Goal: Complete application form

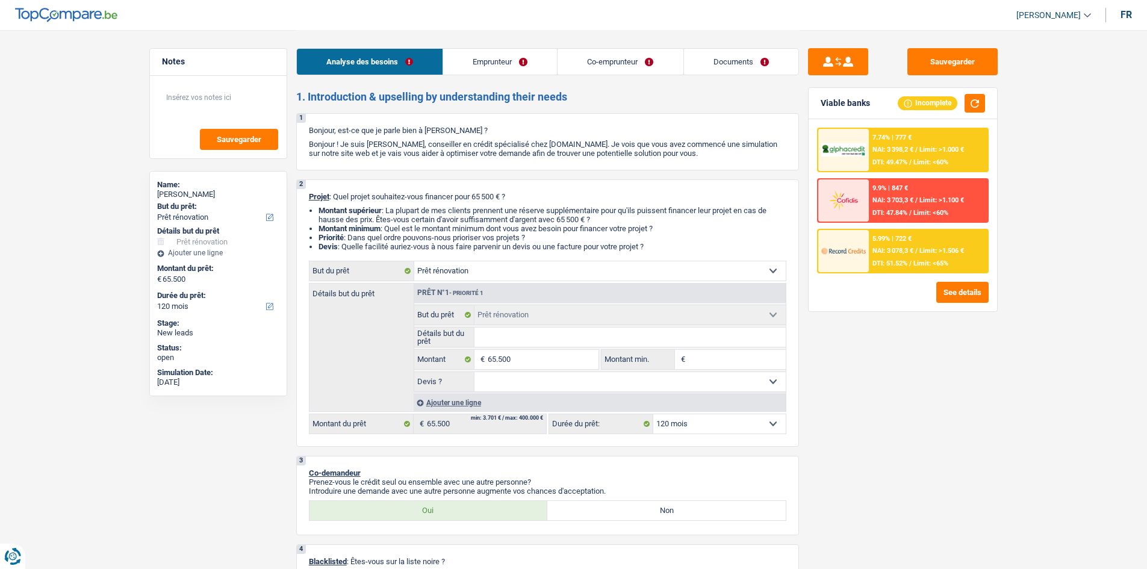
select select "renovation"
select select "120"
select select "renovation"
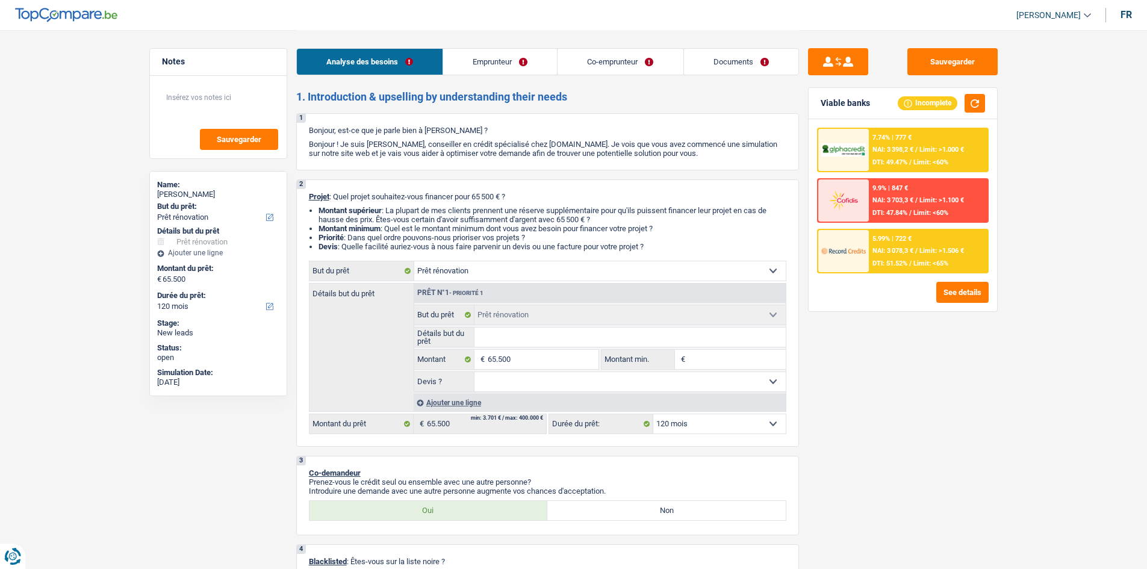
select select "120"
select select "worker"
select select "independent"
select select "familyAllowances"
select select "netSalary"
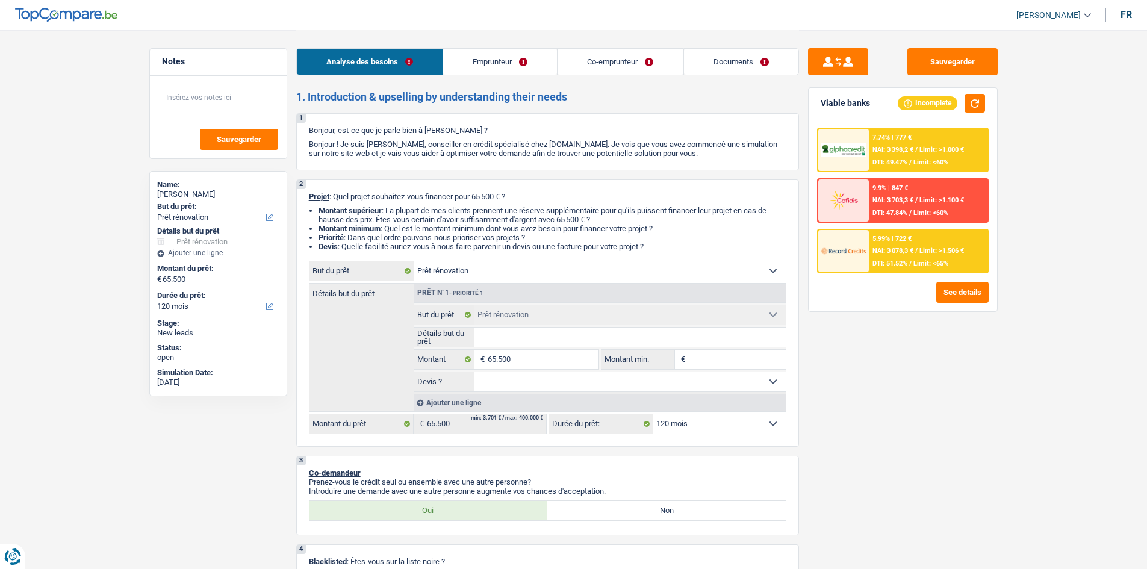
select select "netSalary"
select select "ownerWithMortgage"
select select "mortgage"
select select "300"
select select "renovation"
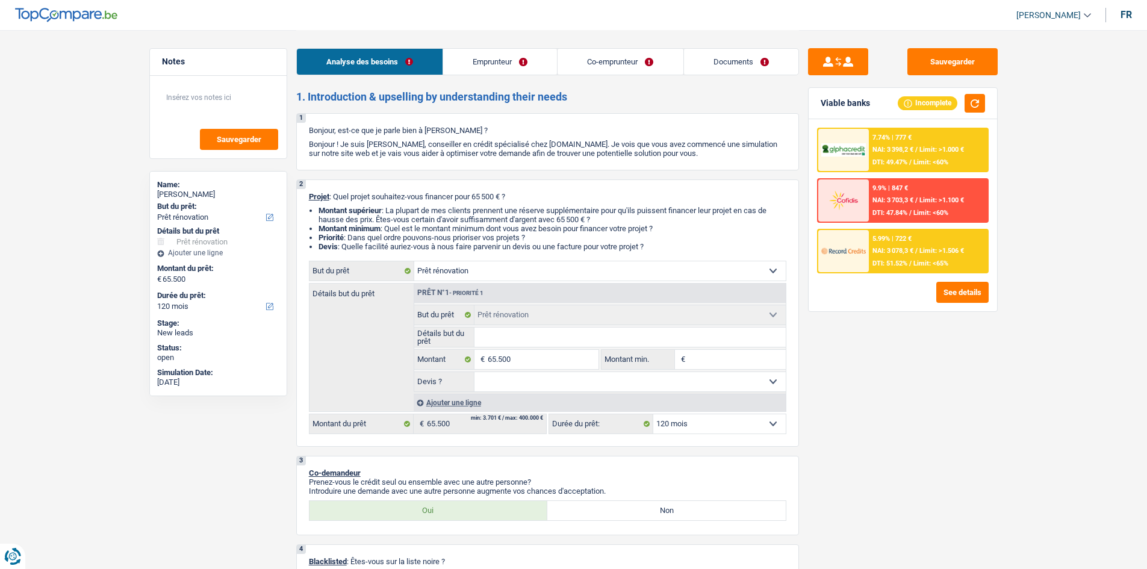
select select "renovation"
select select "120"
click at [514, 267] on select "Confort maison: meubles, textile, peinture, électroménager, outillage non-profe…" at bounding box center [599, 270] width 371 height 19
click at [414, 261] on select "Confort maison: meubles, textile, peinture, électroménager, outillage non-profe…" at bounding box center [599, 270] width 371 height 19
click at [517, 334] on input "Détails but du prêt" at bounding box center [629, 337] width 311 height 19
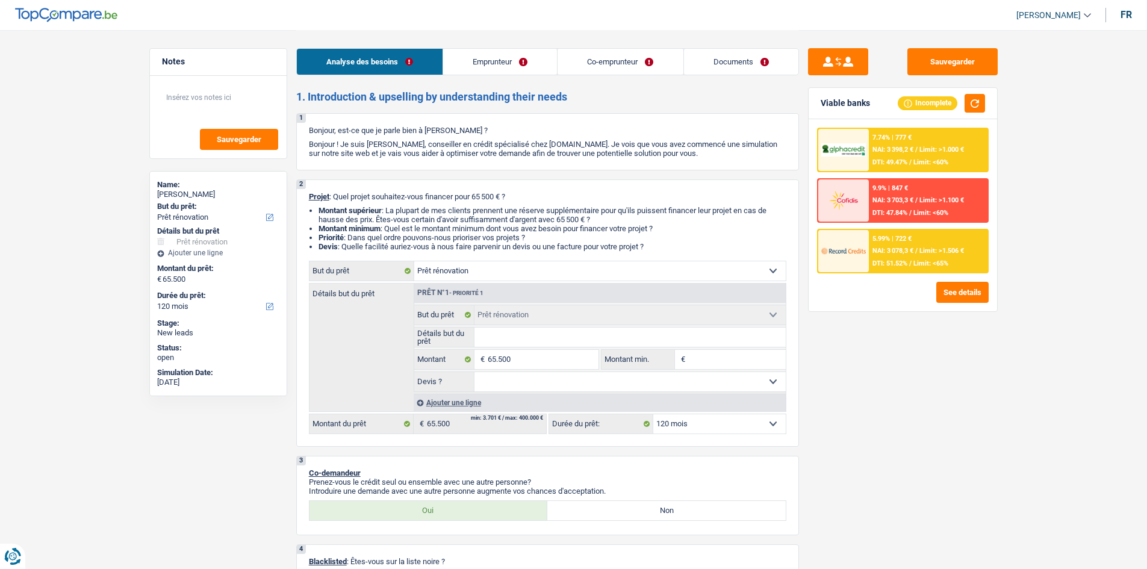
type input "E"
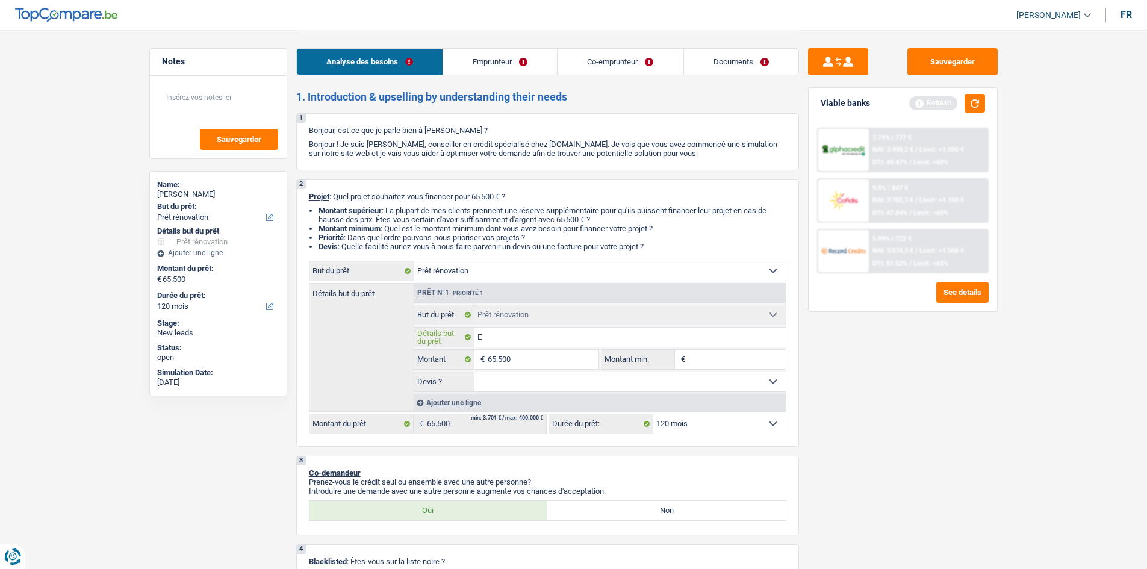
type input "El"
type input "Ele"
type input "Elec"
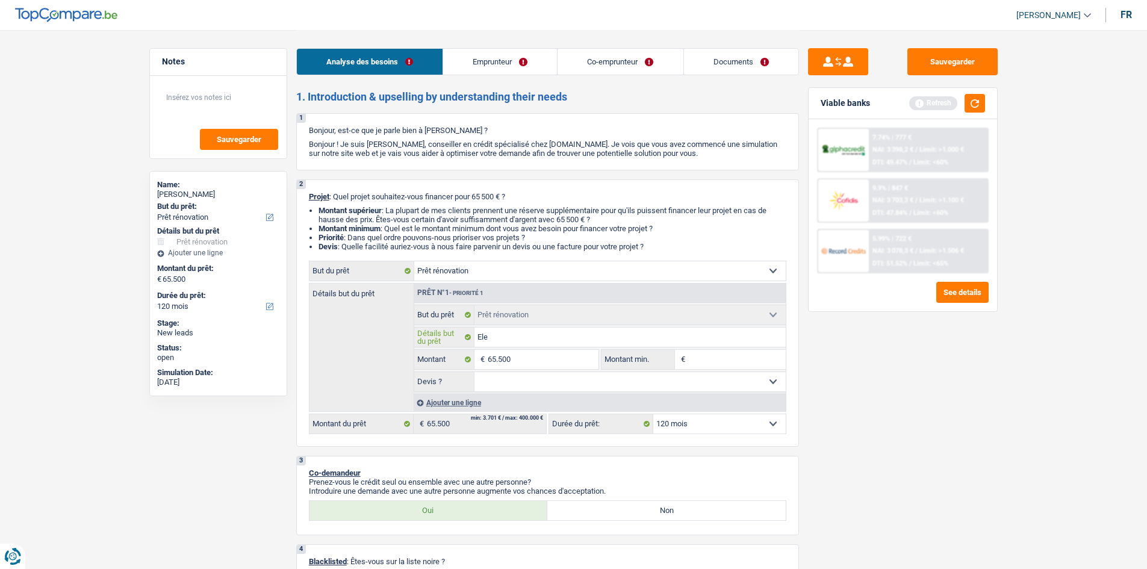
type input "Elec"
type input "Elect"
type input "Electr"
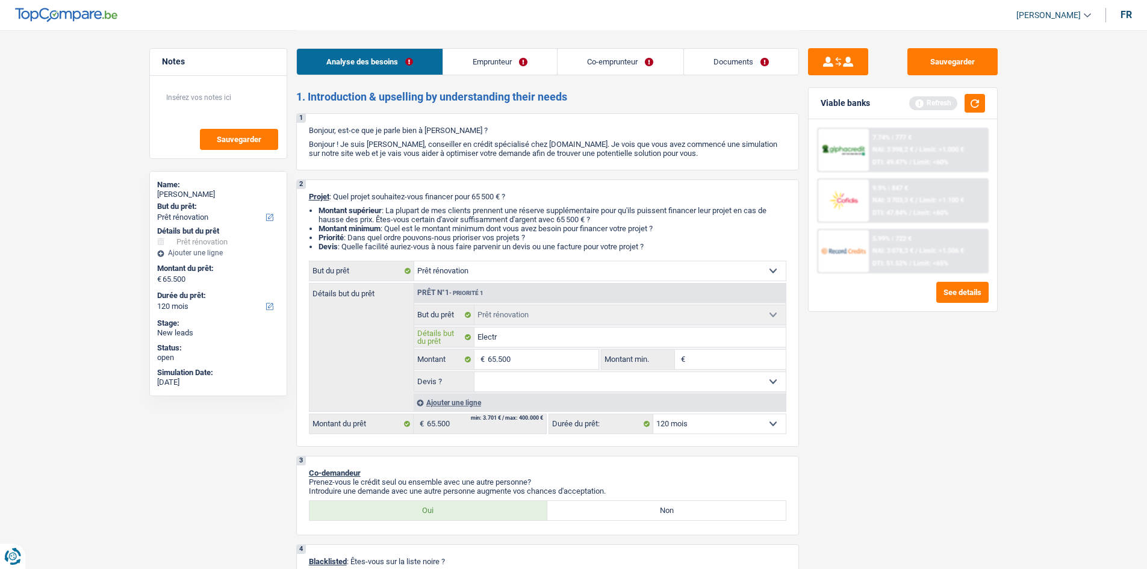
type input "Electri"
type input "Electric"
type input "Electrici"
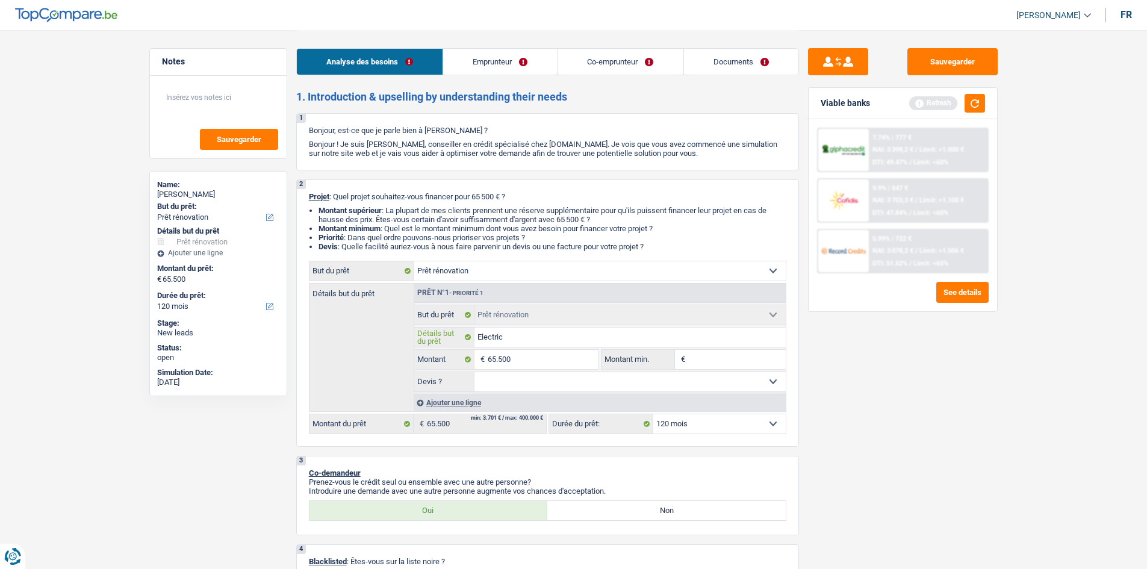
type input "Electrici"
type input "Electricit"
type input "Electricité"
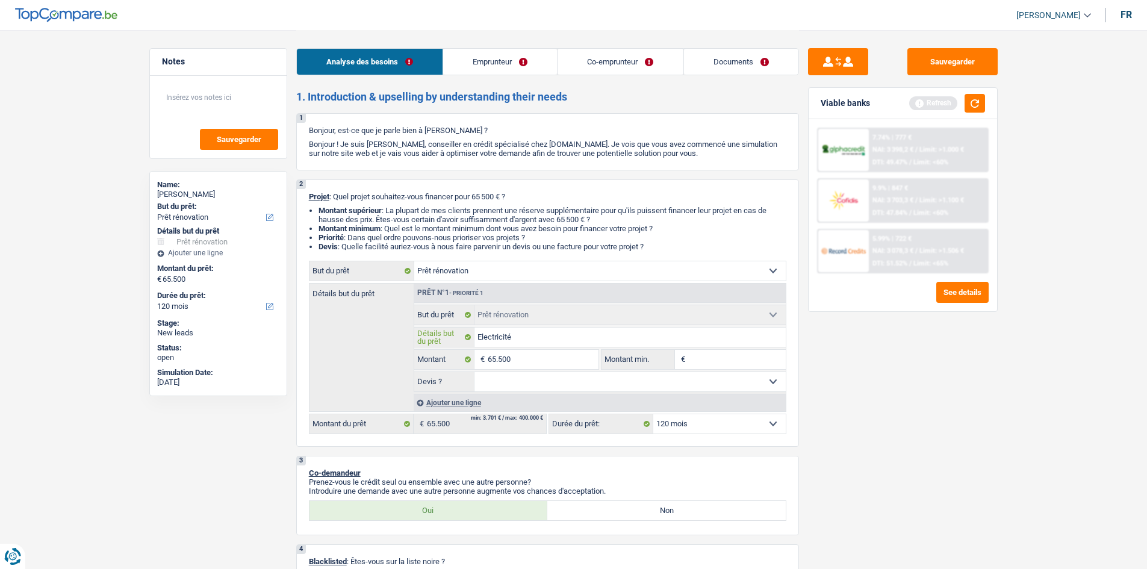
type input "Electricité"
type input "Electricité +"
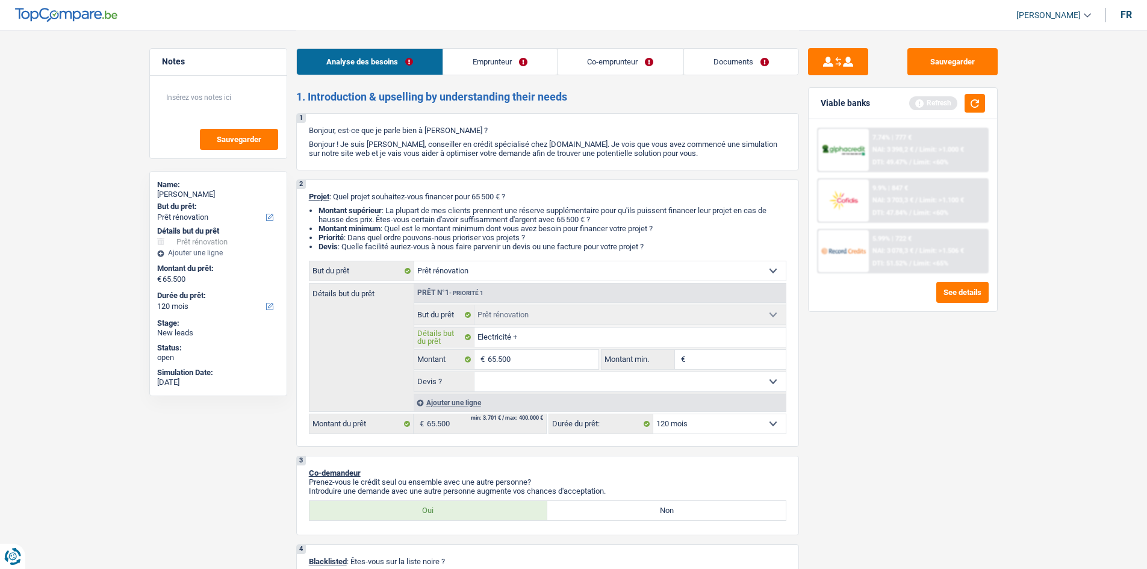
type input "Electricité +"
type input "Electricité + p"
type input "Electricité + pe"
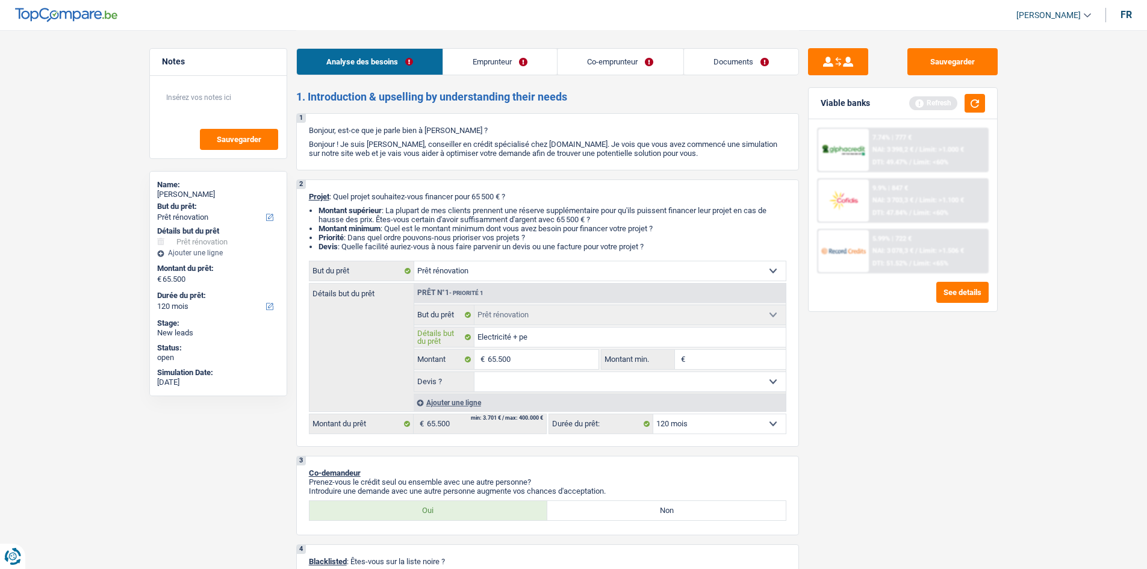
type input "Electricité + pei"
type input "Electricité + pein"
type input "Electricité + peint"
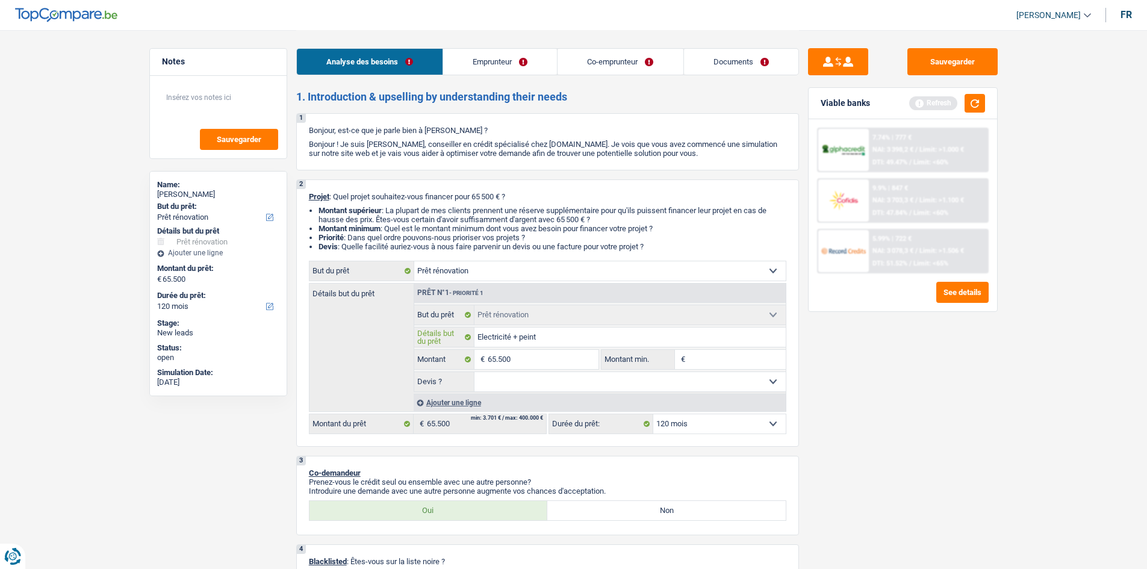
type input "Electricité + peint"
type input "Electricité + peintr"
type input "Electricité + peintru"
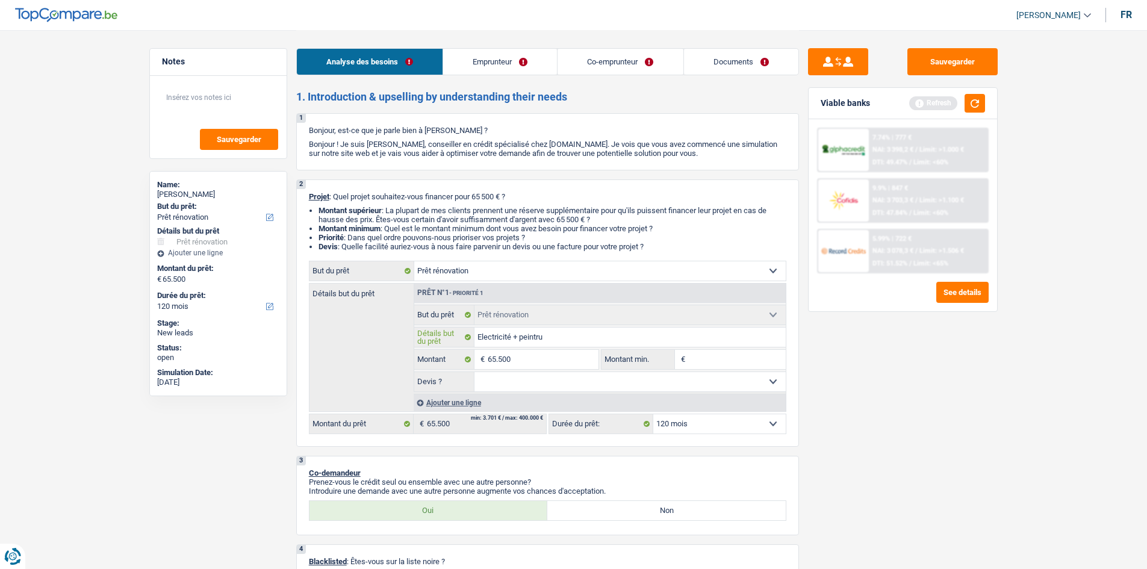
type input "Electricité + peintrue"
type input "Electricité + peintru"
type input "Electricité + peintr"
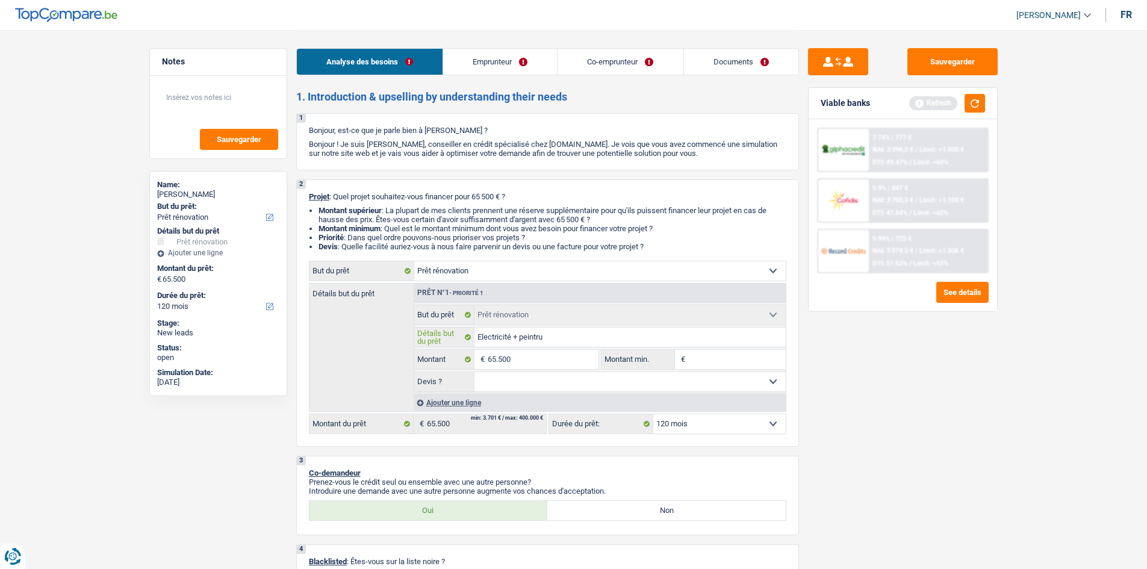
type input "Electricité + peintr"
type input "Electricité + peint"
type input "Electricité + peinti"
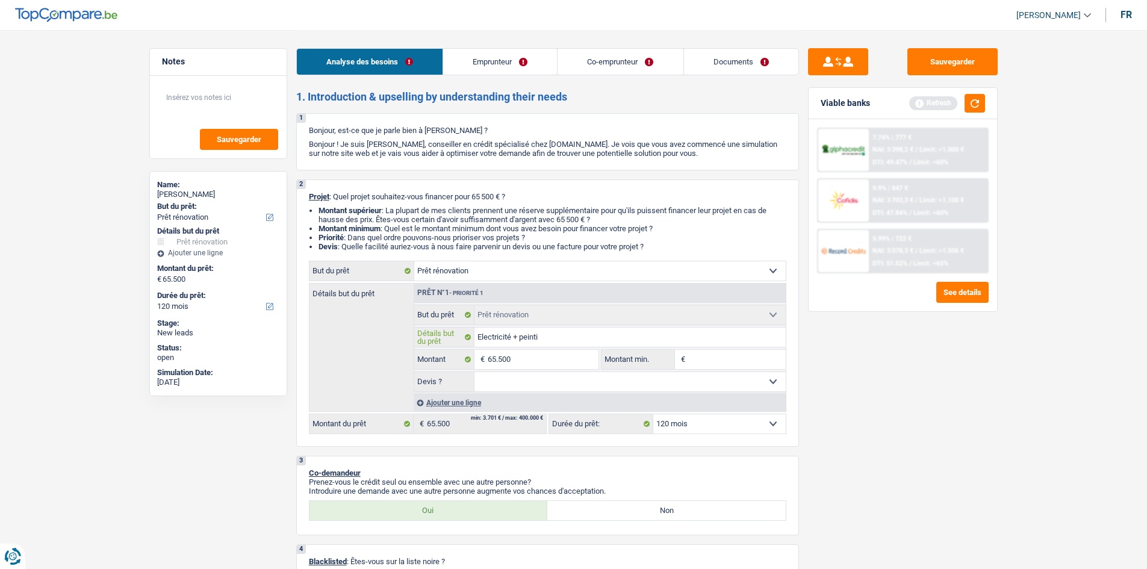
type input "Electricité + peintir"
type input "Electricité + peintire"
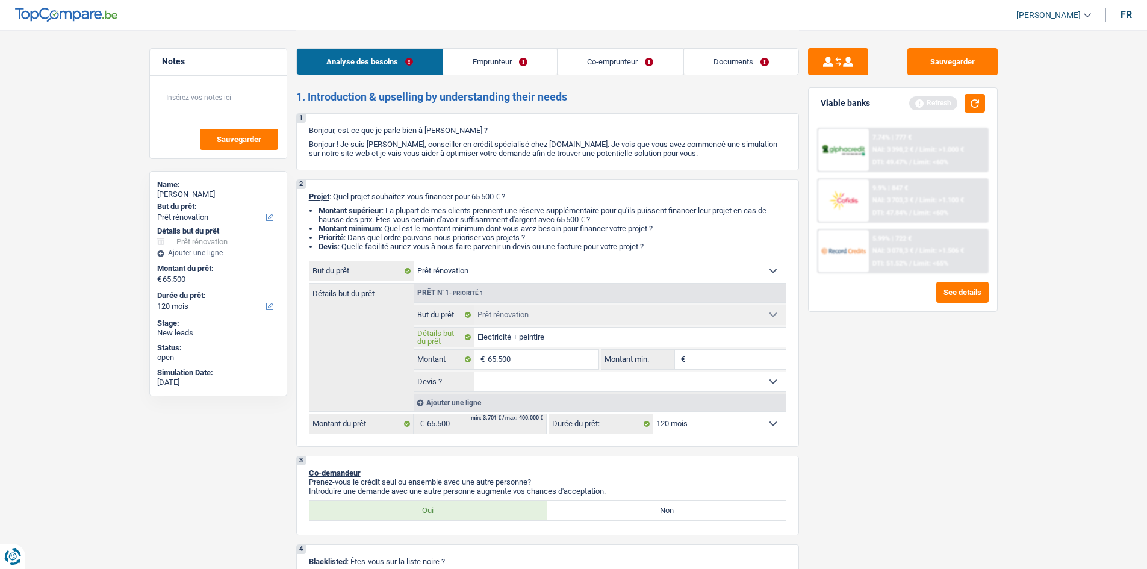
type input "Electricité + peintire"
type input "Electricité + peintir"
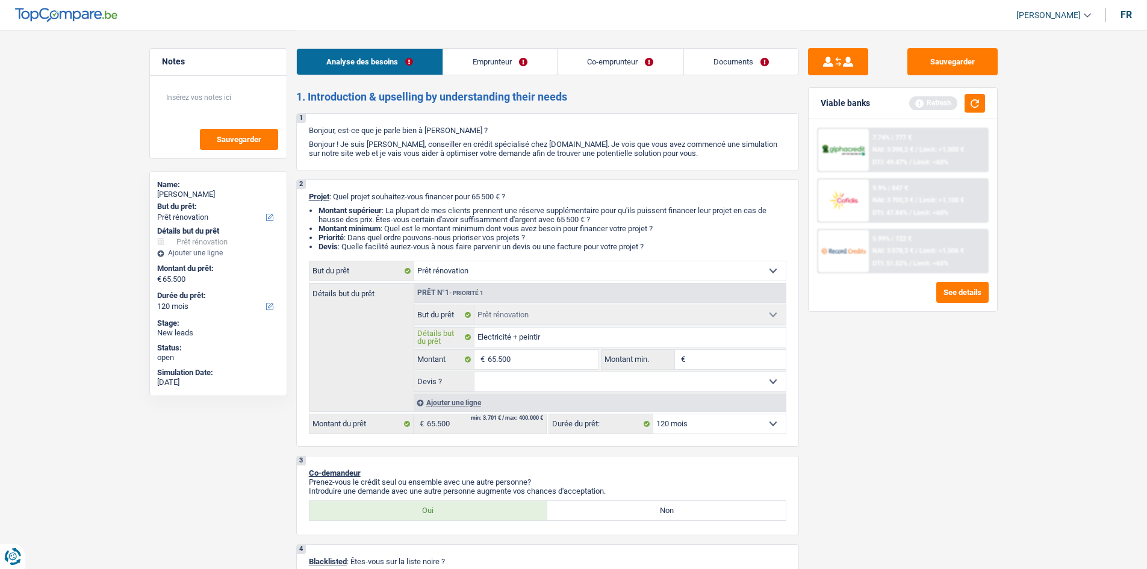
type input "Electricité + peinti"
type input "Electricité + peint"
type input "Electricité + peintu"
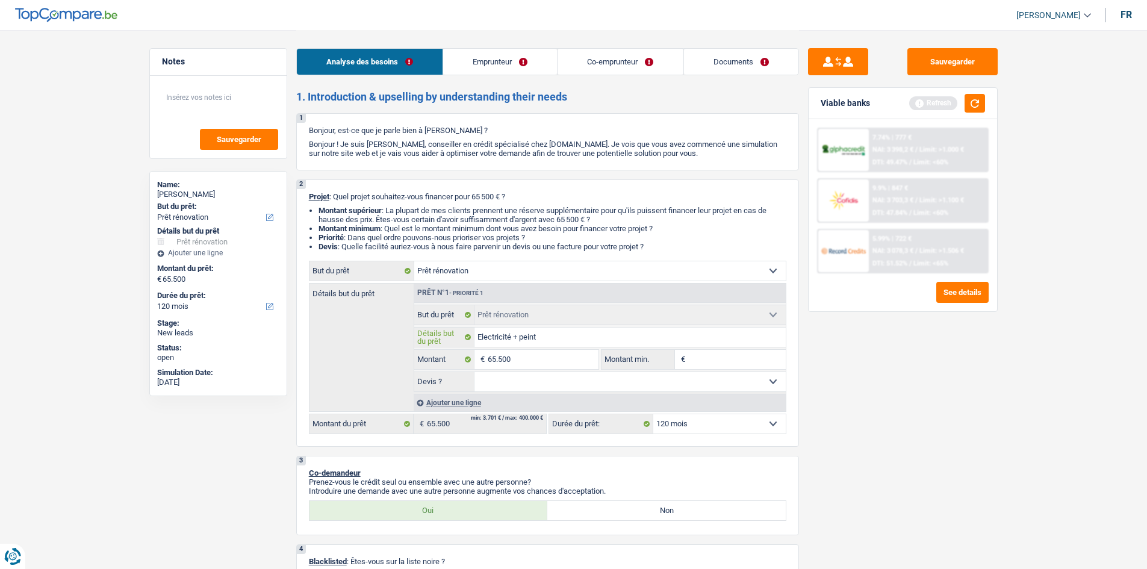
type input "Electricité + peintu"
type input "Electricité + peintur"
type input "Electricité + peinture"
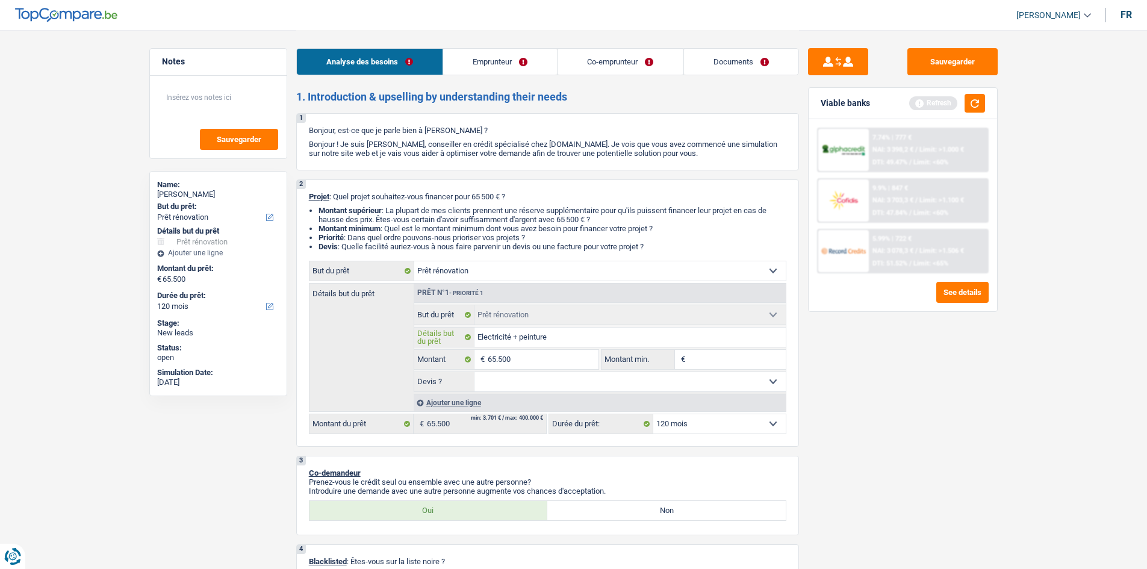
type input "Electricité + peinture"
type input "Electricité + peinture +"
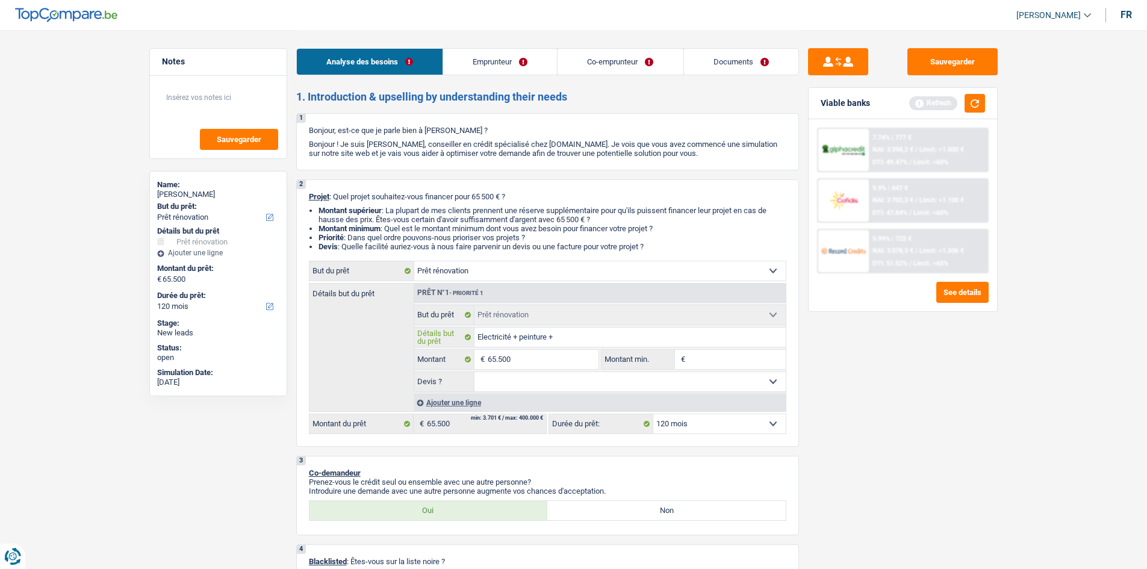
type input "Electricité + peinture +"
type input "Electricité + peinture + s"
type input "Electricité + peinture + so"
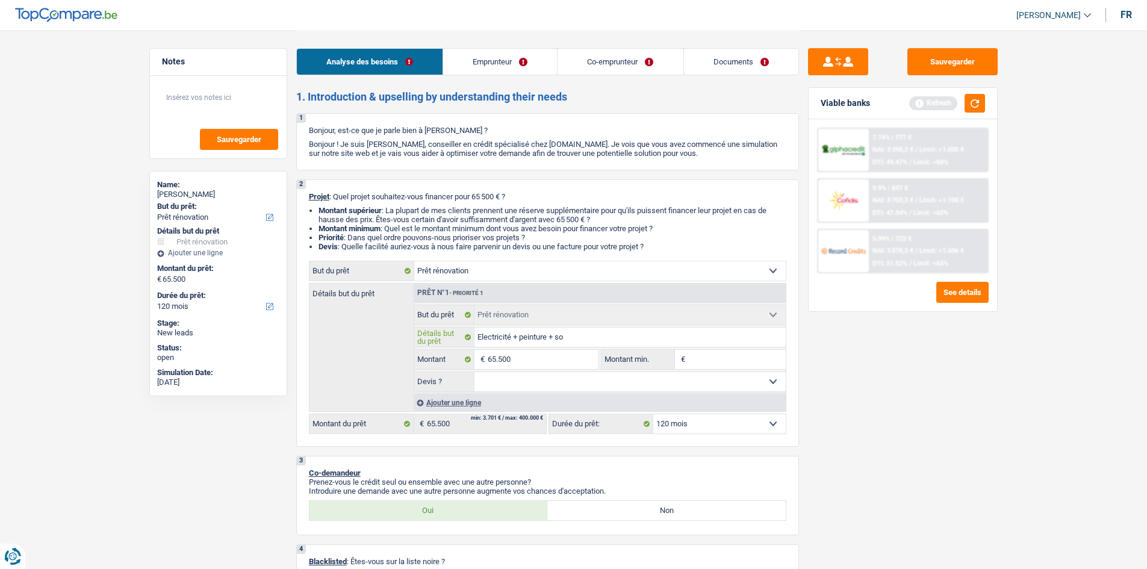
type input "Electricité + peinture + sol"
type input "Electricité + peinture + sol +"
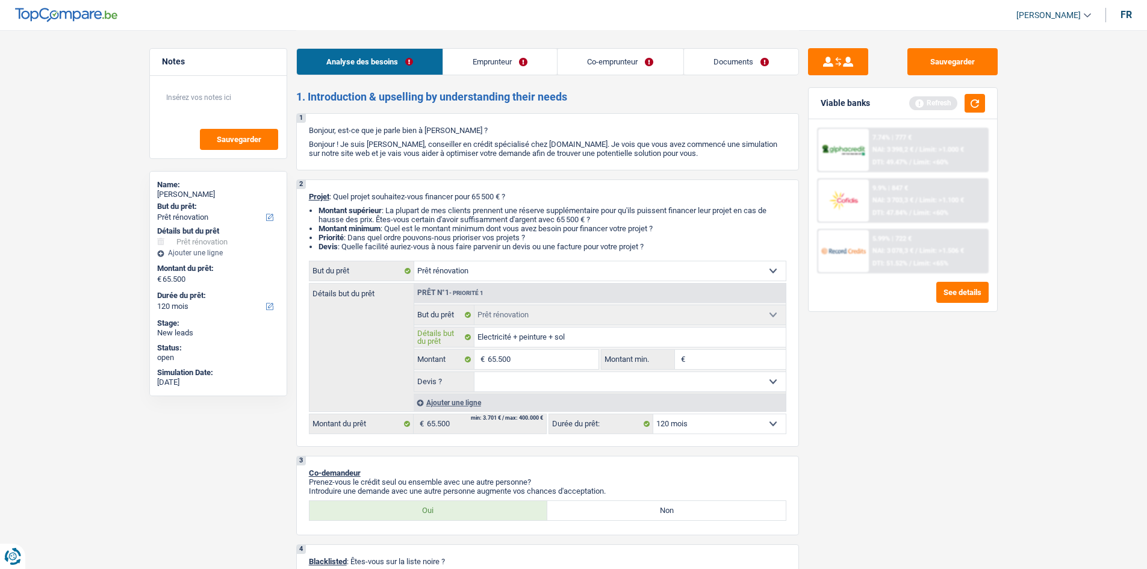
type input "Electricité + peinture + sol +"
type input "Electricité + peinture + sol + c"
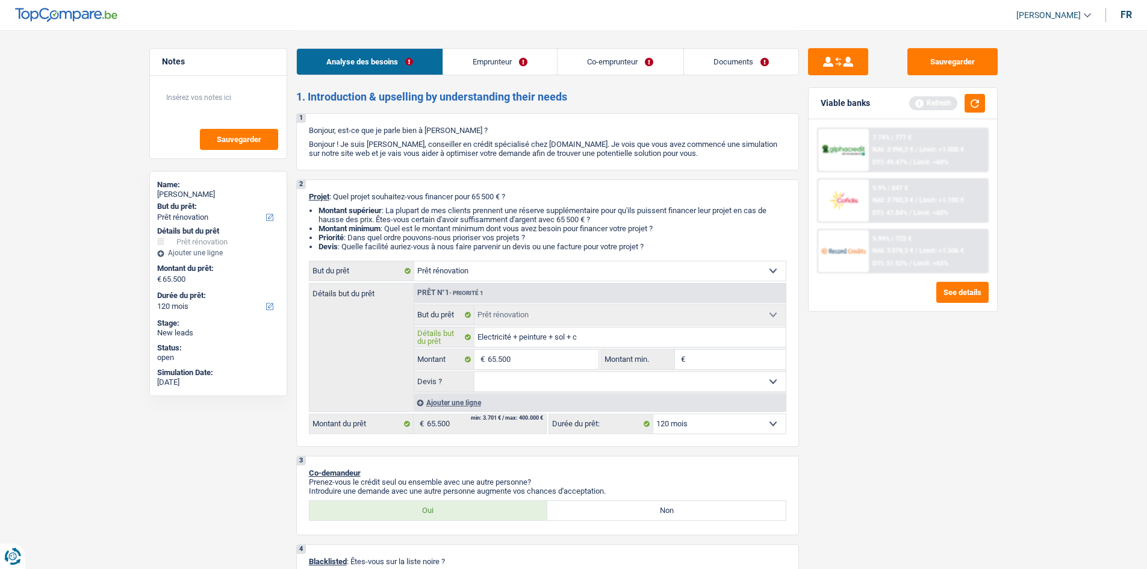
type input "Electricité + peinture + sol + ch"
type input "Electricité + peinture + sol + cha"
type input "Electricité + peinture + sol + chas"
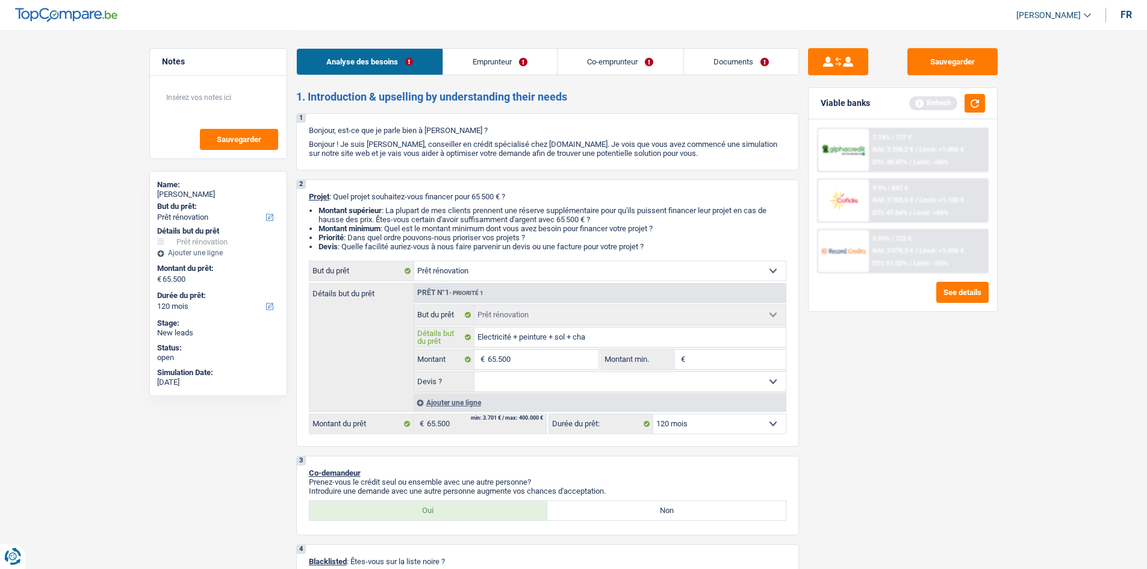
type input "Electricité + peinture + sol + chas"
type input "Electricité + peinture + sol + chass"
type input "Electricité + peinture + sol + chassi"
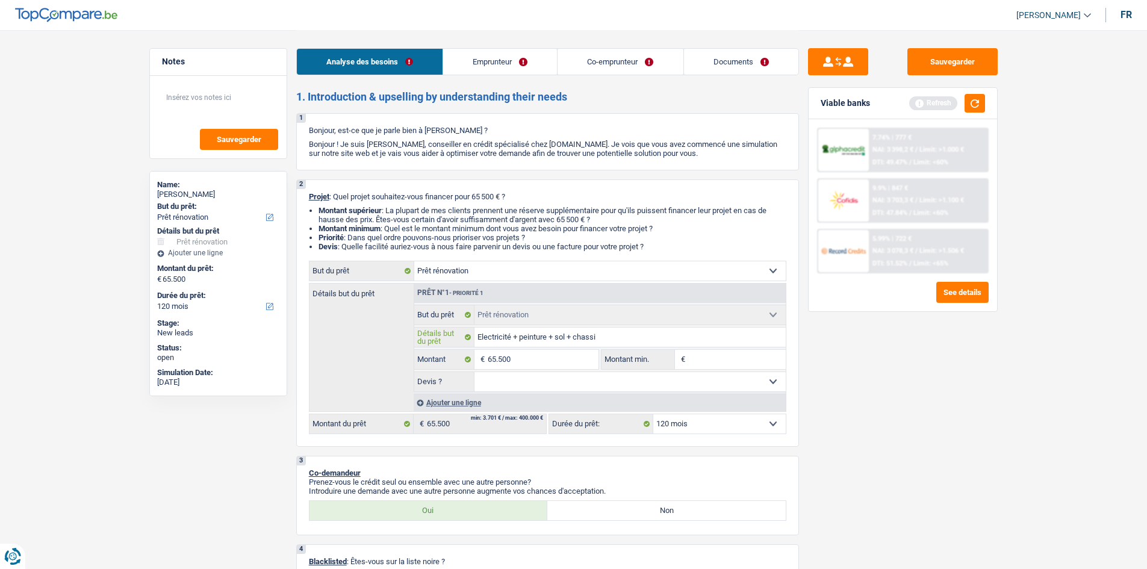
type input "Electricité + peinture + sol + chassis"
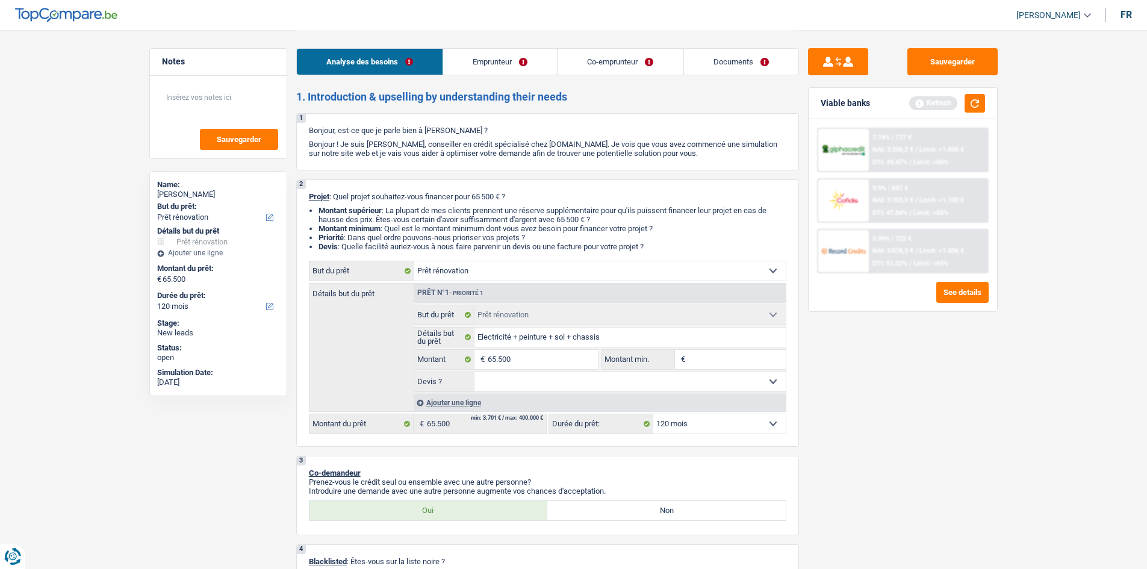
click at [622, 387] on select "Oui Non Non répondu Sélectionner une option" at bounding box center [629, 381] width 311 height 19
select select "yes"
click at [474, 372] on select "Oui Non Non répondu Sélectionner une option" at bounding box center [629, 381] width 311 height 19
select select "yes"
click at [727, 362] on input "Montant min." at bounding box center [737, 359] width 98 height 19
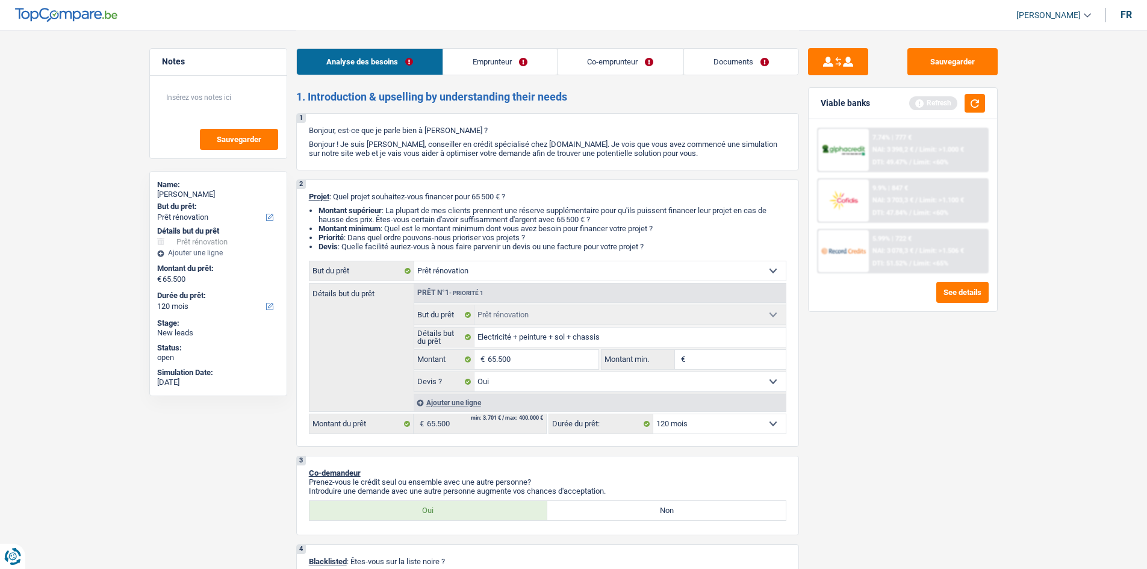
click at [734, 52] on link "Documents" at bounding box center [741, 62] width 114 height 26
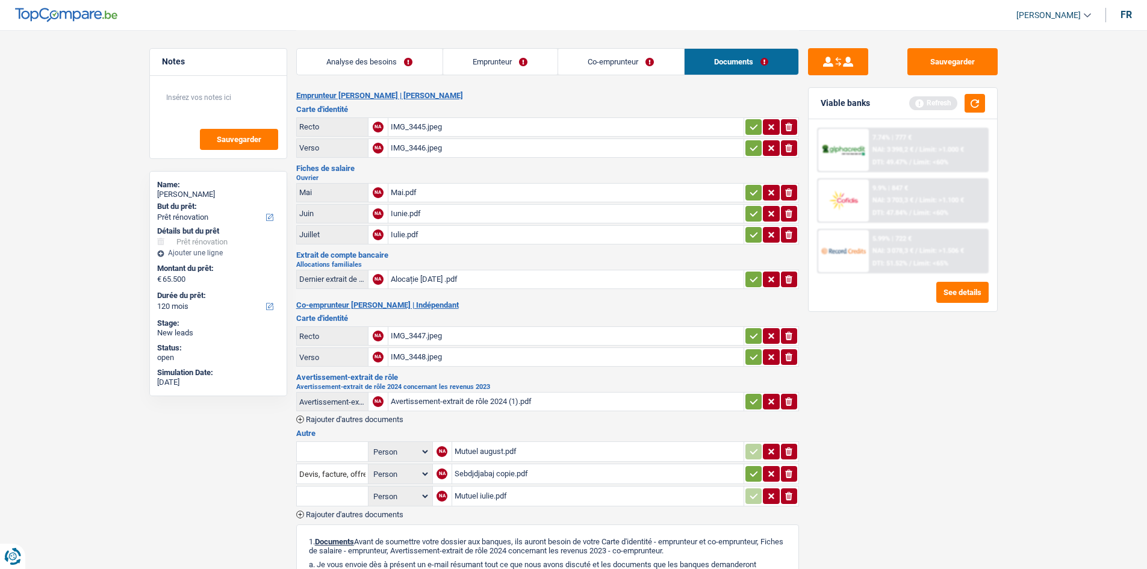
click at [411, 211] on div "Iunie.pdf" at bounding box center [566, 214] width 350 height 18
click at [403, 196] on div "Mai.pdf" at bounding box center [566, 193] width 350 height 18
click at [416, 337] on div "IMG_3447.jpeg" at bounding box center [566, 336] width 350 height 18
click at [393, 67] on link "Analyse des besoins" at bounding box center [370, 62] width 146 height 26
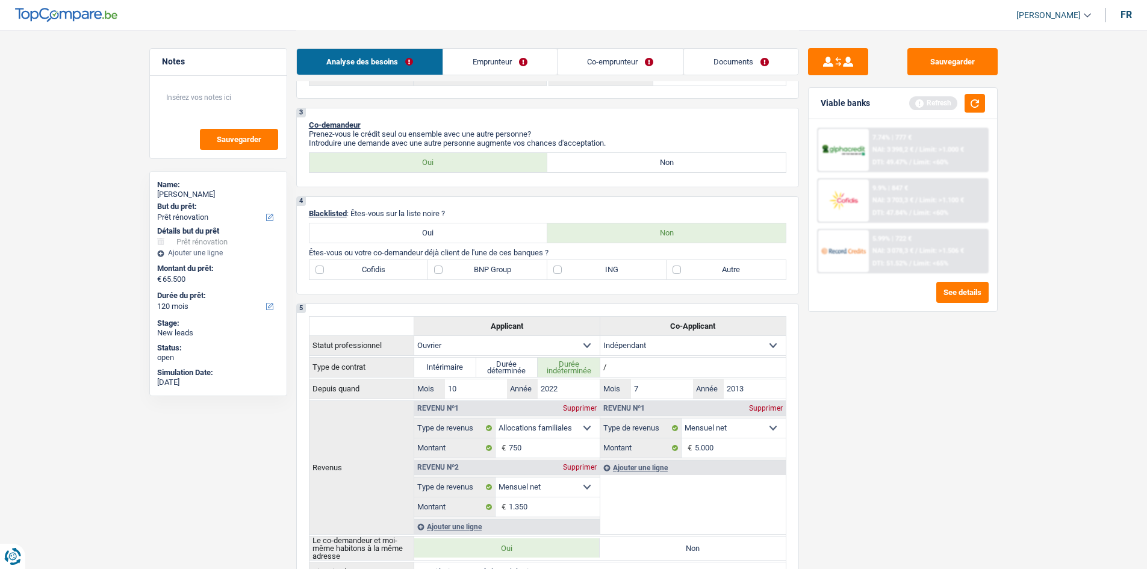
scroll to position [361, 0]
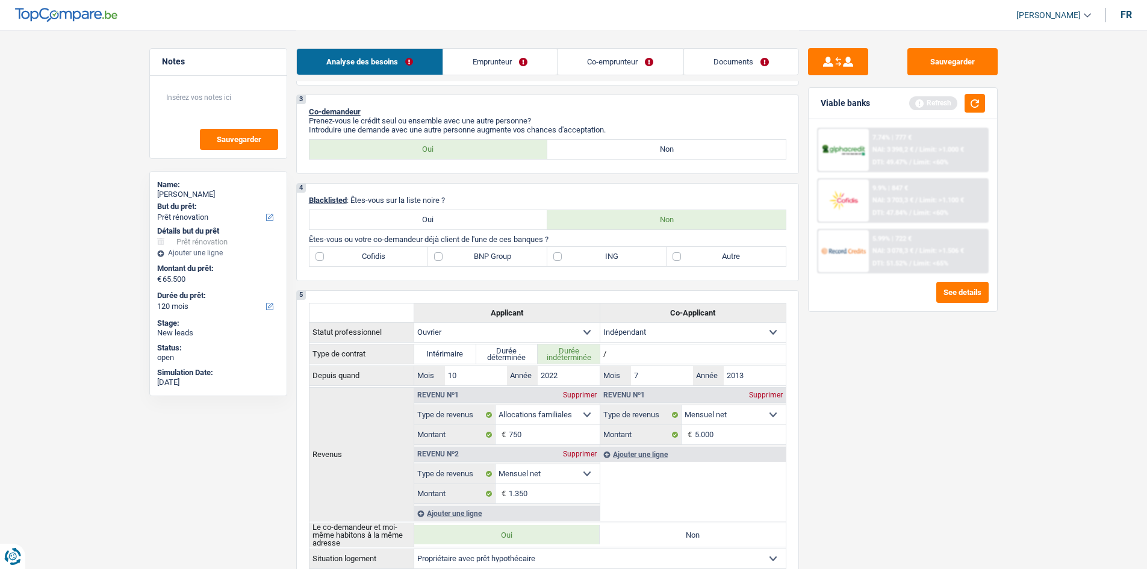
click at [561, 256] on label "ING" at bounding box center [606, 256] width 119 height 19
click at [561, 256] on input "ING" at bounding box center [606, 256] width 119 height 19
checkbox input "true"
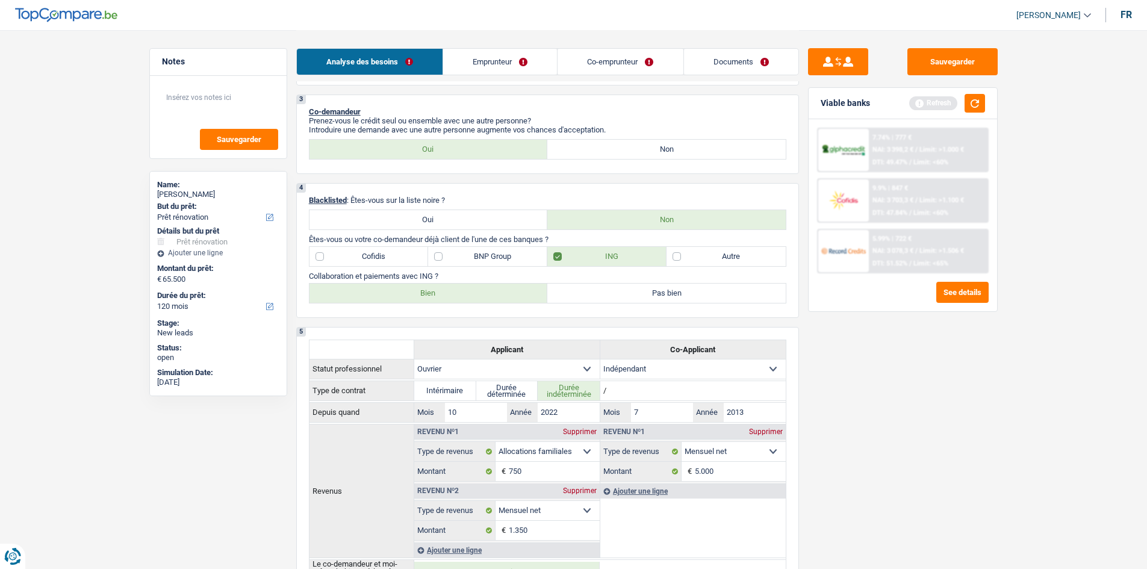
click at [474, 293] on label "Bien" at bounding box center [428, 293] width 238 height 19
click at [474, 293] on input "Bien" at bounding box center [428, 293] width 238 height 19
radio input "true"
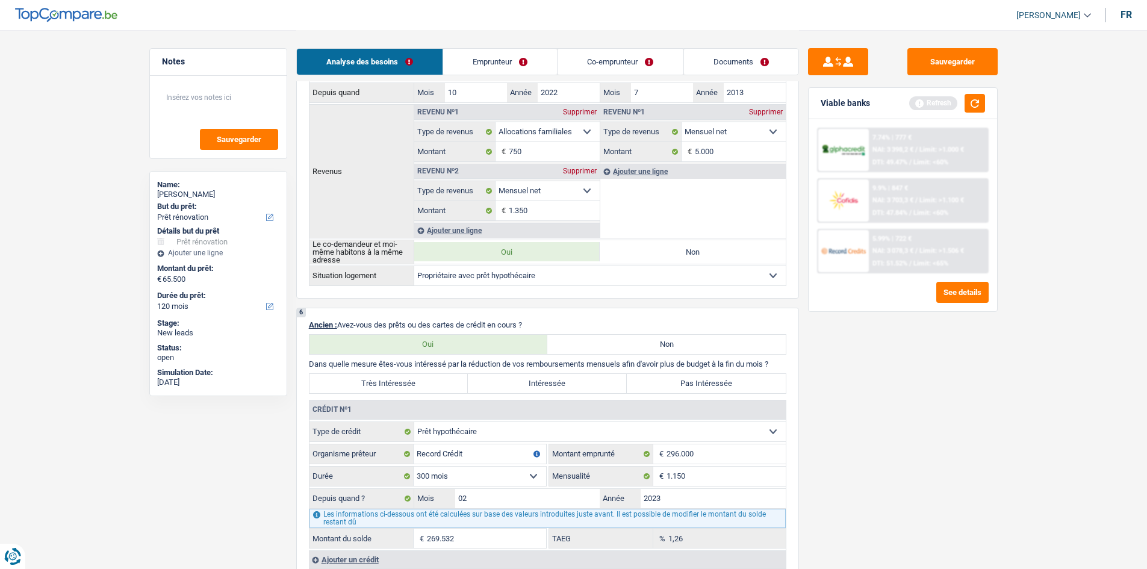
scroll to position [662, 0]
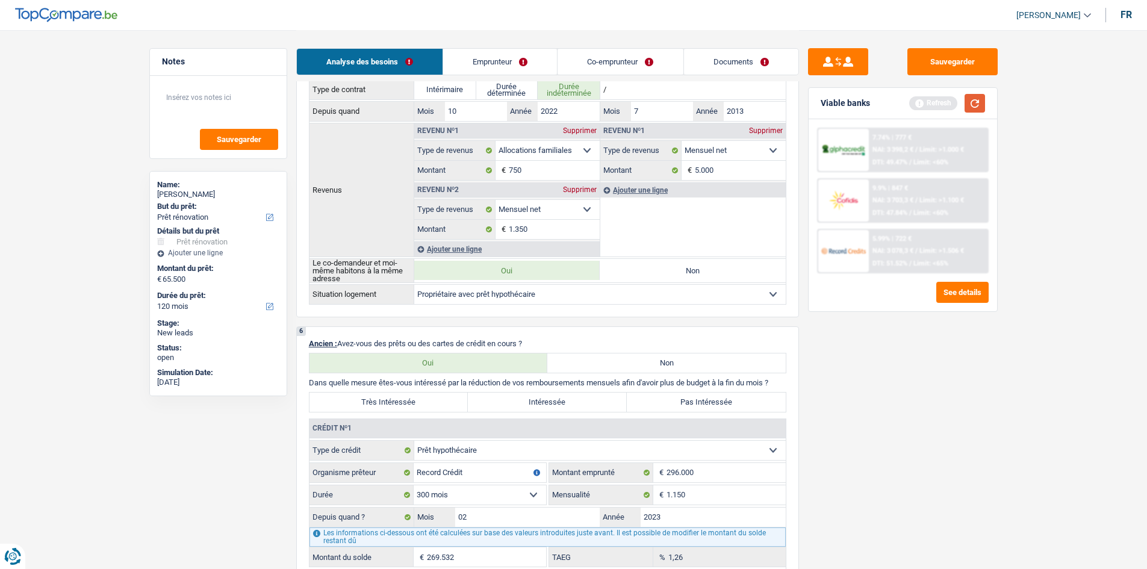
click at [982, 111] on button "button" at bounding box center [974, 103] width 20 height 19
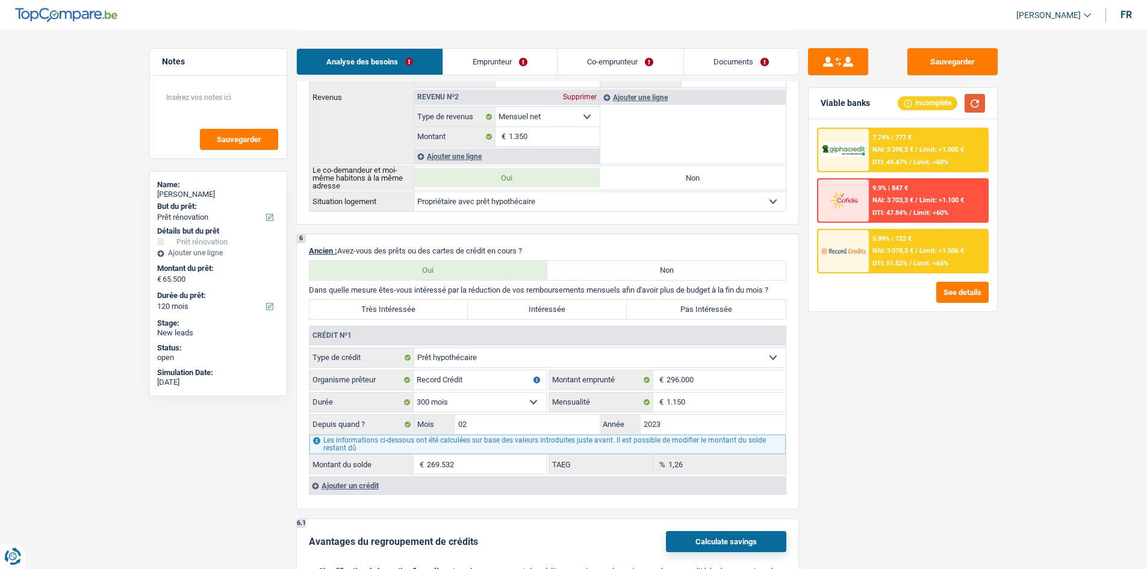
scroll to position [903, 0]
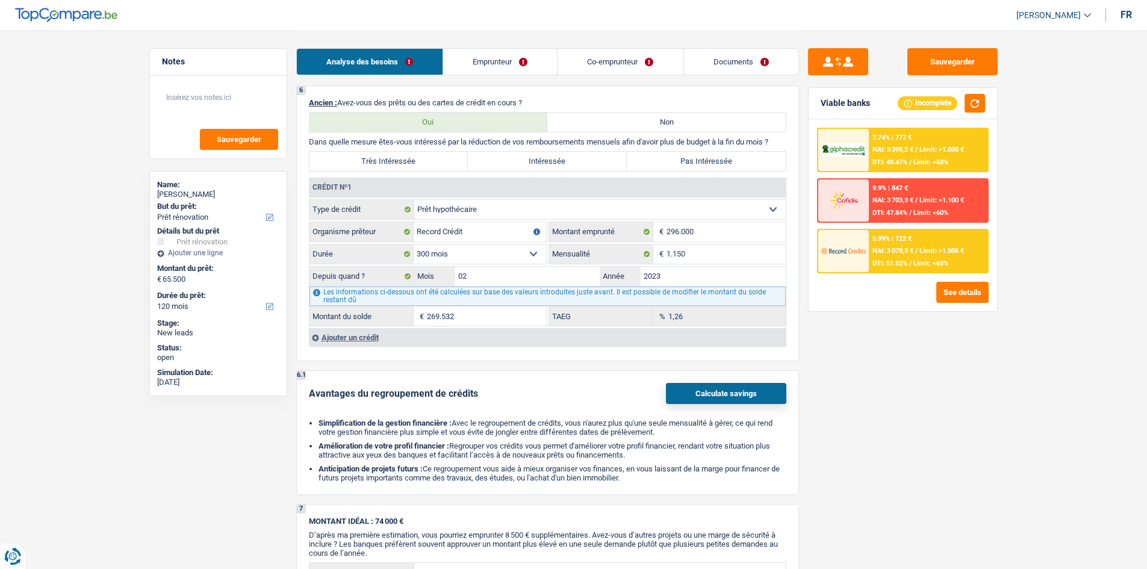
click at [364, 337] on div "Ajouter un crédit" at bounding box center [547, 337] width 477 height 18
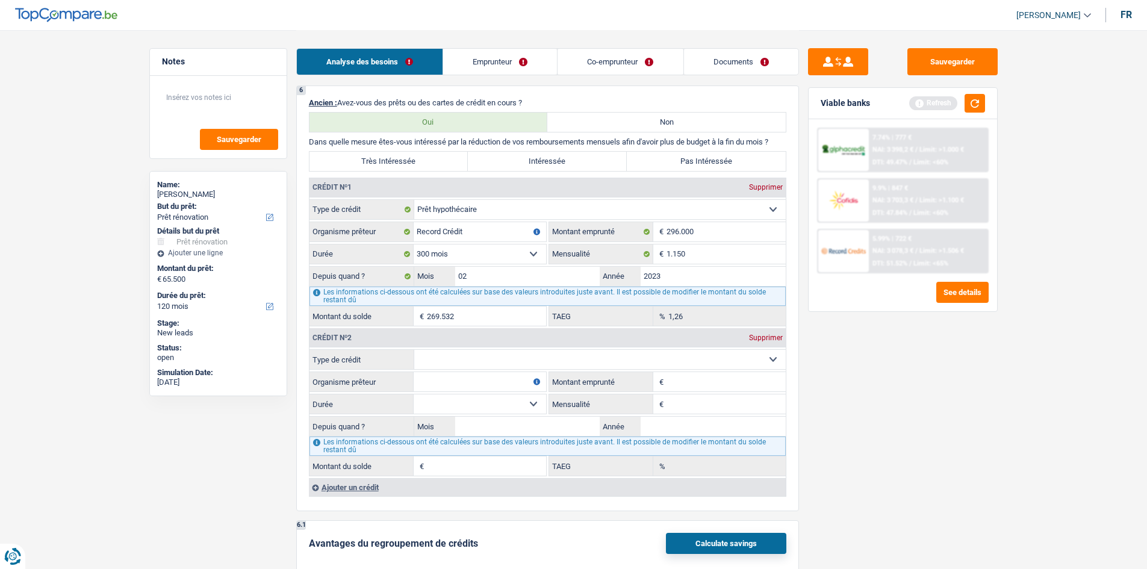
click at [508, 358] on select "Carte ou ouverture de crédit Prêt hypothécaire Vente à tempérament Prêt à tempé…" at bounding box center [599, 359] width 371 height 19
select select "renovationLoan"
type input "0"
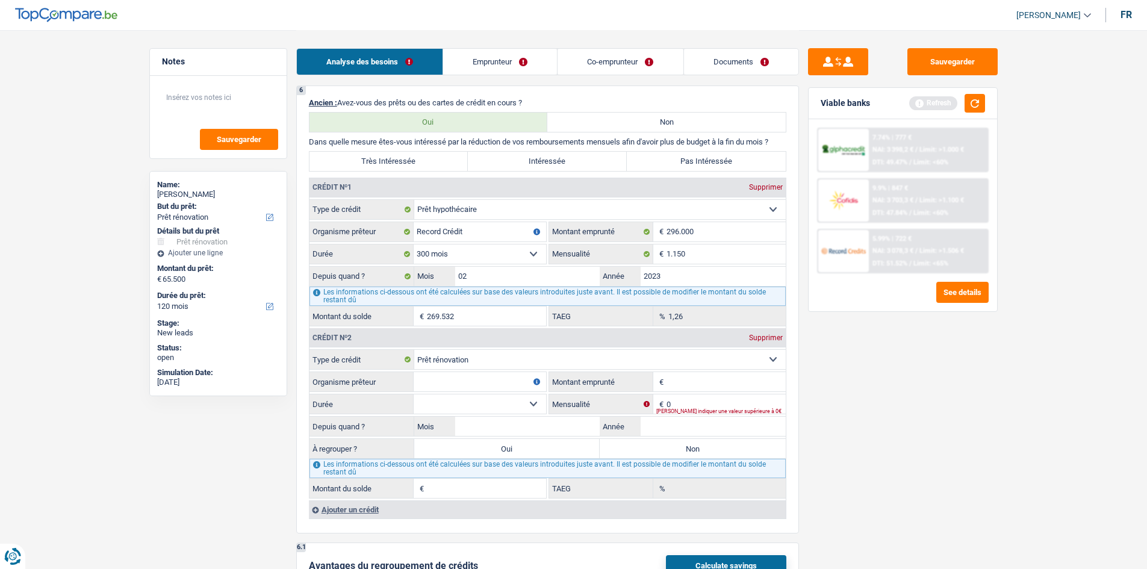
click at [508, 382] on input "Organisme prêteur" at bounding box center [480, 381] width 132 height 19
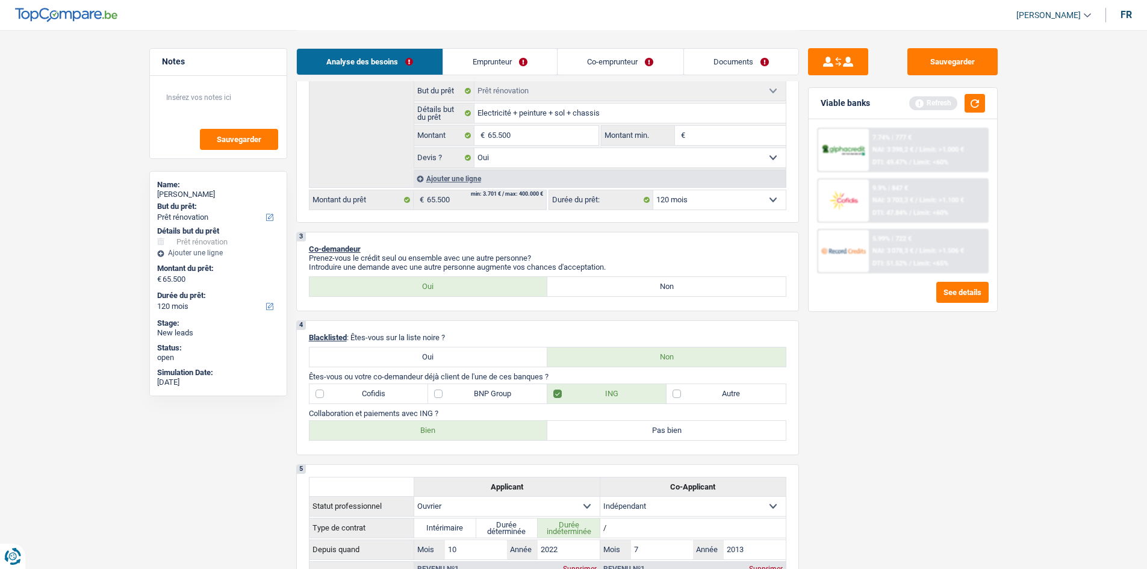
scroll to position [241, 0]
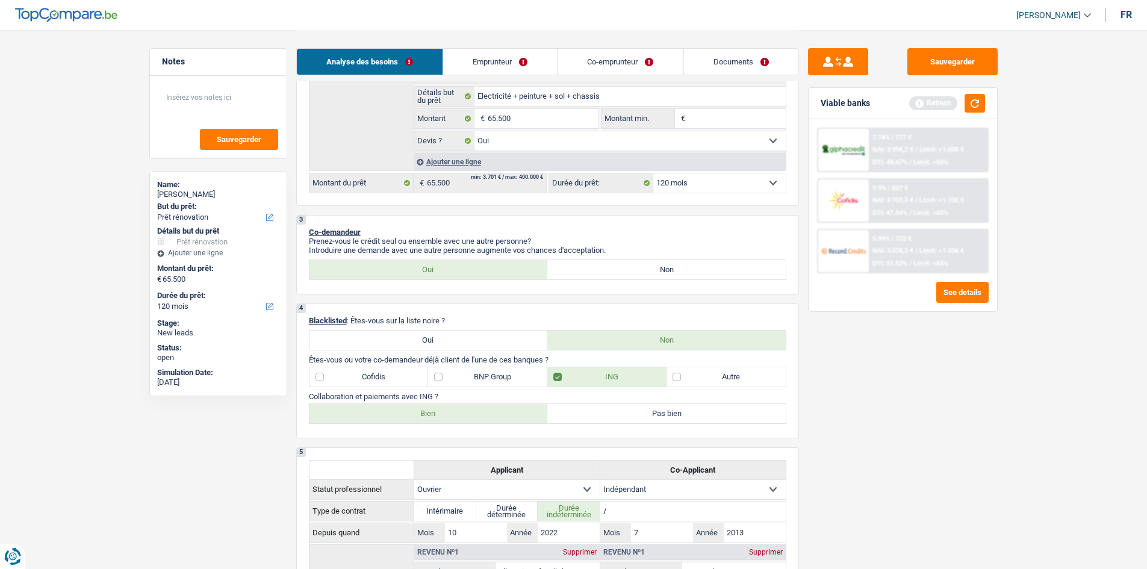
type input "Alpha crédit"
click at [508, 374] on label "BNP Group" at bounding box center [487, 376] width 119 height 19
click at [508, 374] on input "BNP Group" at bounding box center [487, 376] width 119 height 19
checkbox input "true"
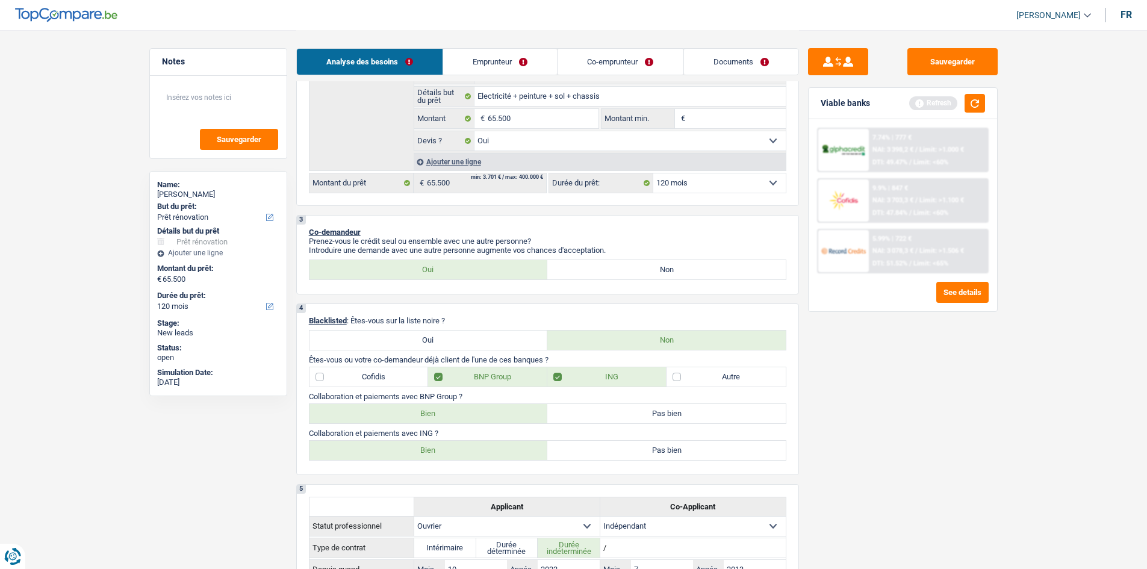
click at [457, 411] on label "Bien" at bounding box center [428, 413] width 238 height 19
click at [457, 411] on input "Bien" at bounding box center [428, 413] width 238 height 19
radio input "true"
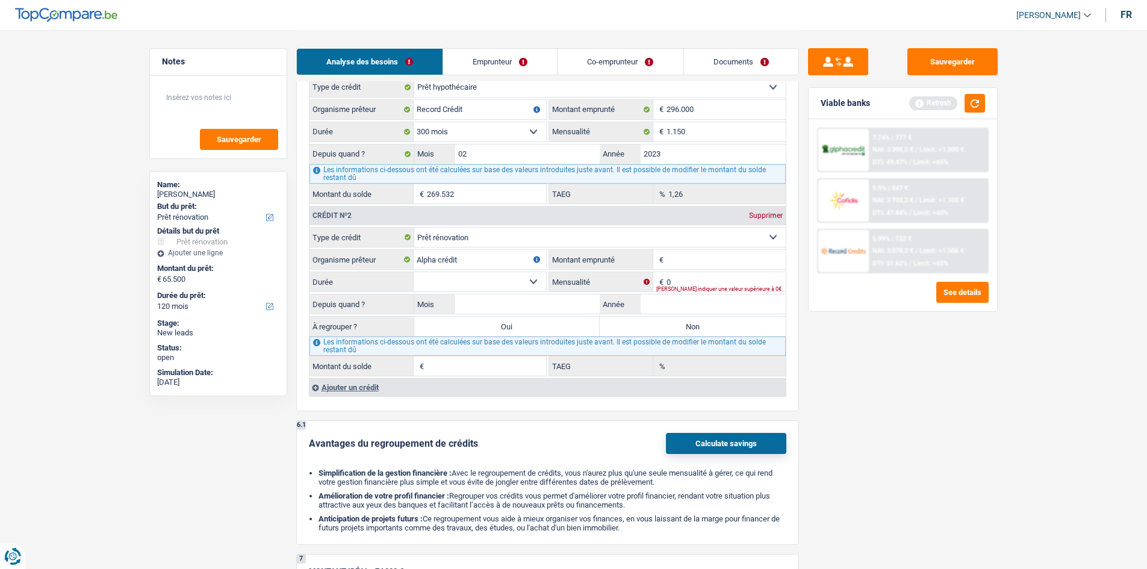
scroll to position [1144, 0]
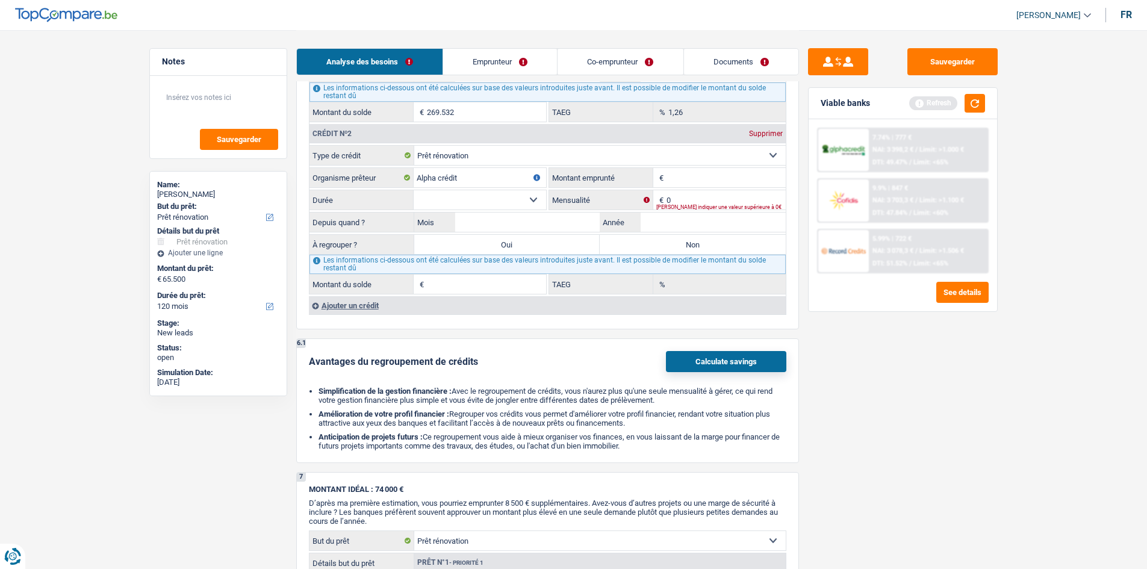
click at [690, 176] on input "Montant emprunté" at bounding box center [725, 177] width 119 height 19
type input "30.000"
click at [539, 205] on select "12 mois 18 mois 24 mois 30 mois 36 mois 42 mois 48 mois 60 mois 72 mois 84 mois…" at bounding box center [480, 199] width 132 height 19
select select "60"
click at [414, 190] on select "12 mois 18 mois 24 mois 30 mois 36 mois 42 mois 48 mois 60 mois 72 mois 84 mois…" at bounding box center [480, 199] width 132 height 19
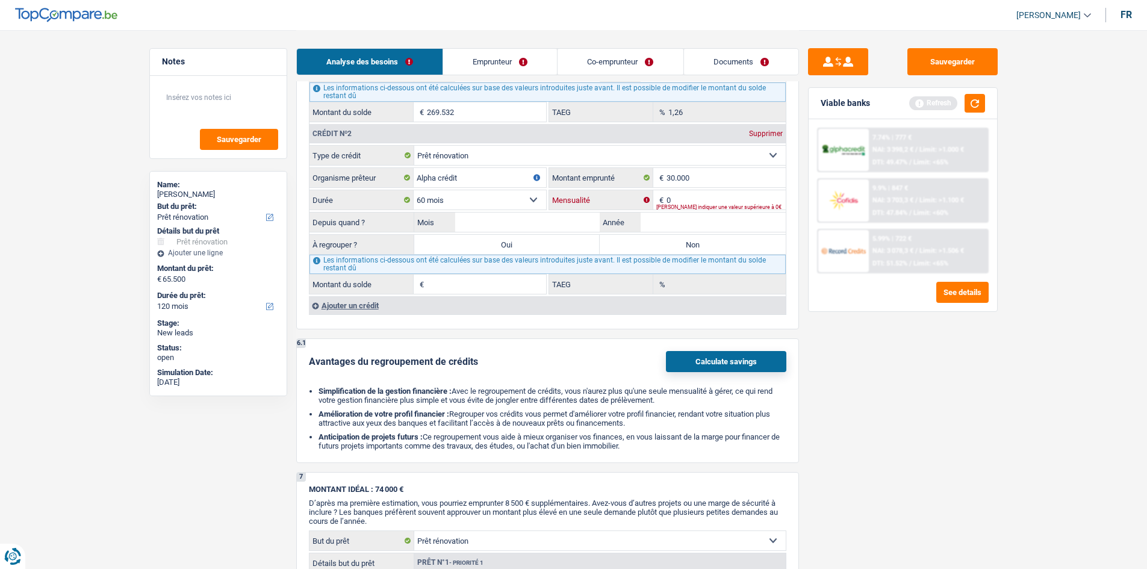
click at [691, 197] on input "0" at bounding box center [725, 199] width 119 height 19
type input "350"
click at [524, 220] on input "Mois" at bounding box center [527, 222] width 145 height 19
type input "07"
type input "2025"
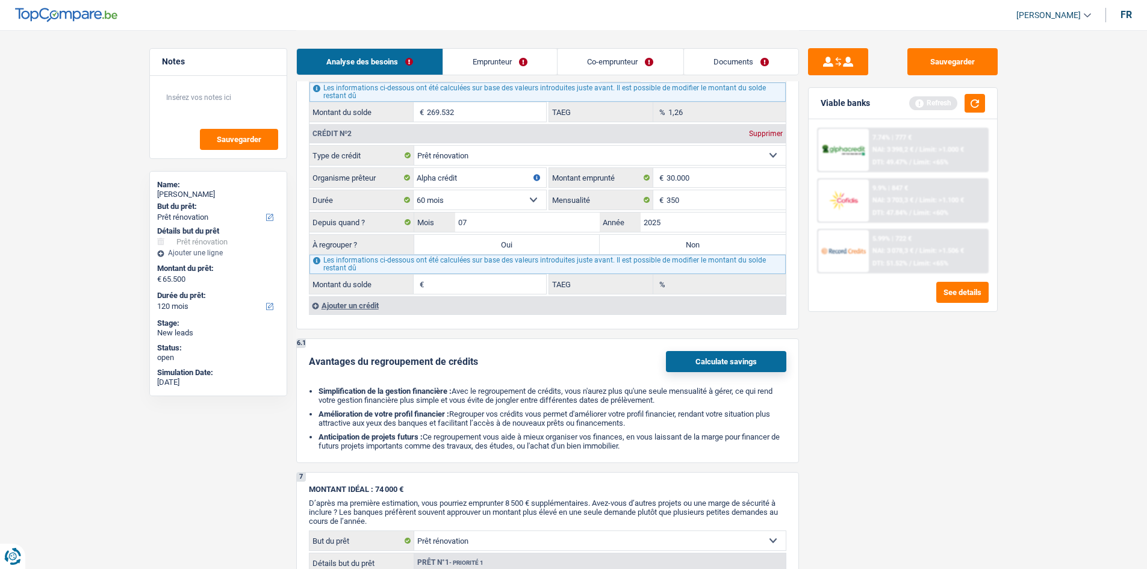
type input "28.646"
type input "0,00"
click at [636, 249] on label "Non" at bounding box center [693, 244] width 186 height 19
click at [636, 249] on input "Non" at bounding box center [693, 244] width 186 height 19
radio input "true"
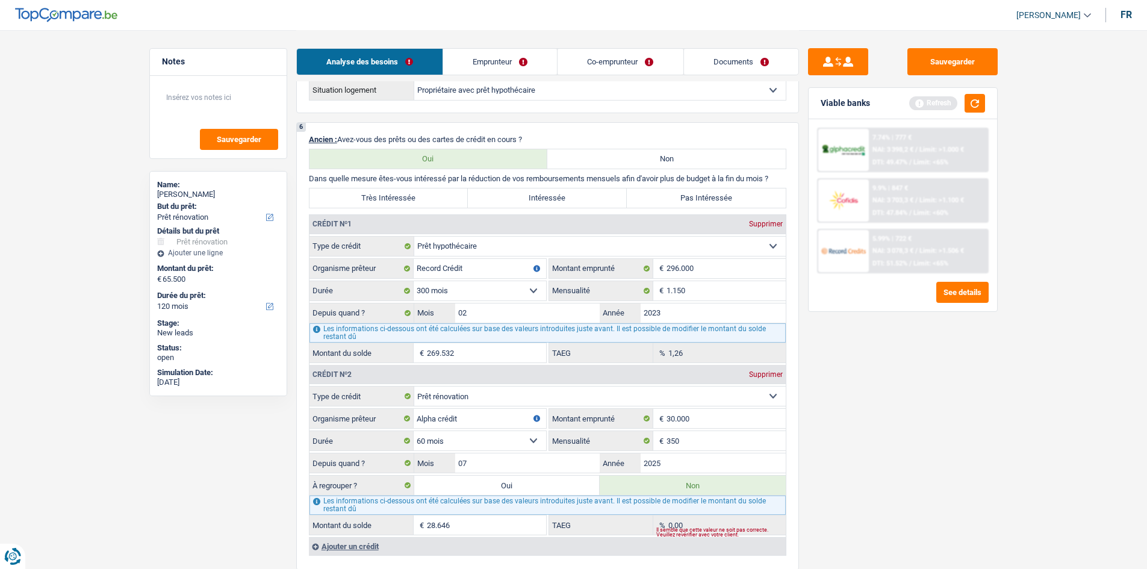
scroll to position [722, 0]
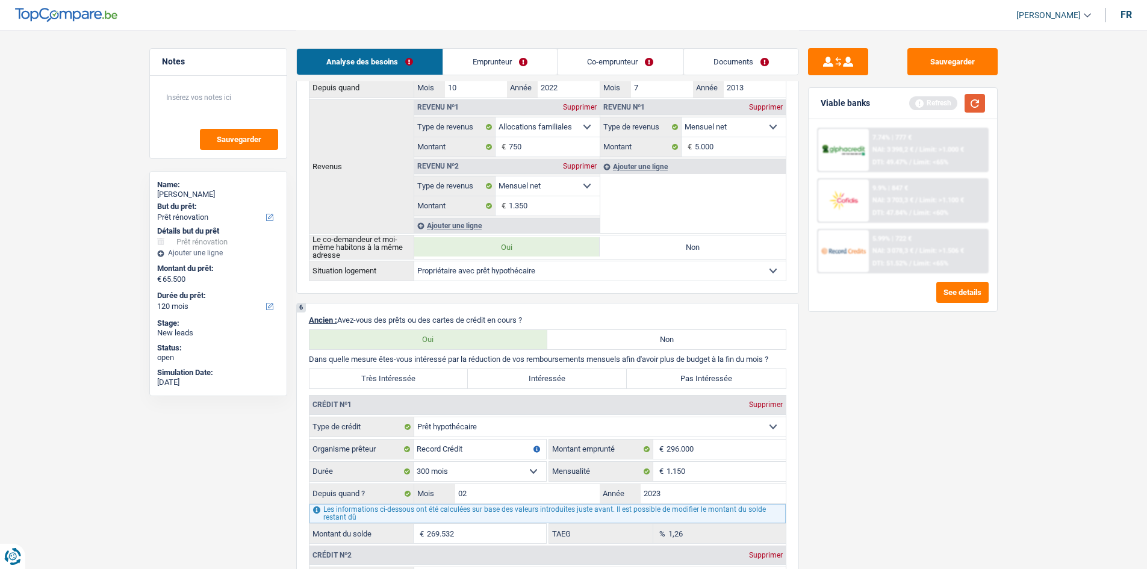
click at [975, 107] on button "button" at bounding box center [974, 103] width 20 height 19
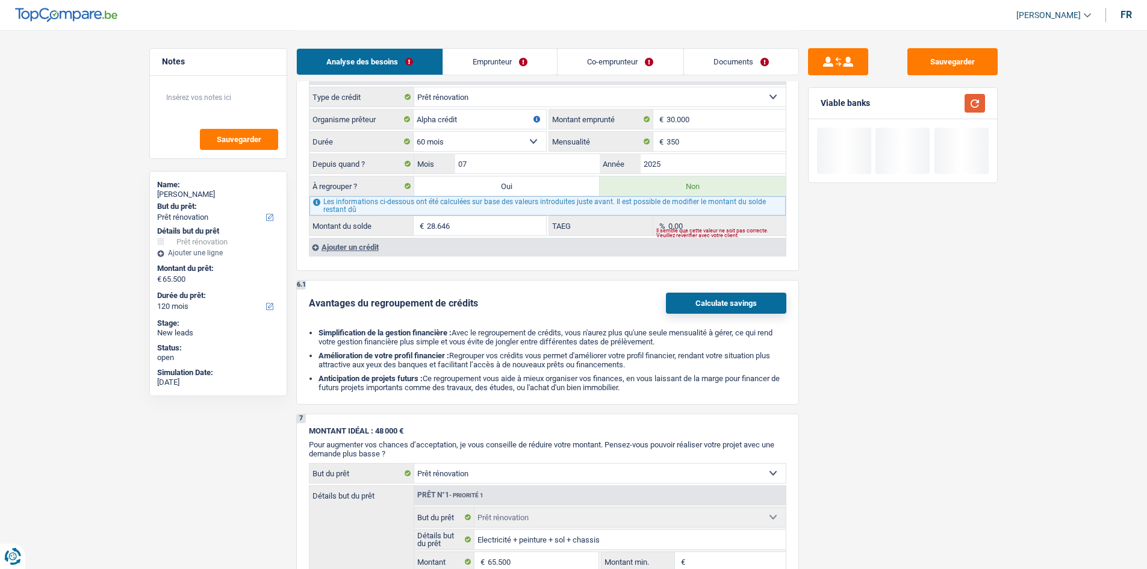
scroll to position [1204, 0]
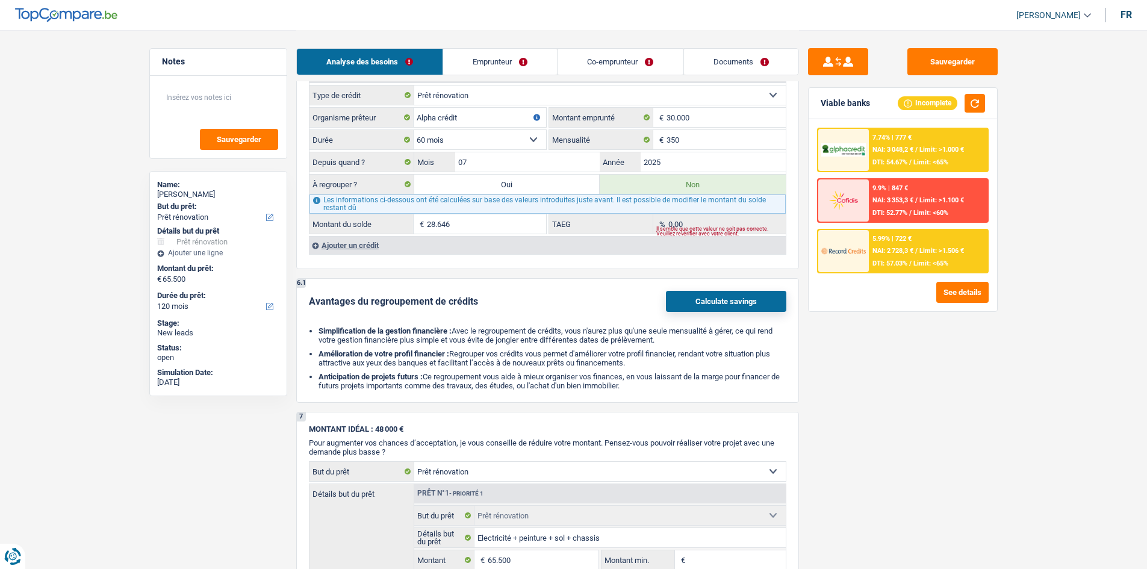
click at [358, 245] on div "Ajouter un crédit" at bounding box center [547, 245] width 477 height 18
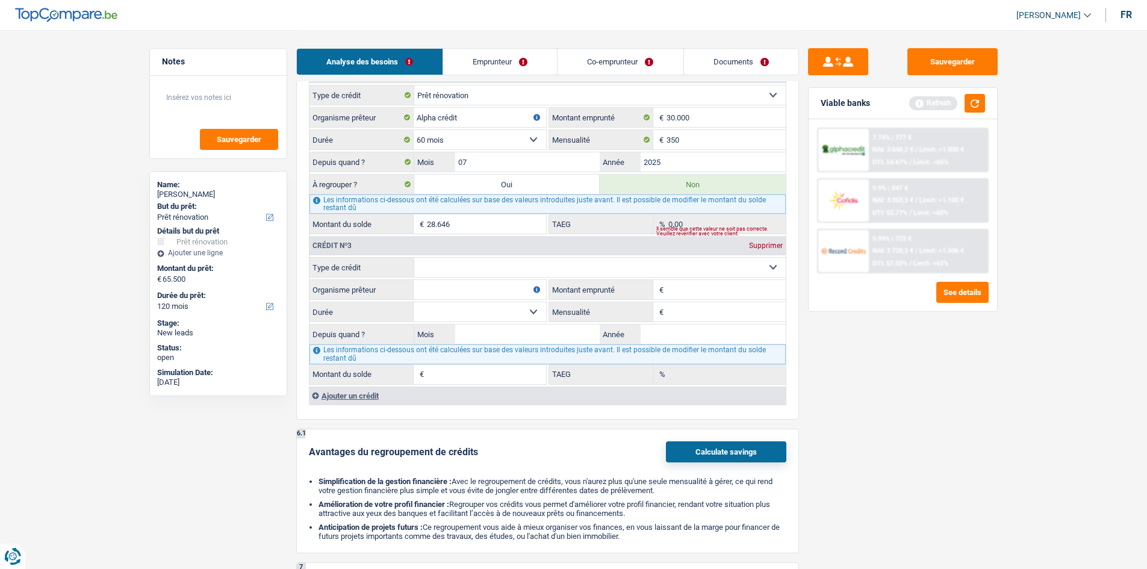
click at [558, 268] on select "Carte ou ouverture de crédit Prêt hypothécaire Vente à tempérament Prêt à tempé…" at bounding box center [599, 267] width 371 height 19
select select "personalLoan"
type input "0"
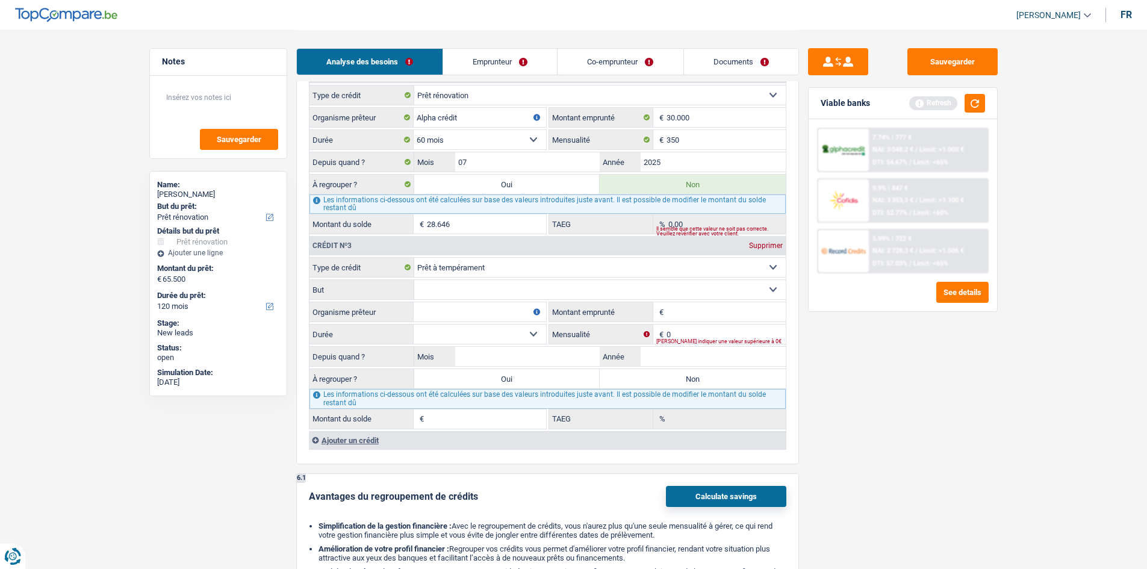
click at [535, 292] on select "Confort maison: meubles, textile, peinture, électroménager, outillage non-profe…" at bounding box center [599, 289] width 371 height 19
select select "familyEvent"
click at [414, 280] on select "Confort maison: meubles, textile, peinture, électroménager, outillage non-profe…" at bounding box center [599, 289] width 371 height 19
click at [442, 312] on input "Organisme prêteur" at bounding box center [480, 311] width 132 height 19
type input "DHB Bank"
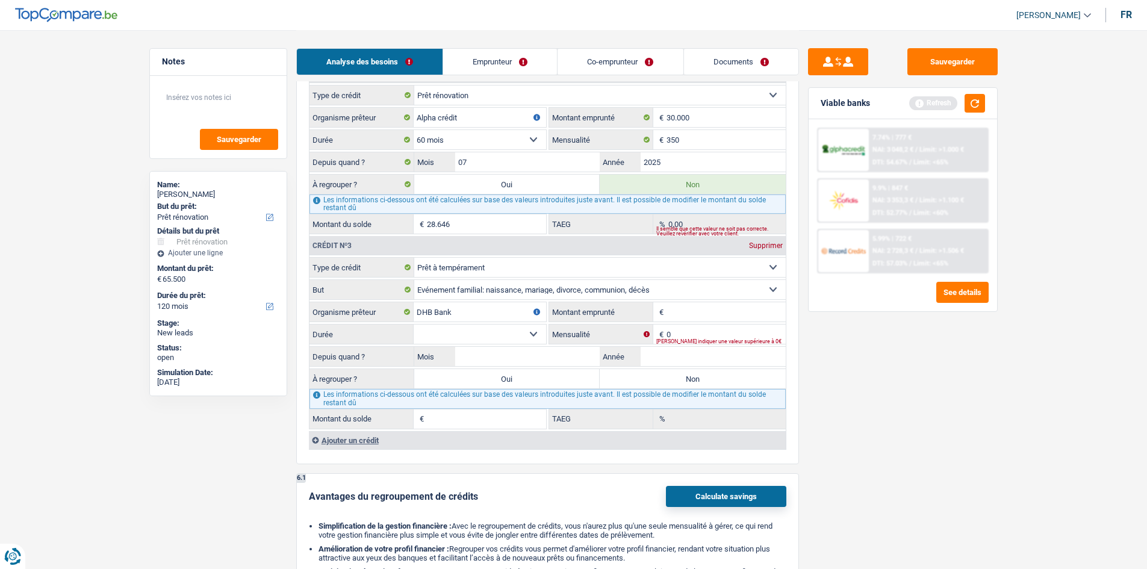
click at [691, 303] on input "Montant emprunté" at bounding box center [725, 311] width 119 height 19
type input "15.001"
click at [532, 333] on select "12 mois 18 mois 24 mois 30 mois 36 mois 42 mois 48 mois 60 mois 72 mois 84 mois…" at bounding box center [480, 333] width 132 height 19
select select "60"
click at [414, 324] on select "12 mois 18 mois 24 mois 30 mois 36 mois 42 mois 48 mois 60 mois 72 mois 84 mois…" at bounding box center [480, 333] width 132 height 19
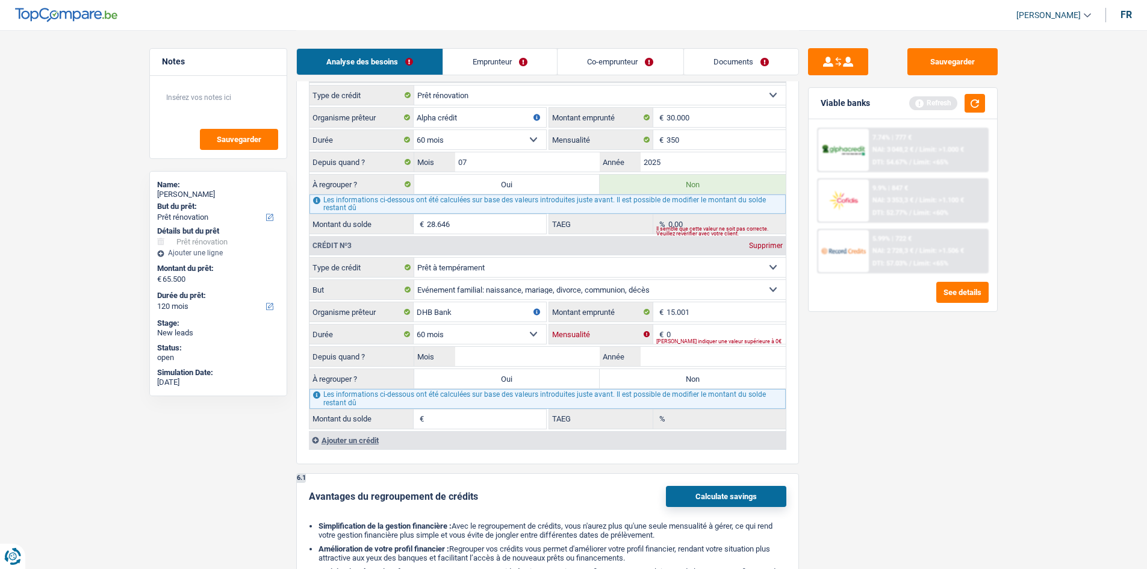
click at [697, 337] on input "0" at bounding box center [725, 333] width 119 height 19
click at [570, 356] on input "Mois" at bounding box center [527, 356] width 145 height 19
type input "07"
type input "2023"
type input "1"
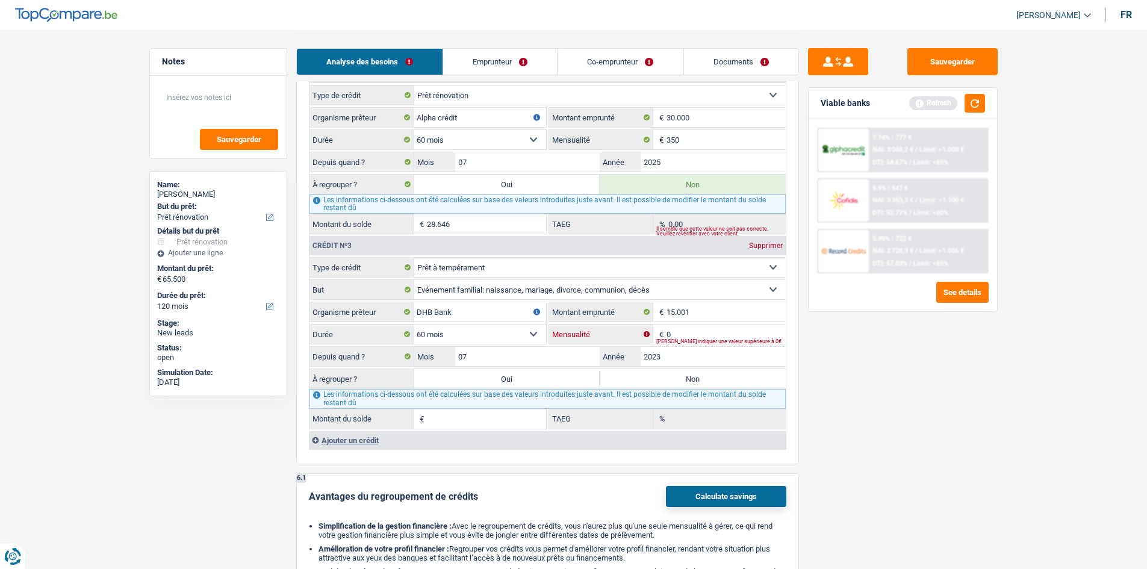
type input "0,00"
click at [677, 328] on input "0" at bounding box center [725, 333] width 119 height 19
type input "214"
type input "7.948"
click at [651, 377] on label "Non" at bounding box center [693, 378] width 186 height 19
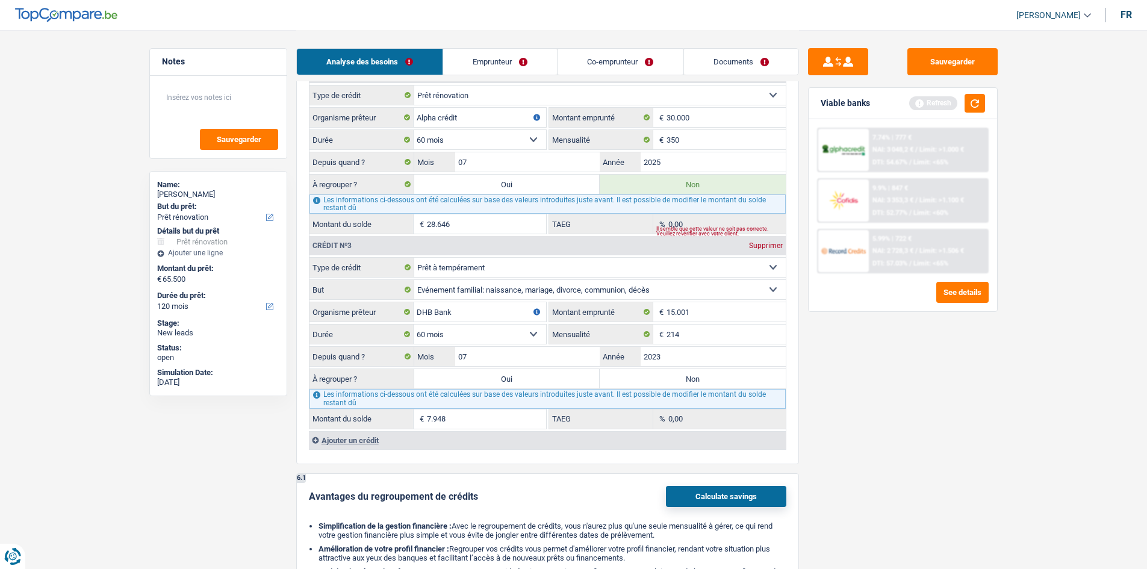
click at [651, 377] on input "Non" at bounding box center [693, 378] width 186 height 19
radio input "true"
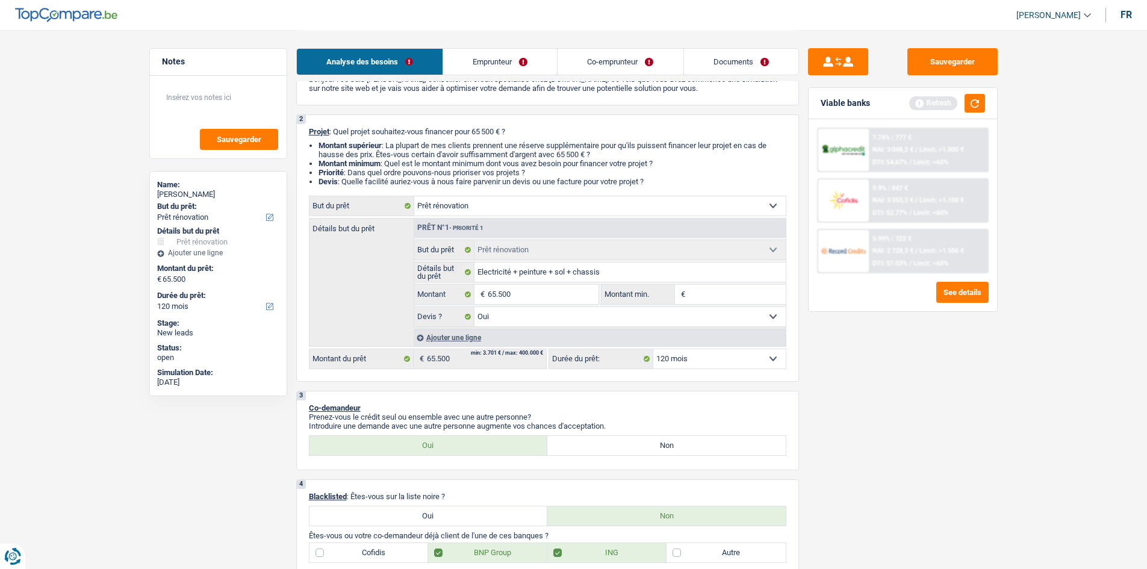
scroll to position [0, 0]
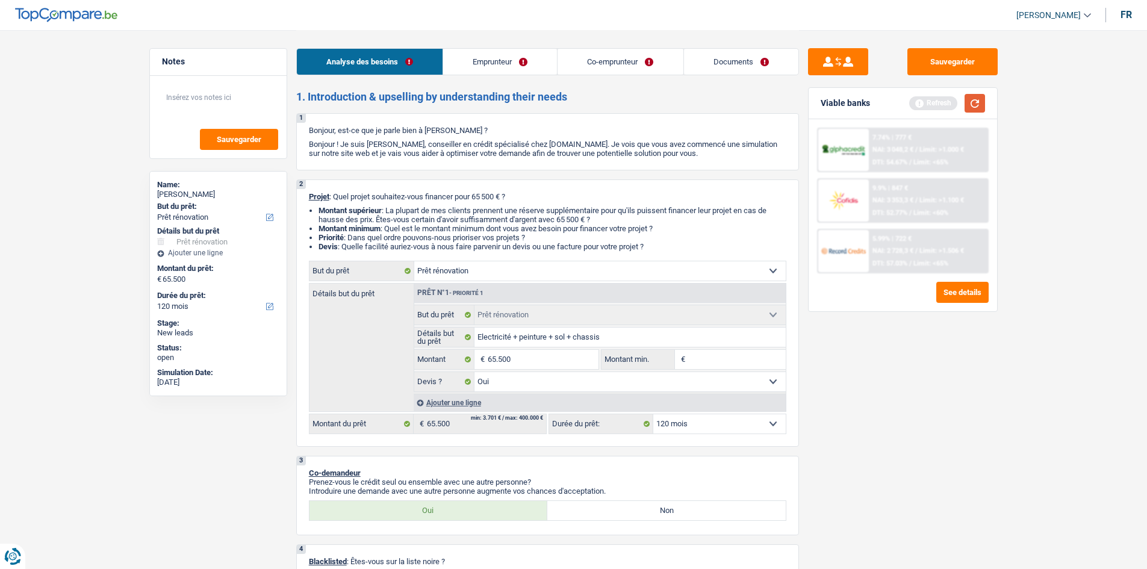
click at [971, 108] on button "button" at bounding box center [974, 103] width 20 height 19
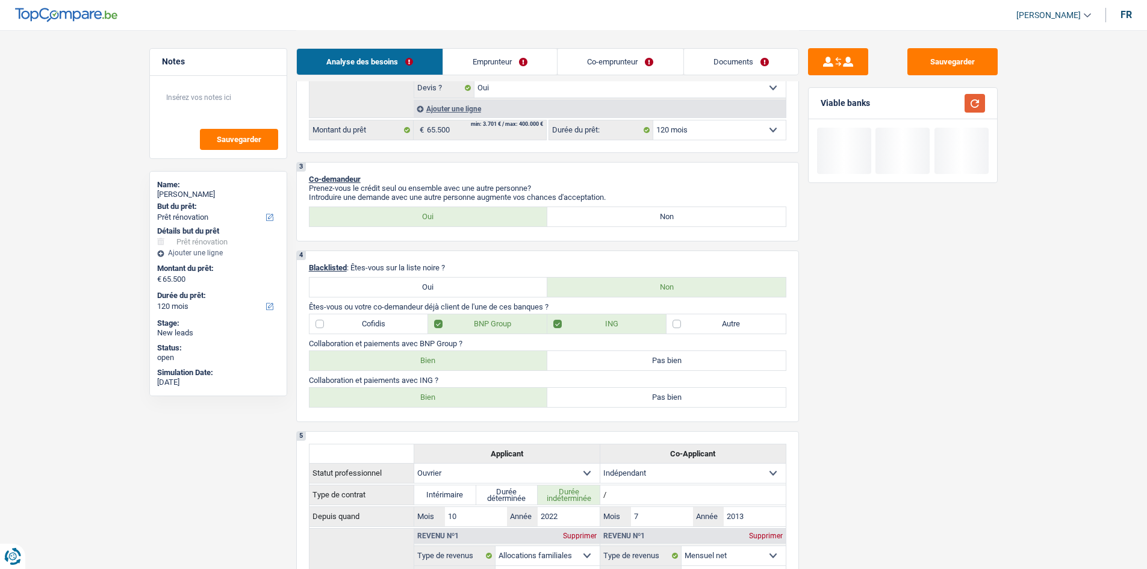
scroll to position [301, 0]
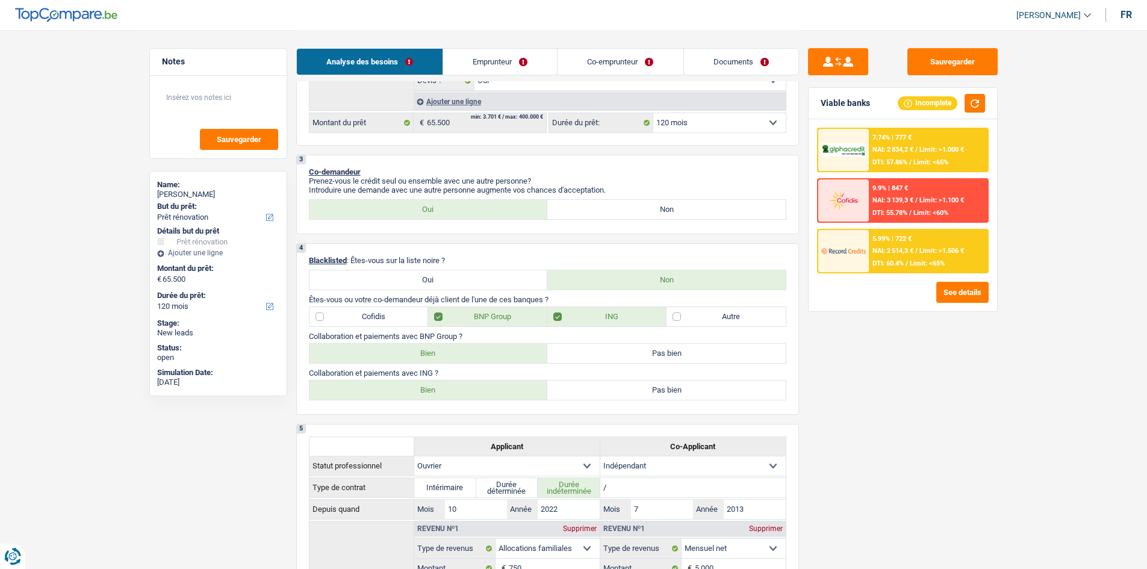
click at [489, 57] on link "Emprunteur" at bounding box center [500, 62] width 114 height 26
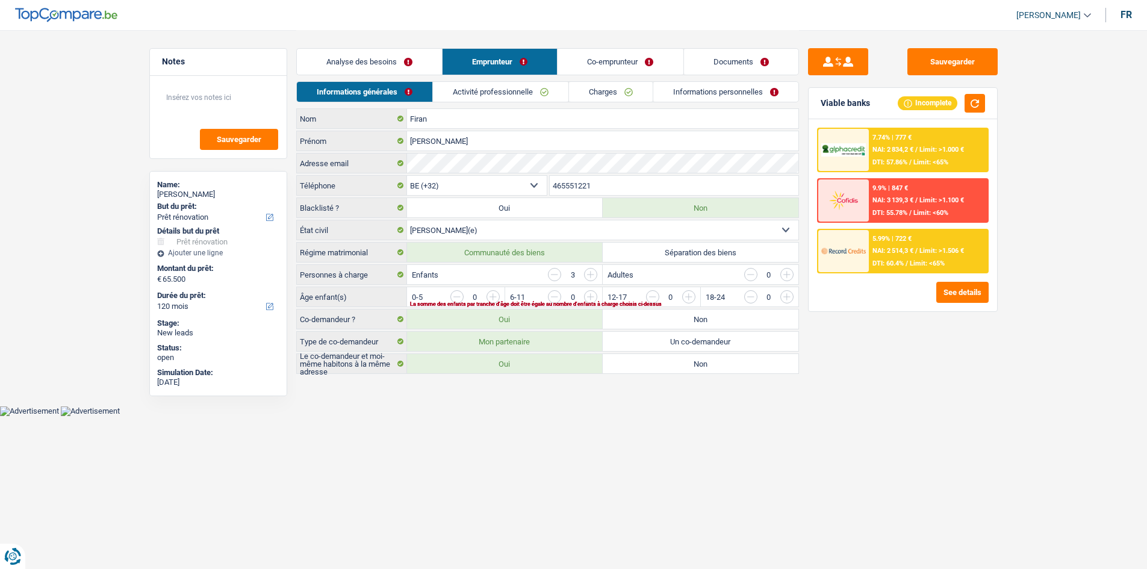
scroll to position [0, 0]
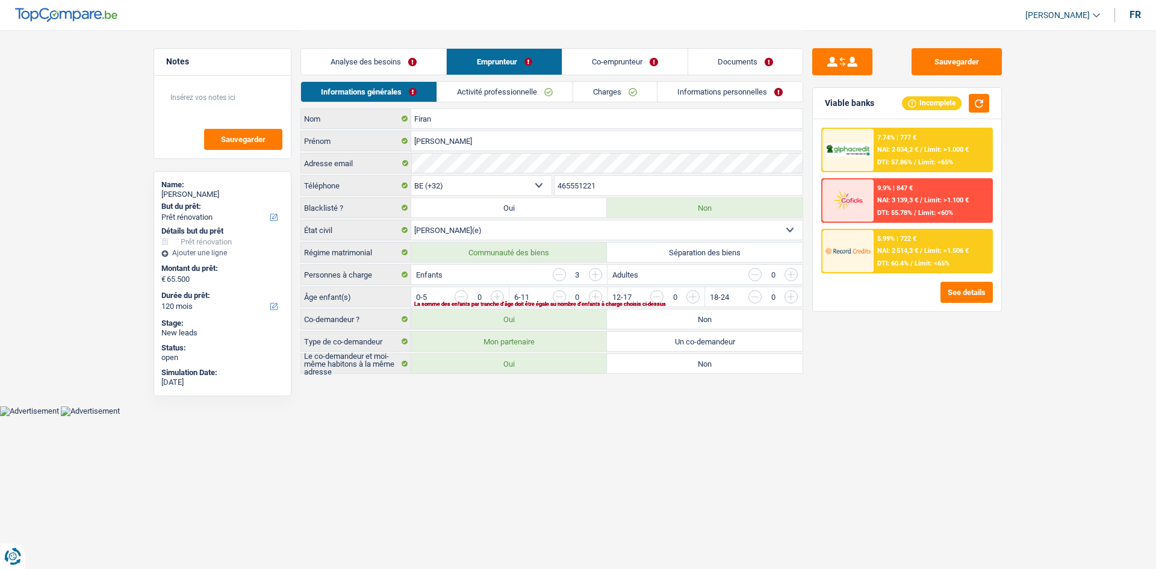
click at [601, 297] on input "button" at bounding box center [839, 299] width 501 height 19
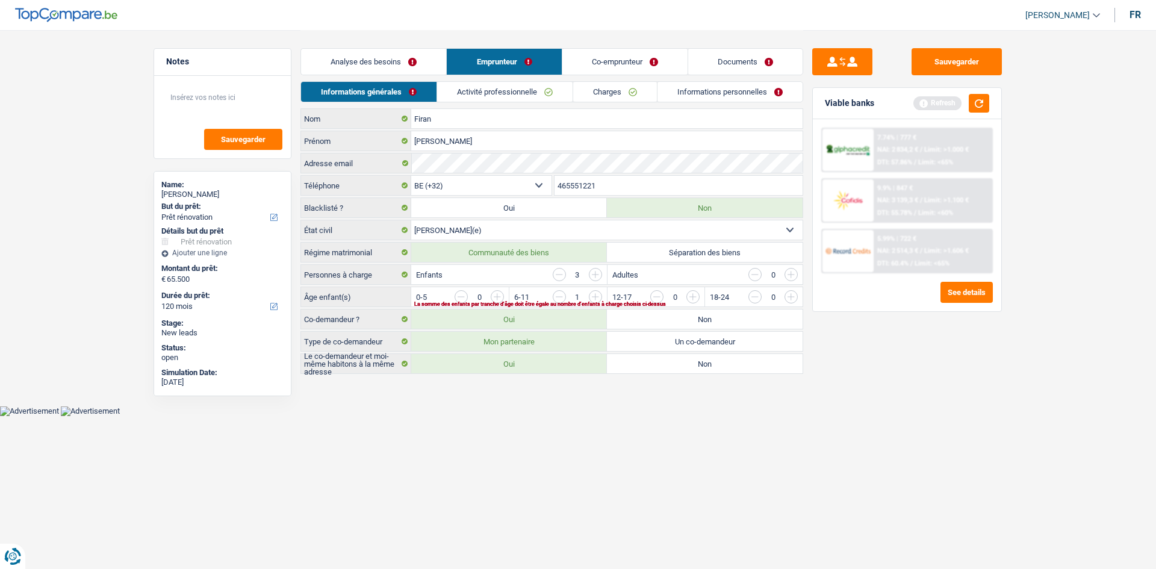
click at [596, 294] on input "button" at bounding box center [839, 299] width 501 height 19
click at [492, 297] on input "button" at bounding box center [741, 299] width 501 height 19
click at [521, 96] on link "Activité professionnelle" at bounding box center [505, 92] width 135 height 20
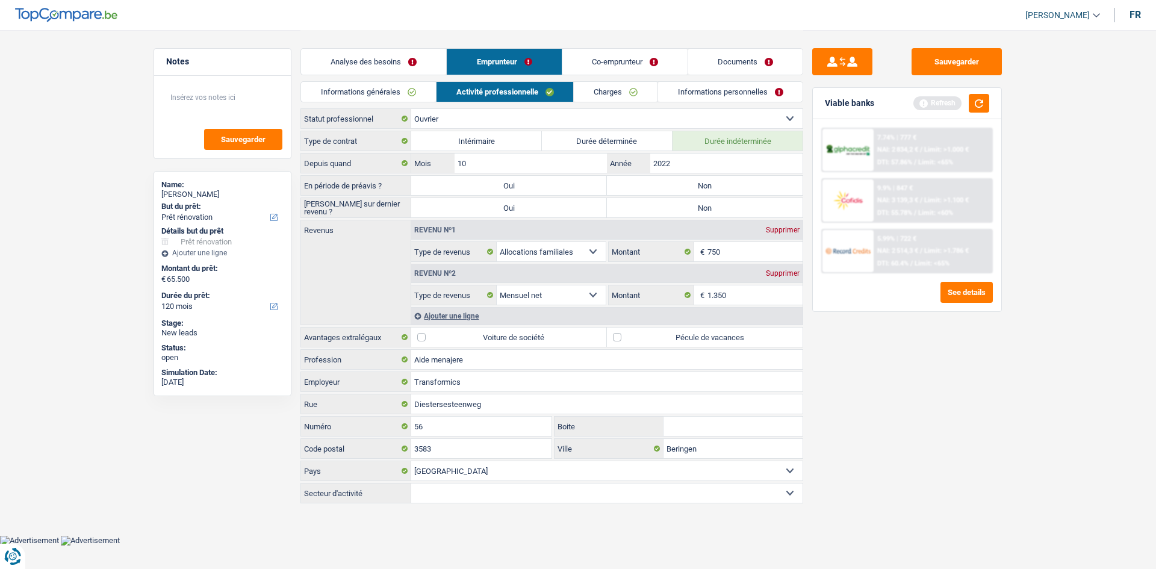
click at [688, 184] on label "Non" at bounding box center [705, 185] width 196 height 19
click at [688, 184] on input "Non" at bounding box center [705, 185] width 196 height 19
radio input "true"
click at [692, 206] on label "Non" at bounding box center [705, 207] width 196 height 19
click at [692, 206] on input "Non" at bounding box center [705, 207] width 196 height 19
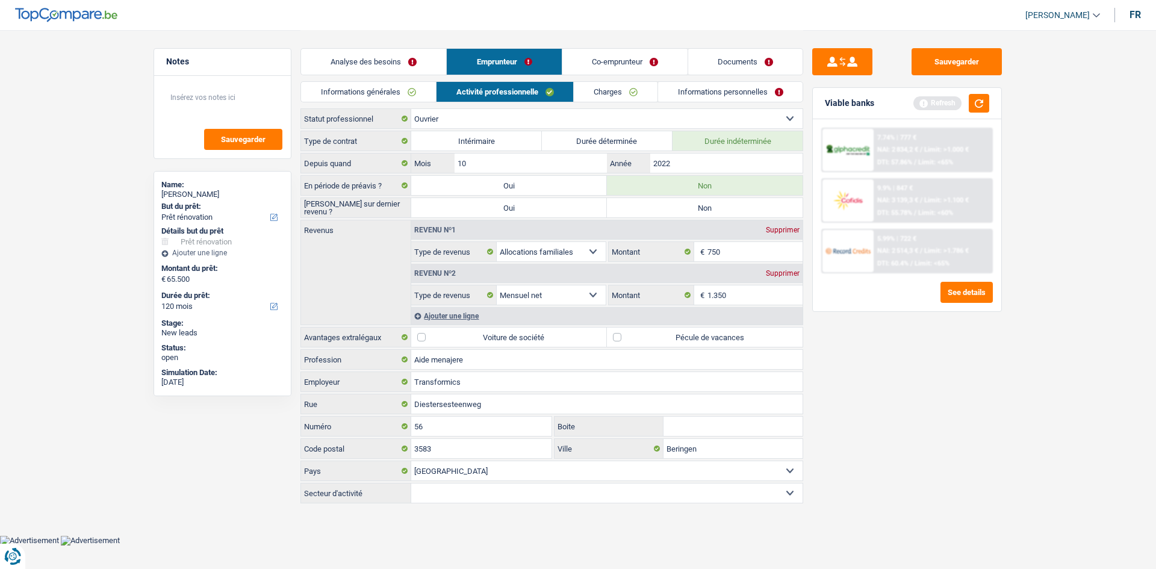
radio input "true"
click at [453, 361] on input "Aide menajere" at bounding box center [606, 359] width 391 height 19
type input "Aide menagere"
click at [465, 317] on div "Ajouter une ligne" at bounding box center [606, 315] width 391 height 17
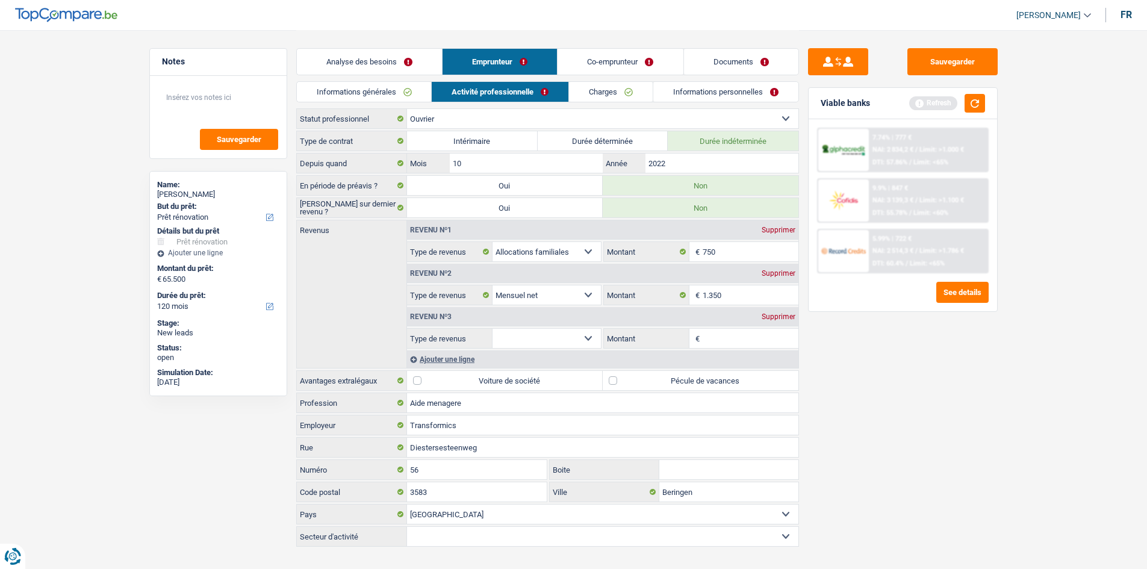
click at [595, 337] on select "Allocation d'handicap Allocations chômage Allocations familiales Chèques repas …" at bounding box center [546, 338] width 109 height 19
select select "mutualityIndemnity"
click at [492, 329] on select "Allocation d'handicap Allocations chômage Allocations familiales Chèques repas …" at bounding box center [546, 338] width 109 height 19
click at [737, 294] on input "1.350" at bounding box center [751, 294] width 96 height 19
click at [723, 325] on div "Revenu nº3 Supprimer" at bounding box center [602, 316] width 391 height 19
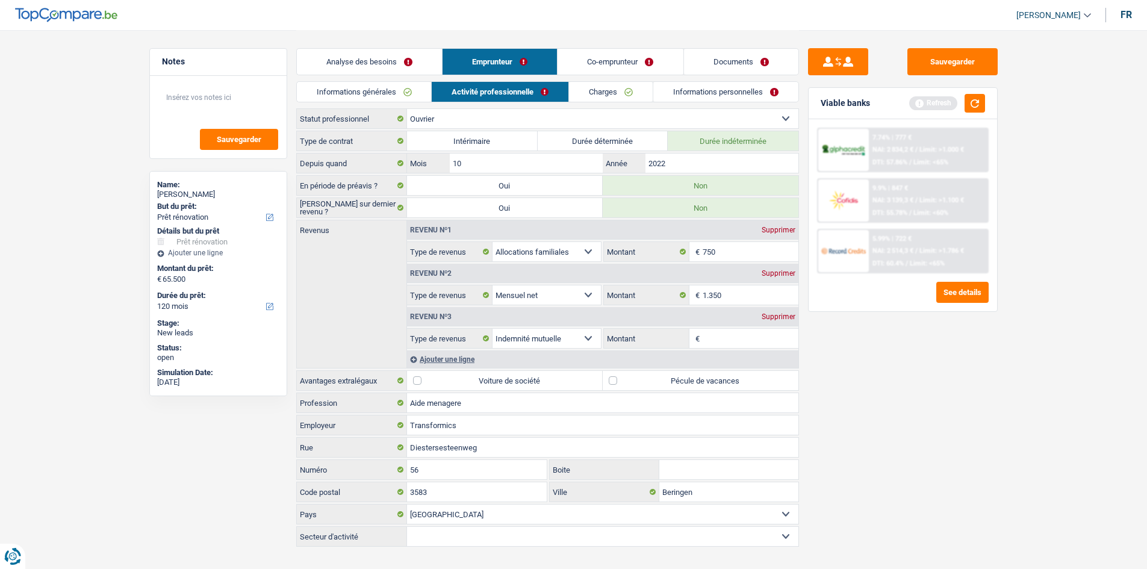
click at [722, 332] on input "Montant" at bounding box center [751, 338] width 96 height 19
type input "1.315"
click at [727, 293] on input "1.350" at bounding box center [751, 294] width 96 height 19
click at [740, 67] on link "Documents" at bounding box center [741, 62] width 114 height 26
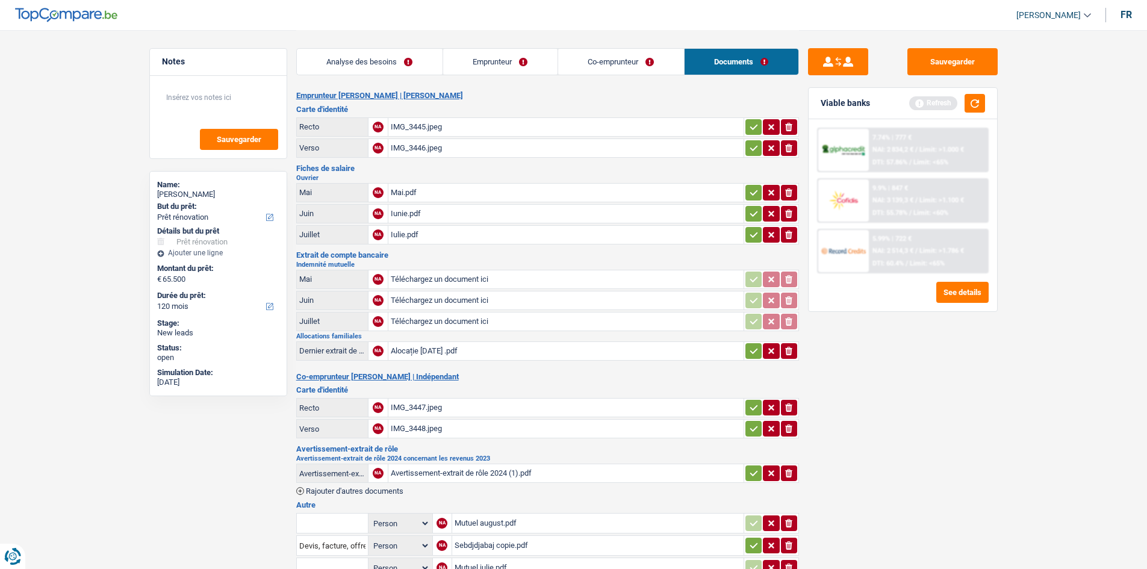
click at [409, 216] on div "Iunie.pdf" at bounding box center [566, 214] width 350 height 18
click at [527, 61] on link "Emprunteur" at bounding box center [500, 62] width 114 height 26
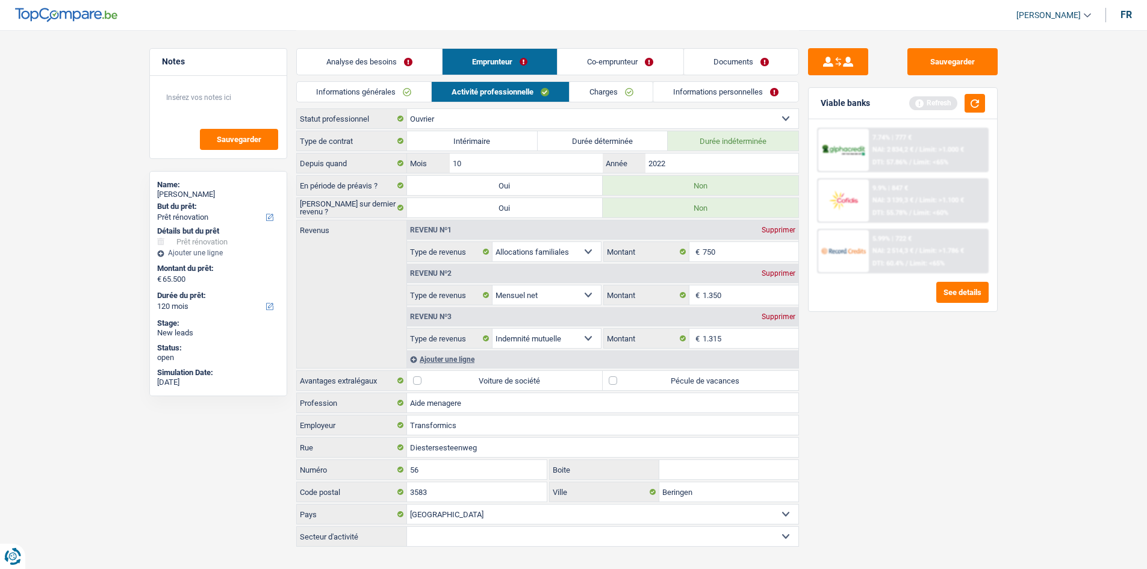
click at [786, 276] on div "Supprimer" at bounding box center [779, 273] width 40 height 7
select select "mutualityIndemnity"
type input "1.315"
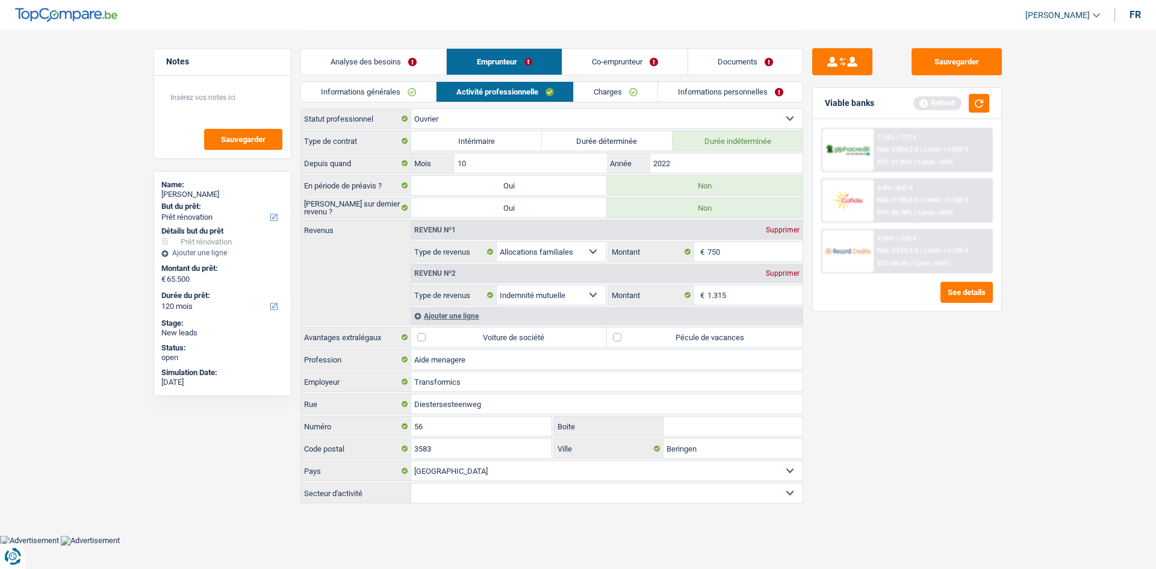
click at [613, 95] on link "Charges" at bounding box center [616, 92] width 84 height 20
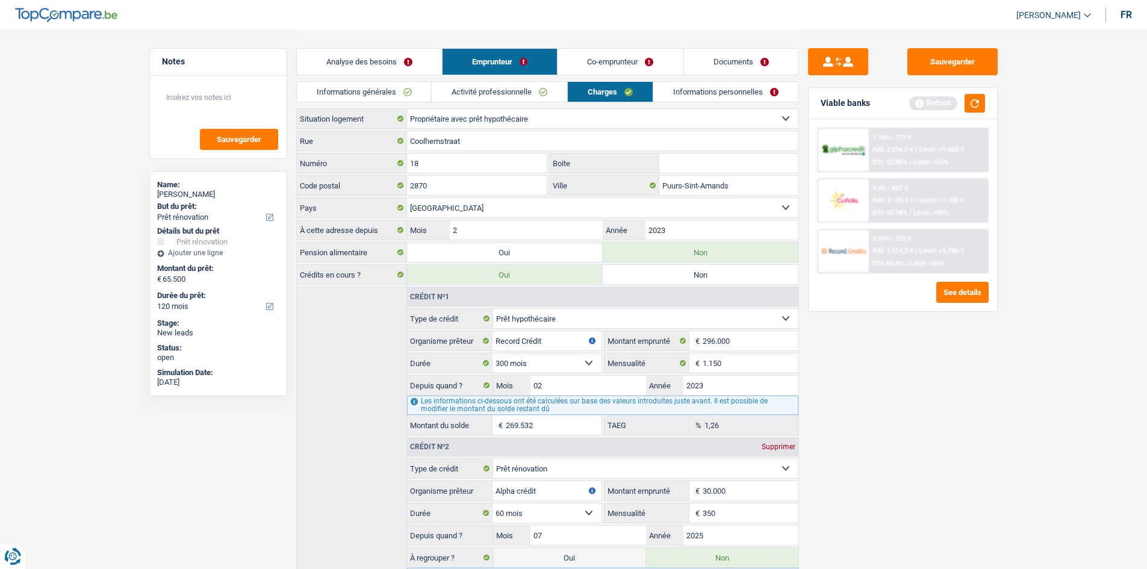
click at [701, 90] on link "Informations personnelles" at bounding box center [725, 92] width 145 height 20
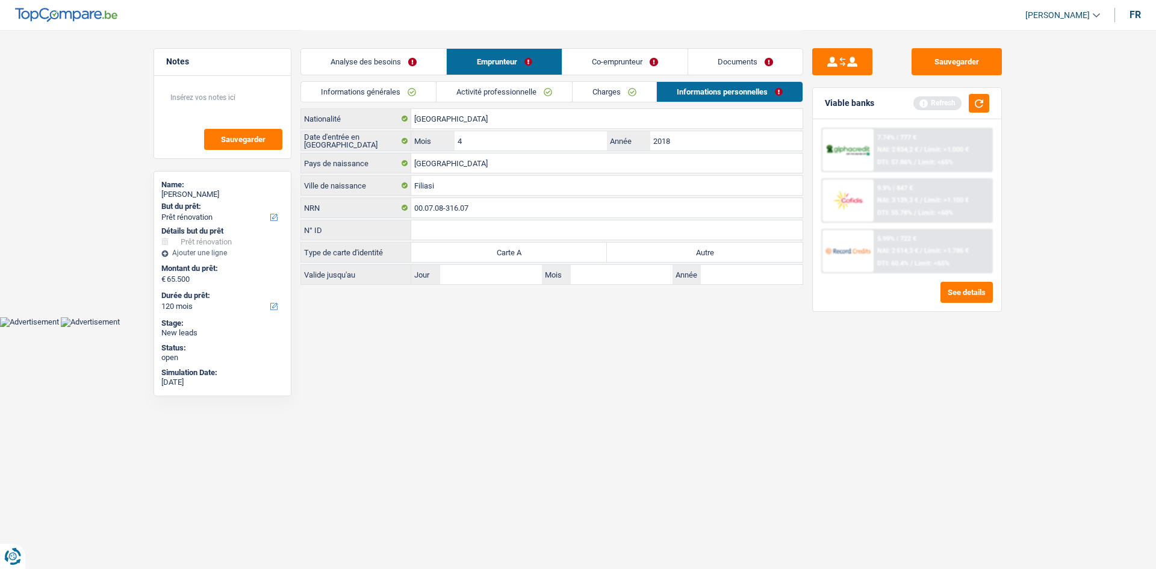
click at [736, 56] on link "Documents" at bounding box center [745, 62] width 114 height 26
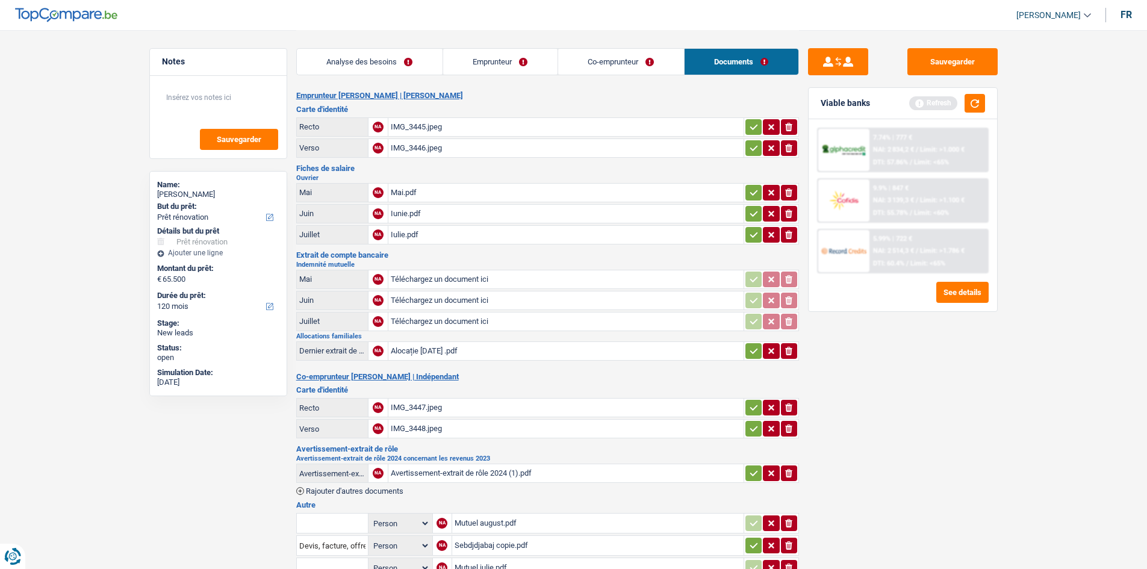
click at [432, 126] on div "IMG_3445.jpeg" at bounding box center [566, 127] width 350 height 18
click at [414, 147] on div "IMG_3446.jpeg" at bounding box center [566, 148] width 350 height 18
click at [496, 70] on link "Emprunteur" at bounding box center [500, 62] width 114 height 26
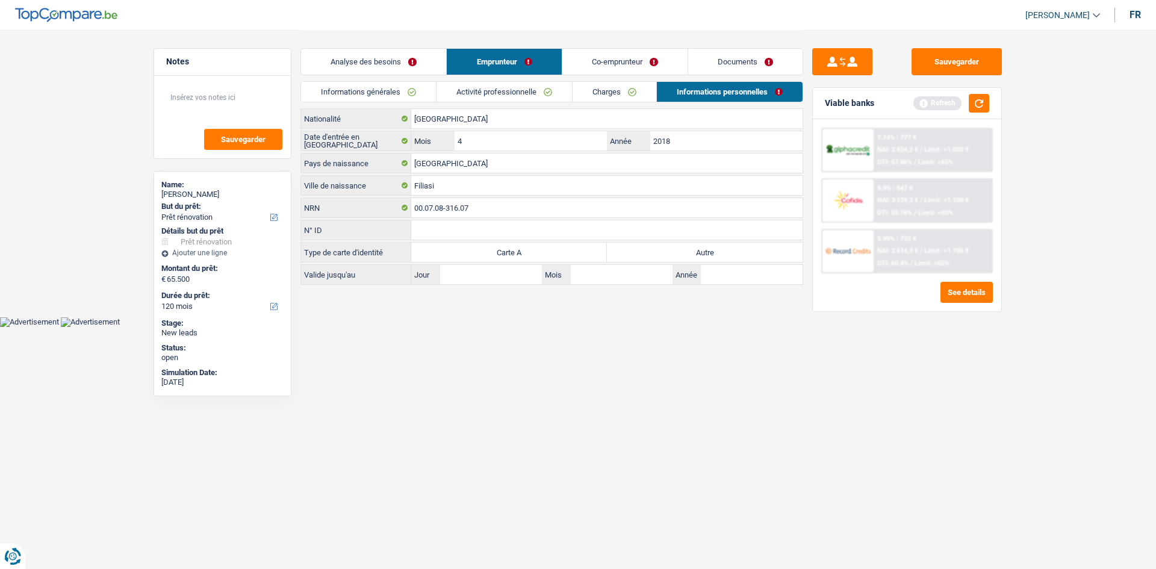
click at [730, 60] on link "Documents" at bounding box center [745, 62] width 114 height 26
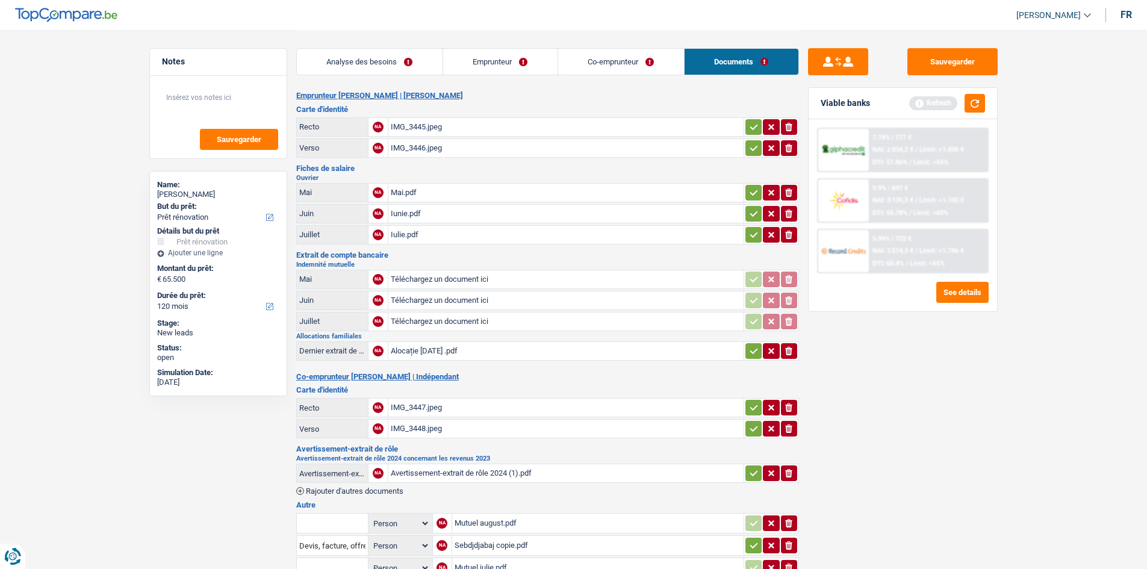
click at [397, 130] on div "IMG_3445.jpeg" at bounding box center [566, 127] width 350 height 18
click at [405, 146] on div "IMG_3446.jpeg" at bounding box center [566, 148] width 350 height 18
click at [619, 67] on link "Co-emprunteur" at bounding box center [621, 62] width 126 height 26
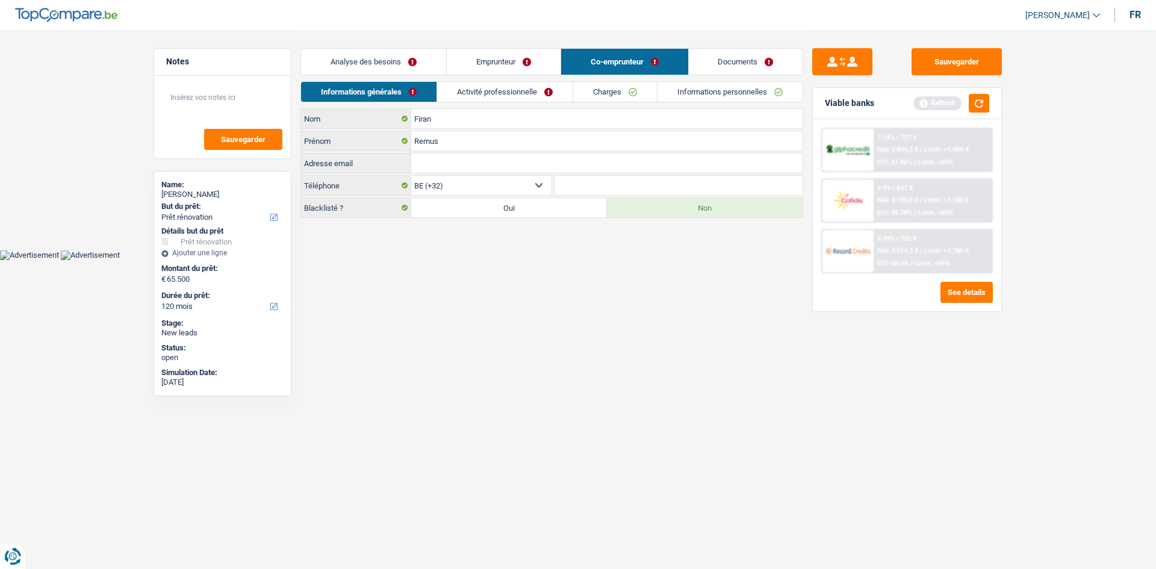
click at [479, 63] on link "Emprunteur" at bounding box center [504, 62] width 114 height 26
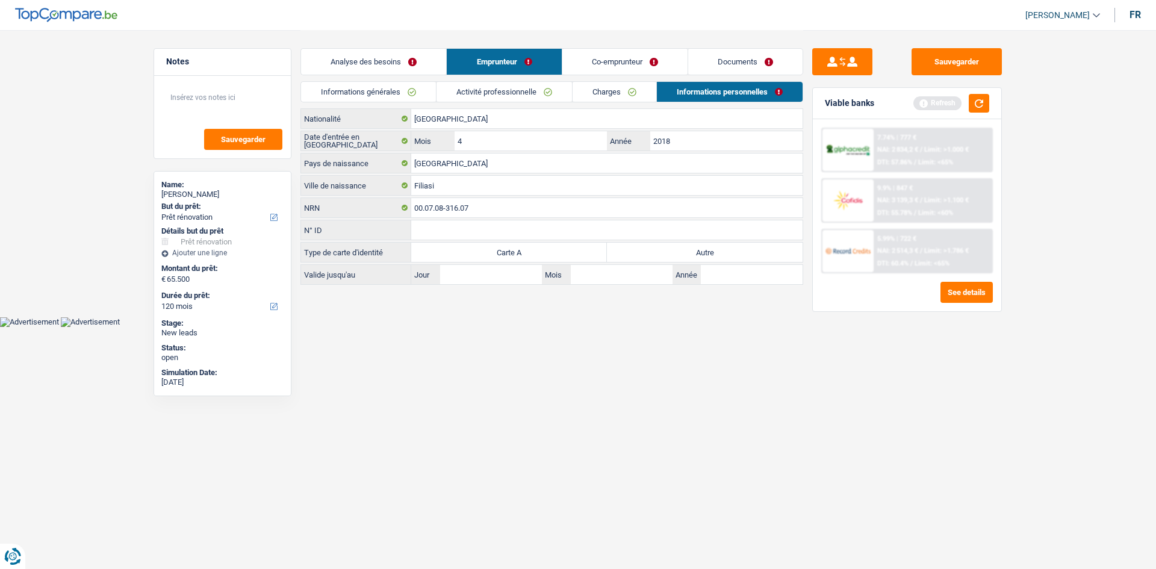
click at [624, 244] on label "Autre" at bounding box center [705, 252] width 196 height 19
click at [624, 244] on input "Autre" at bounding box center [705, 252] width 196 height 19
radio input "true"
click at [705, 57] on link "Documents" at bounding box center [745, 62] width 114 height 26
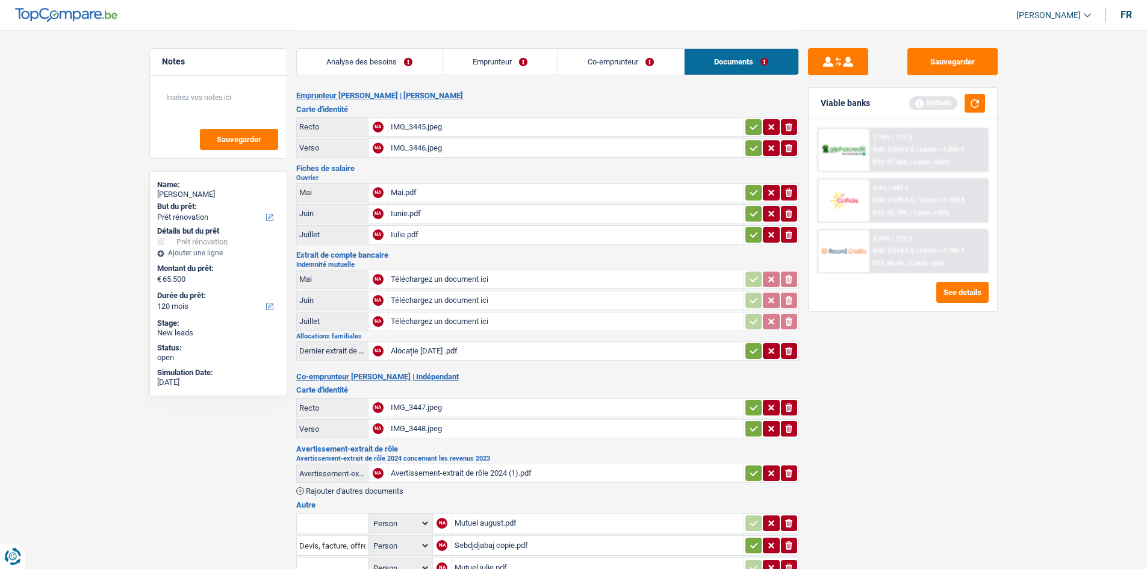
click at [421, 127] on div "IMG_3445.jpeg" at bounding box center [566, 127] width 350 height 18
click at [525, 65] on link "Emprunteur" at bounding box center [500, 62] width 114 height 26
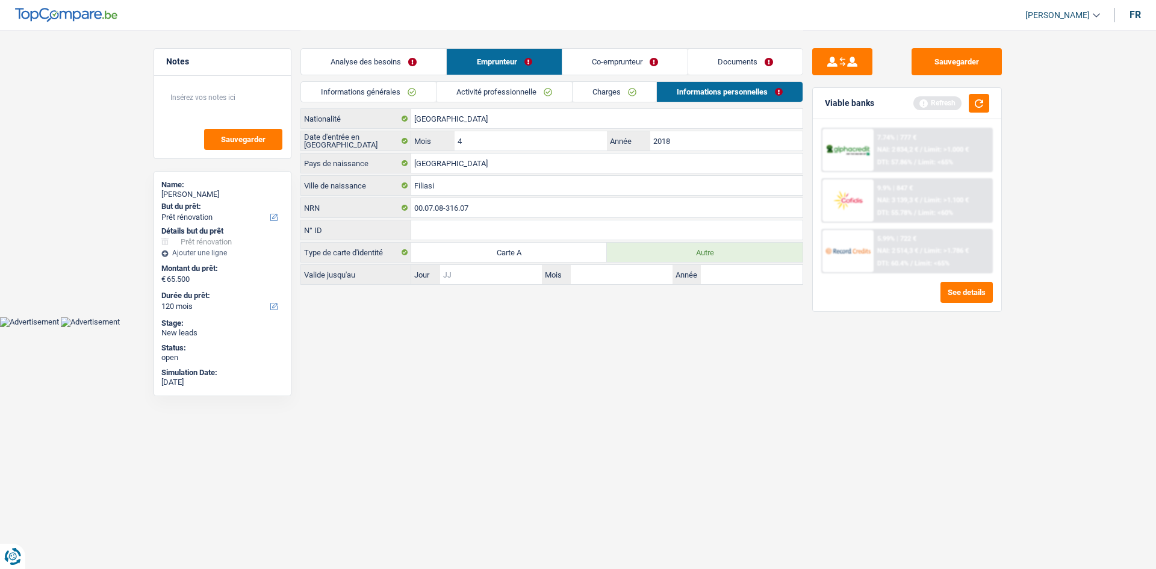
click at [479, 273] on input "Jour" at bounding box center [491, 274] width 102 height 19
type input "15"
type input "03"
type input "2034"
click at [597, 64] on link "Co-emprunteur" at bounding box center [624, 62] width 125 height 26
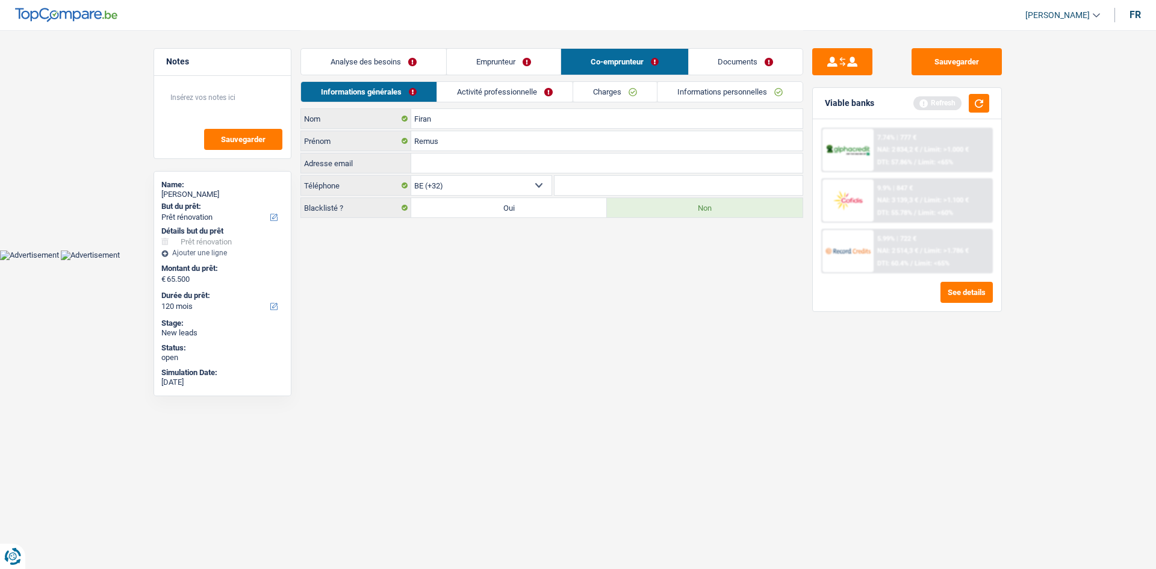
click at [485, 88] on link "Activité professionnelle" at bounding box center [504, 92] width 135 height 20
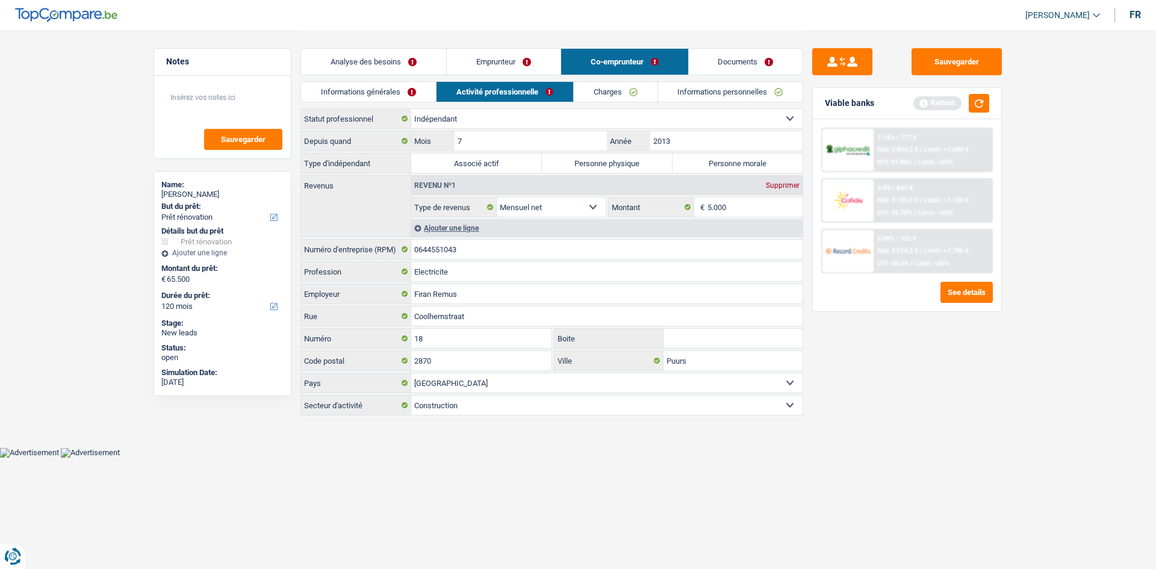
click at [624, 92] on link "Charges" at bounding box center [616, 92] width 84 height 20
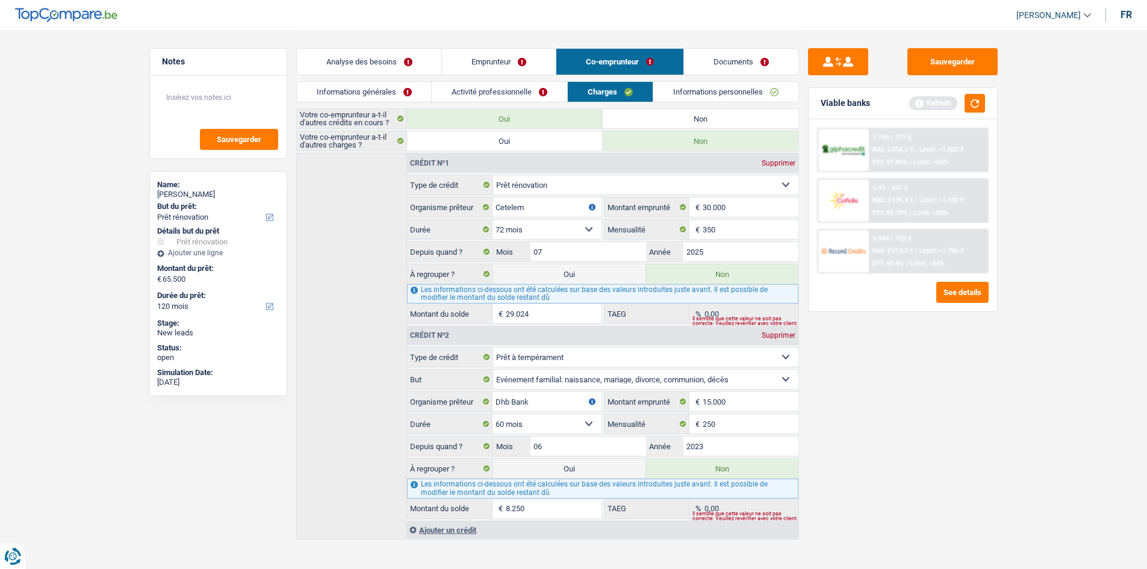
click at [718, 90] on link "Informations personnelles" at bounding box center [725, 92] width 145 height 20
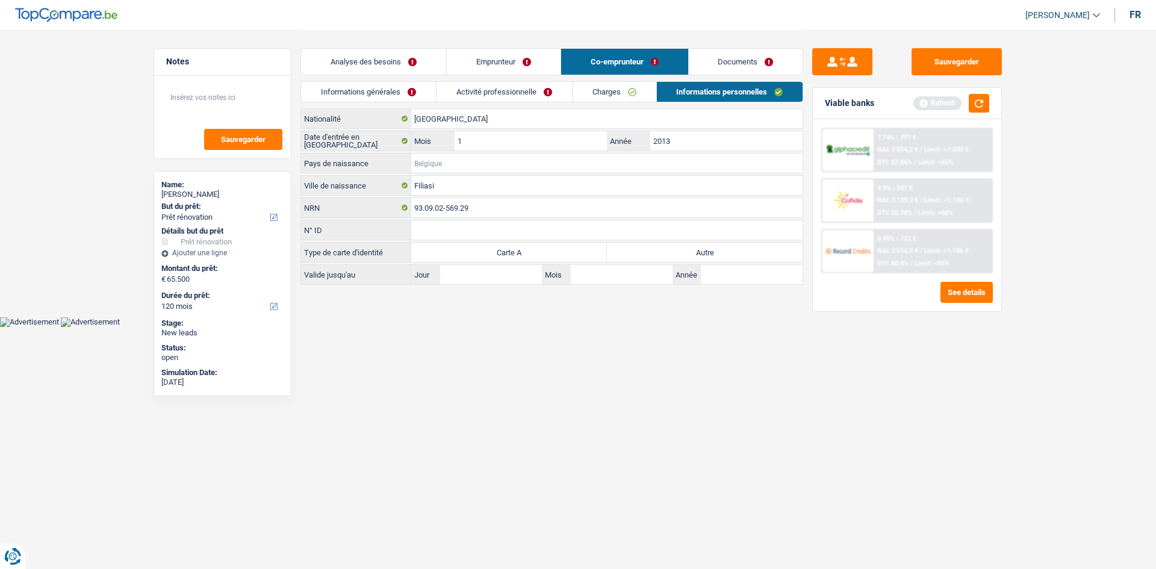
click at [465, 165] on input "Pays de naissance" at bounding box center [606, 163] width 391 height 19
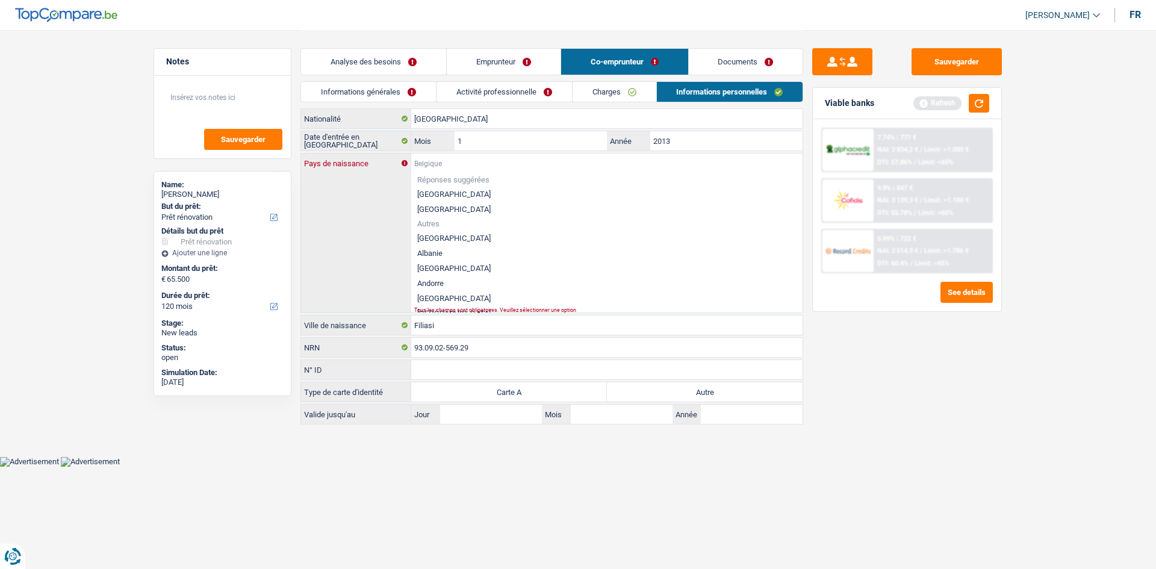
type input "R"
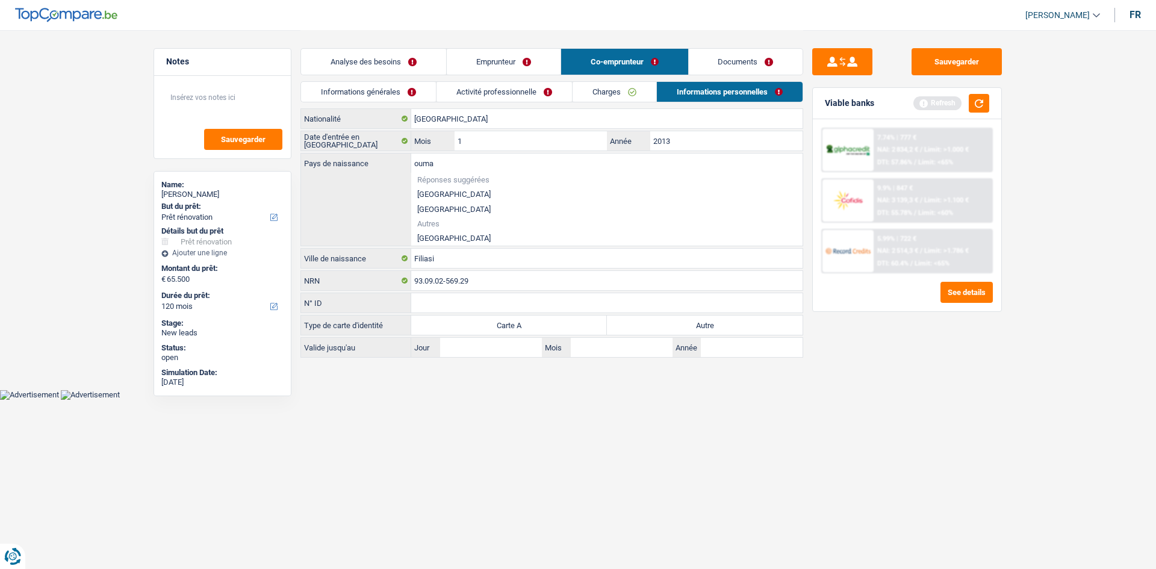
click at [458, 238] on li "[GEOGRAPHIC_DATA]" at bounding box center [606, 238] width 391 height 15
type input "[GEOGRAPHIC_DATA]"
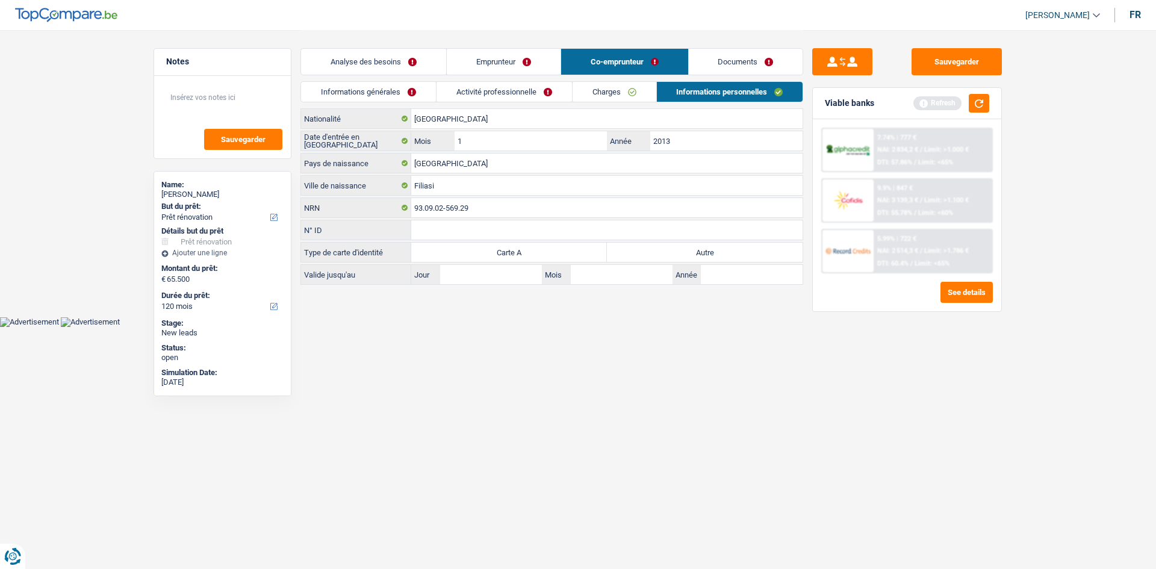
click at [680, 255] on label "Autre" at bounding box center [705, 252] width 196 height 19
click at [680, 255] on input "Autre" at bounding box center [705, 252] width 196 height 19
radio input "true"
click at [713, 59] on link "Documents" at bounding box center [746, 62] width 114 height 26
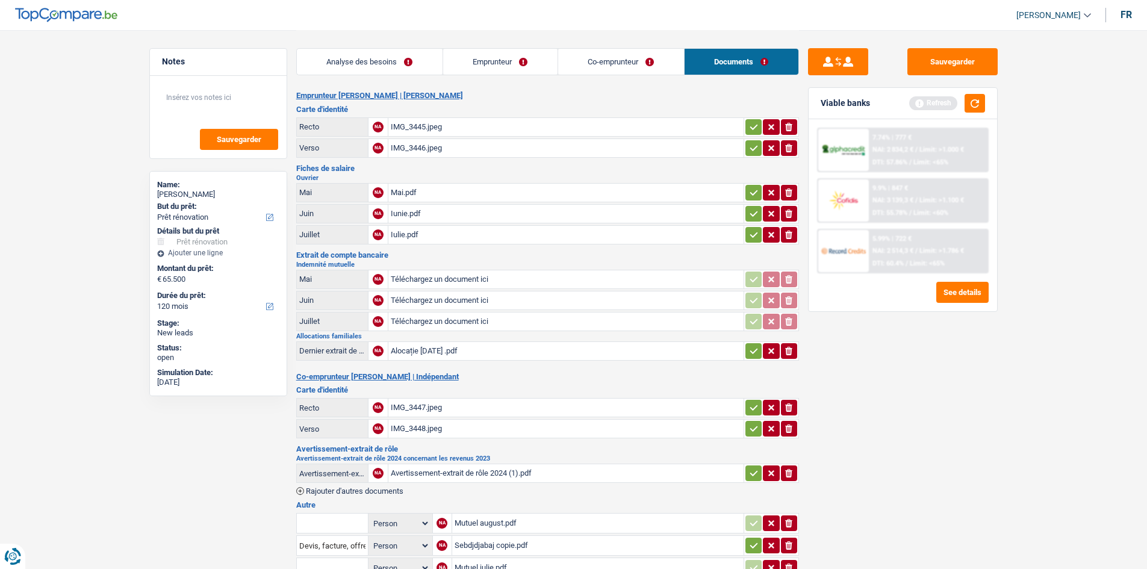
click at [421, 405] on div "IMG_3447.jpeg" at bounding box center [566, 408] width 350 height 18
click at [607, 61] on link "Co-emprunteur" at bounding box center [621, 62] width 126 height 26
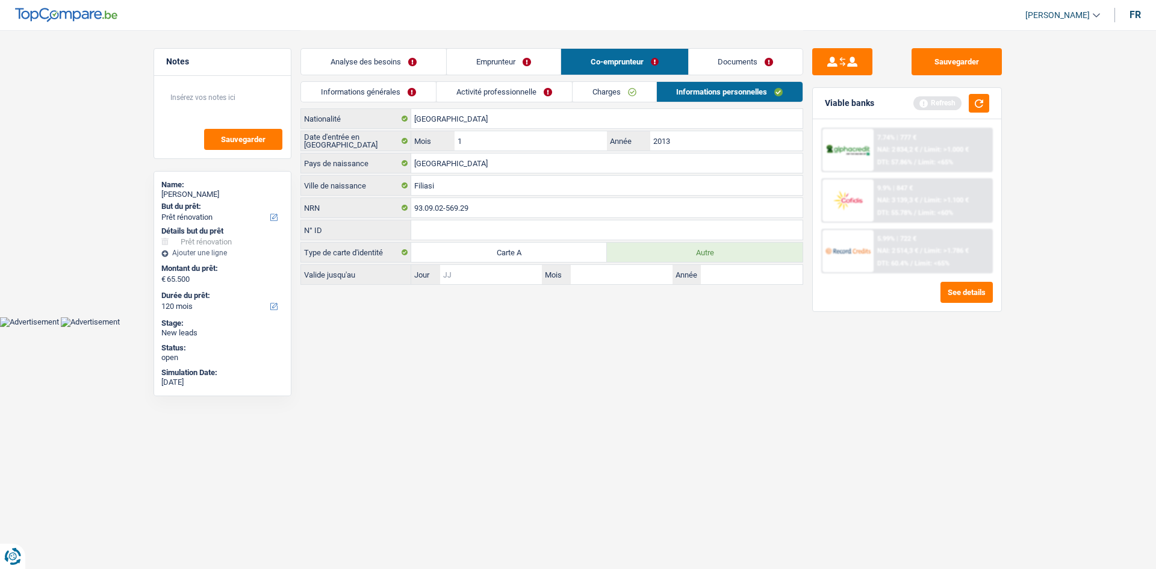
click at [490, 276] on input "Jour" at bounding box center [491, 274] width 102 height 19
type input "22"
type input "11"
type input "2033"
click at [532, 88] on link "Activité professionnelle" at bounding box center [503, 92] width 135 height 20
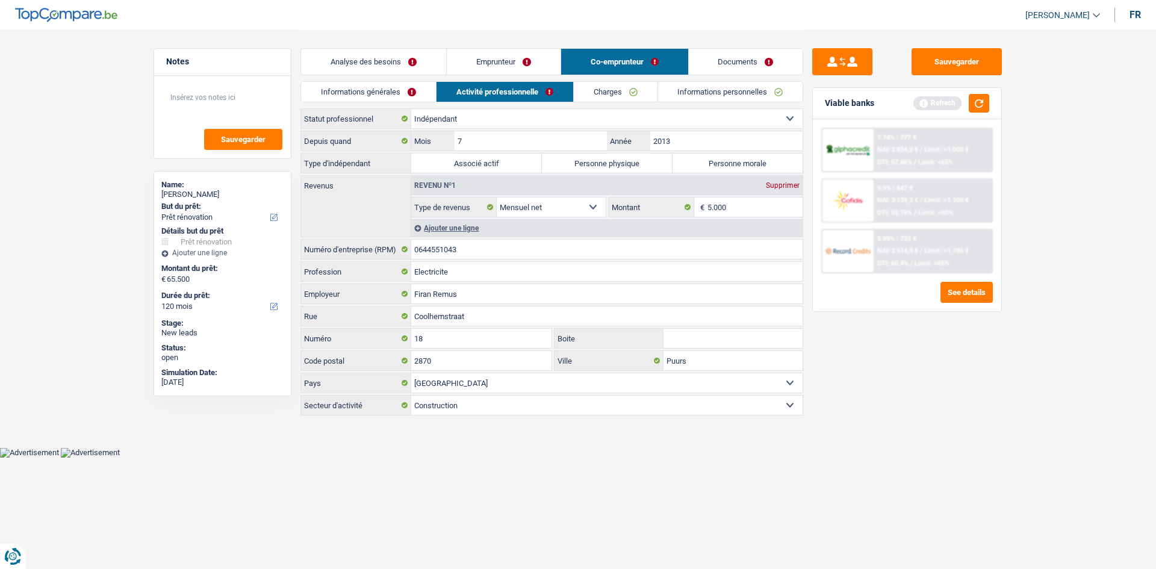
click at [383, 57] on link "Analyse des besoins" at bounding box center [373, 62] width 145 height 26
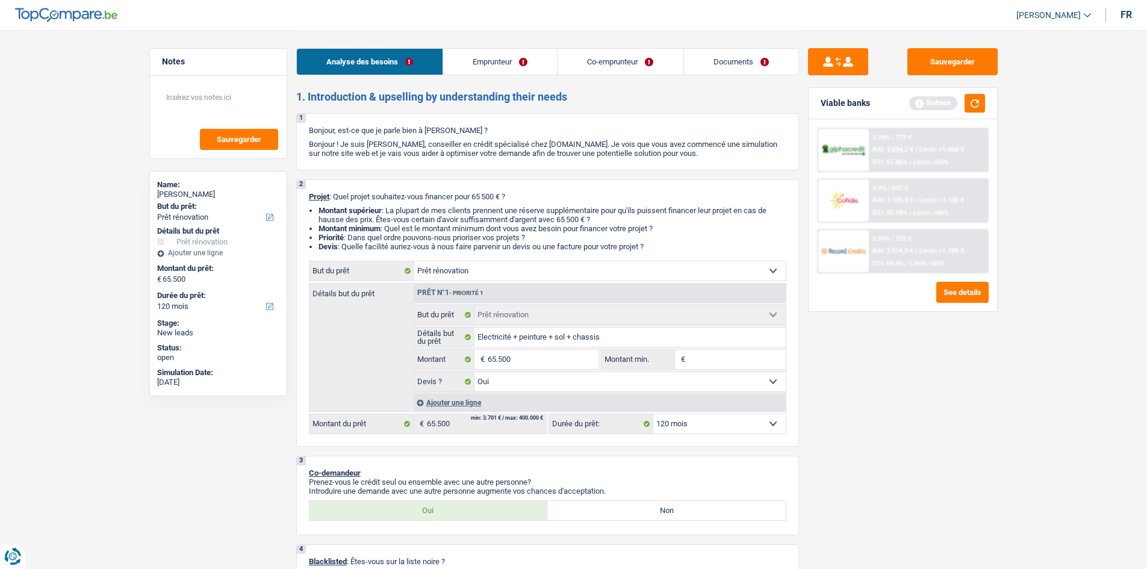
click at [718, 359] on input "Montant min." at bounding box center [737, 359] width 98 height 19
type input "6"
type input "65"
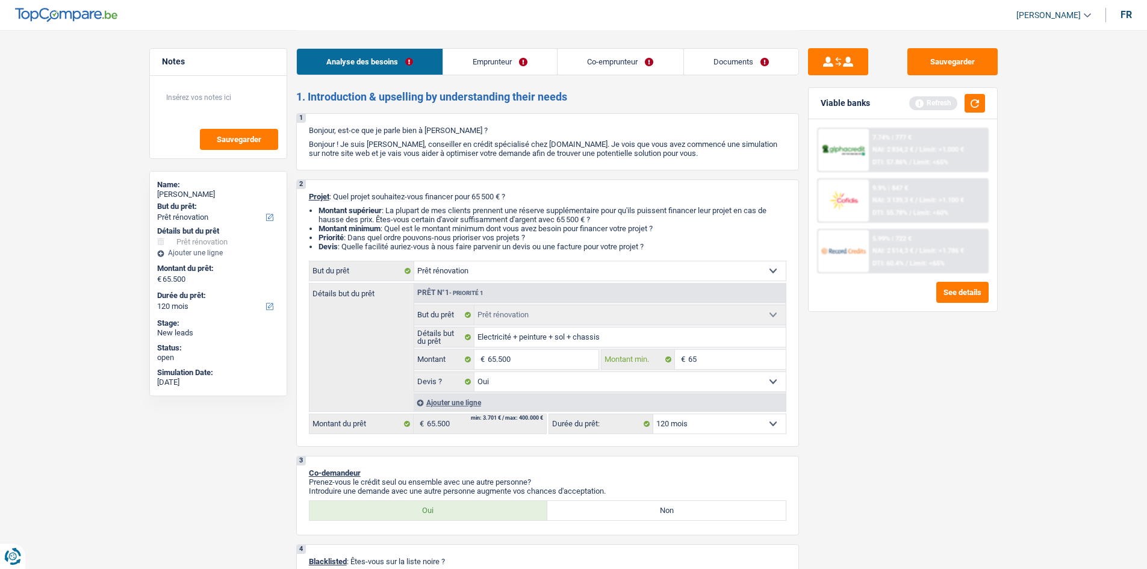
type input "650"
type input "6.500"
type input "65.000"
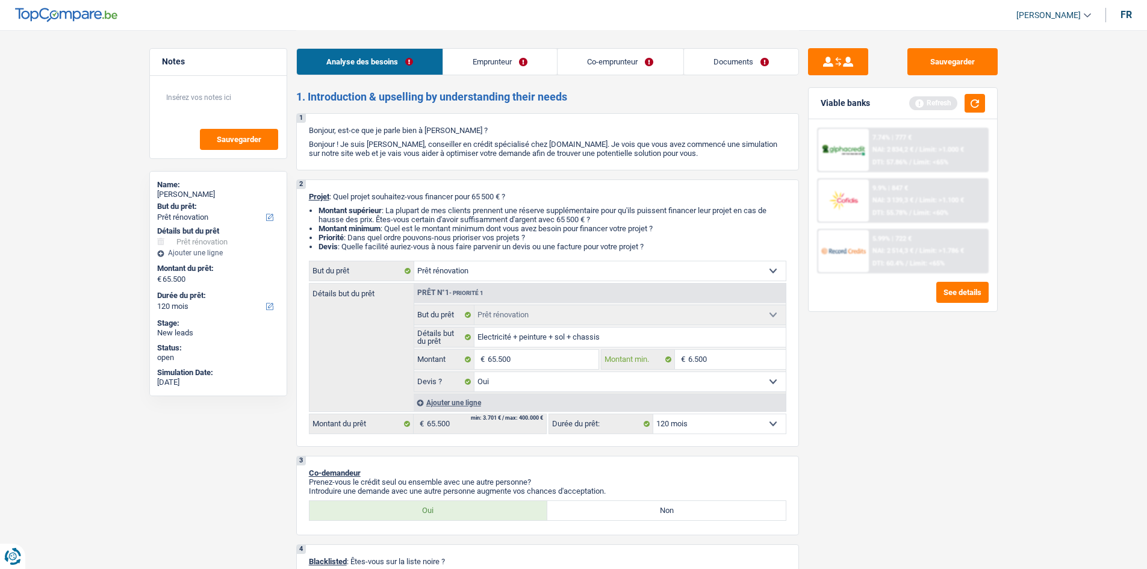
type input "65.000"
click at [974, 107] on button "button" at bounding box center [974, 103] width 20 height 19
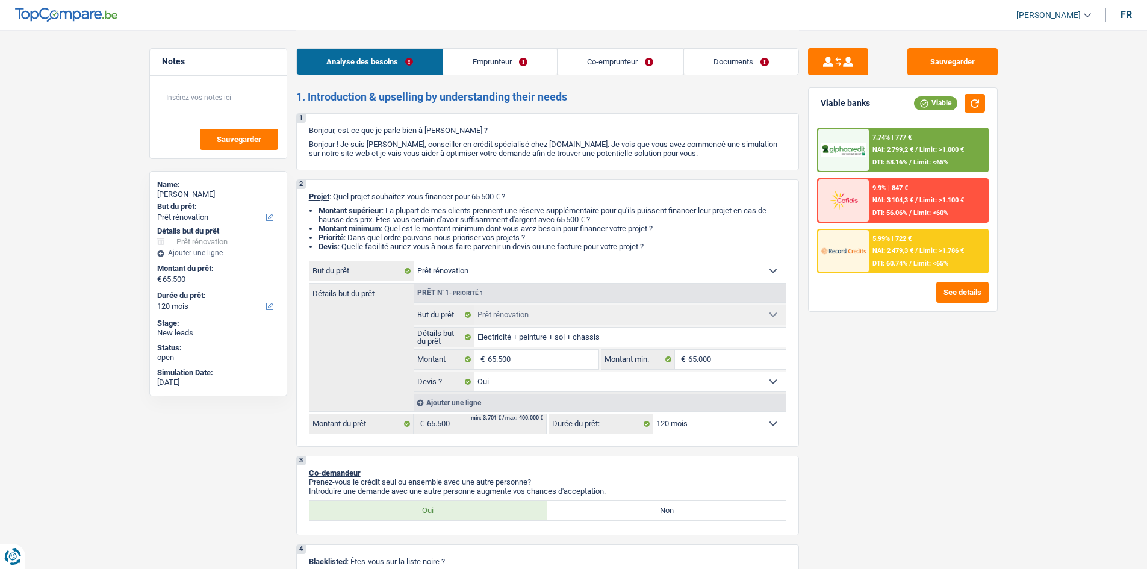
click at [707, 424] on select "12 mois 18 mois 24 mois 30 mois 36 mois 42 mois 48 mois 60 mois 72 mois 84 mois…" at bounding box center [719, 423] width 132 height 19
click at [653, 414] on select "12 mois 18 mois 24 mois 30 mois 36 mois 42 mois 48 mois 60 mois 72 mois 84 mois…" at bounding box center [719, 423] width 132 height 19
click at [948, 287] on button "See details" at bounding box center [962, 292] width 52 height 21
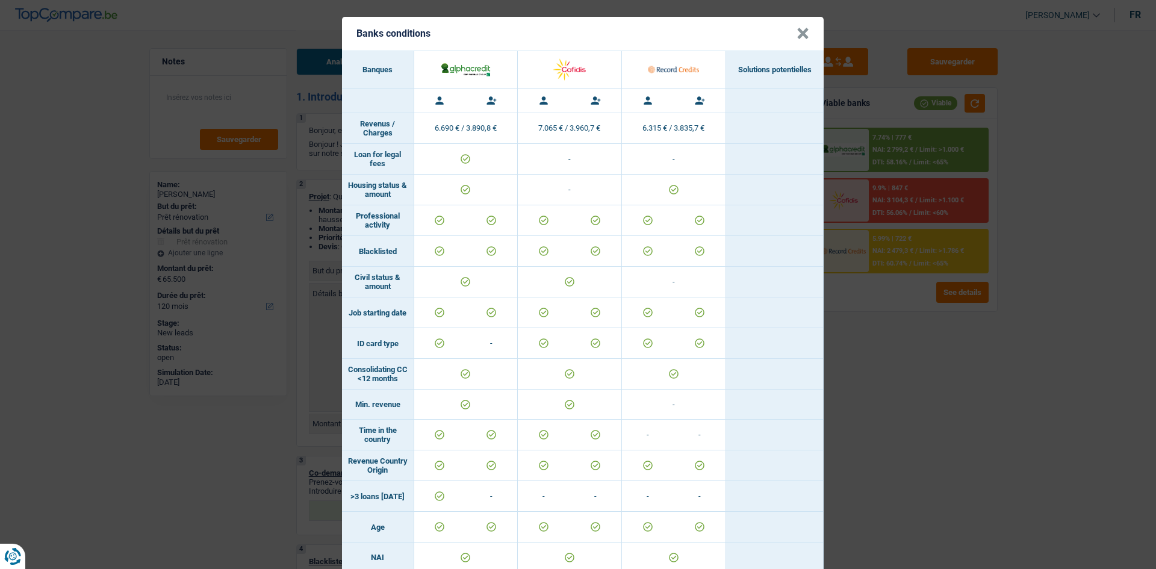
click at [803, 39] on button "×" at bounding box center [802, 34] width 13 height 12
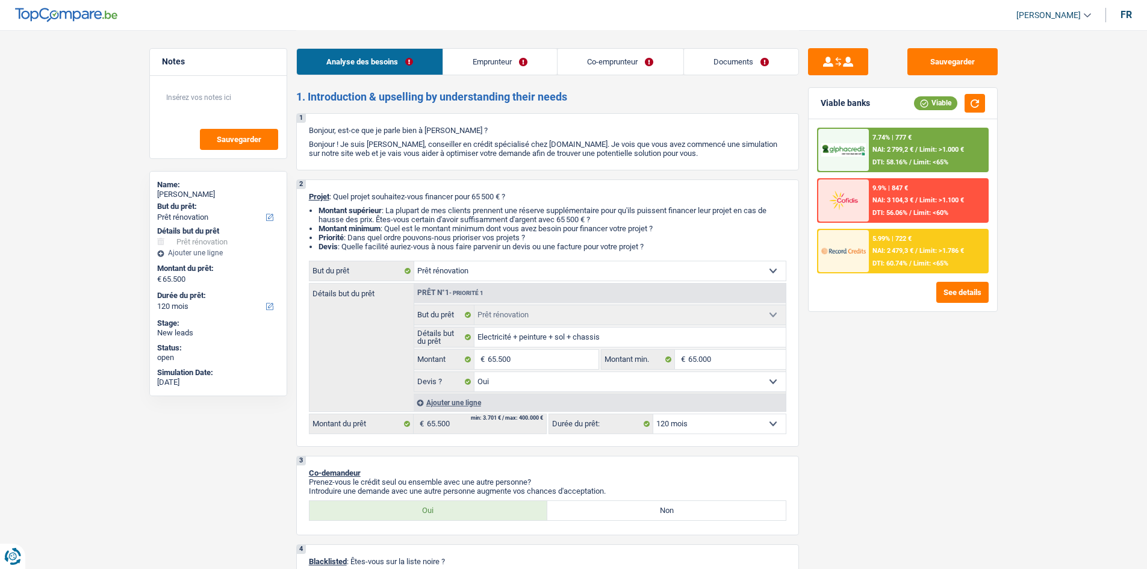
click at [914, 138] on div "7.74% | 777 € NAI: 2 799,2 € / Limit: >1.000 € DTI: 58.16% / Limit: <65%" at bounding box center [928, 150] width 119 height 42
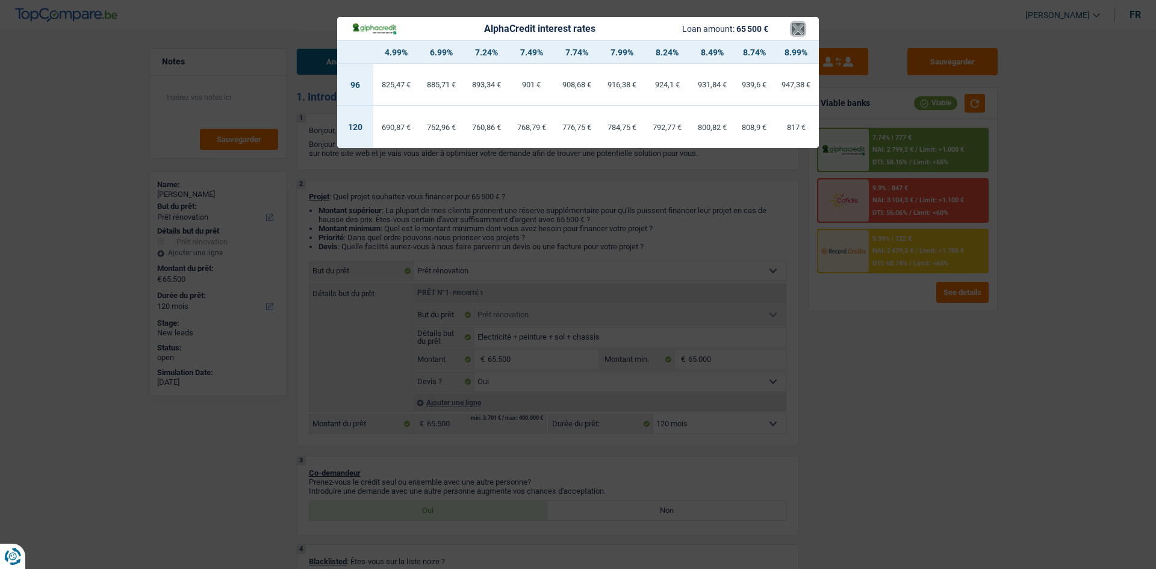
drag, startPoint x: 799, startPoint y: 36, endPoint x: 803, endPoint y: 98, distance: 62.7
click at [799, 41] on div "AlphaCredit interest rates Loan amount: 65 500 € × 4.99% 6.99% 7.24% 7.49% 7.74…" at bounding box center [578, 82] width 482 height 131
click at [796, 33] on button "×" at bounding box center [798, 29] width 13 height 12
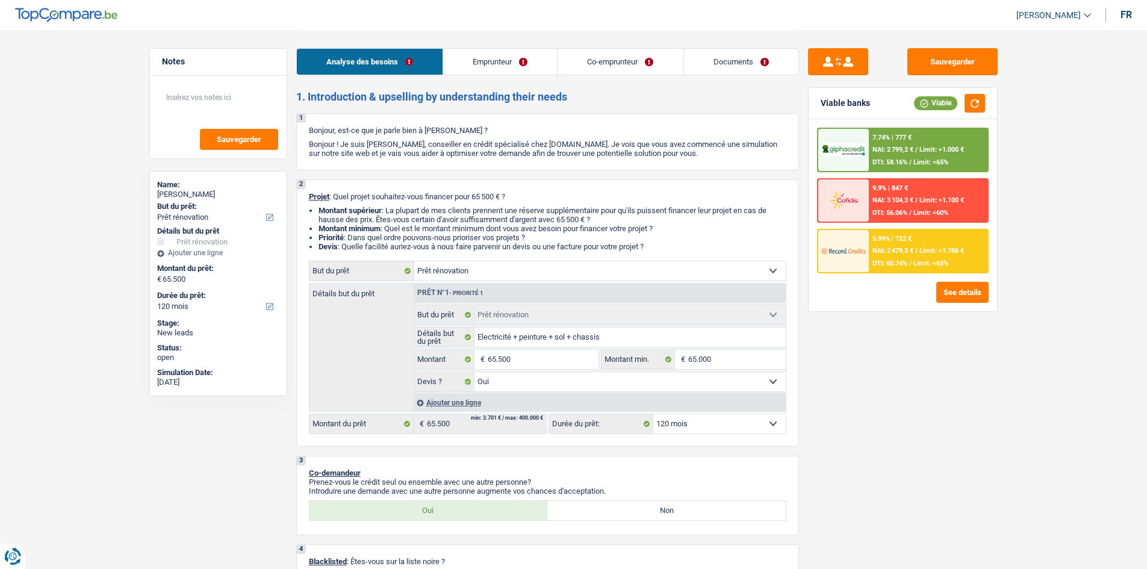
click at [893, 255] on div "5.99% | 722 € NAI: 2 479,3 € / Limit: >1.786 € DTI: 60.74% / Limit: <65%" at bounding box center [928, 251] width 119 height 42
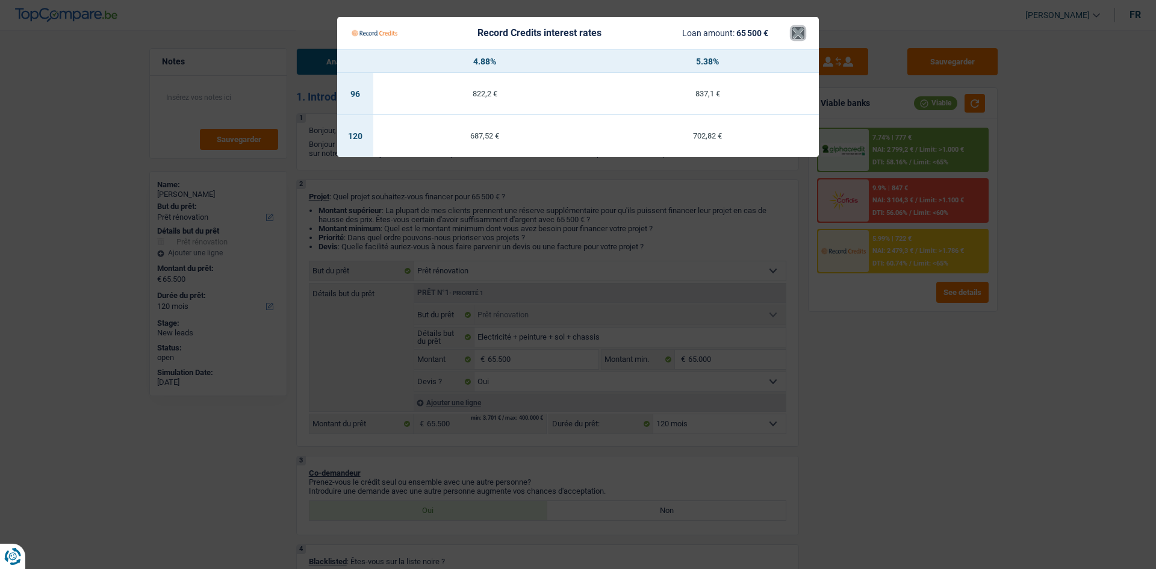
click at [793, 33] on button "×" at bounding box center [798, 33] width 13 height 12
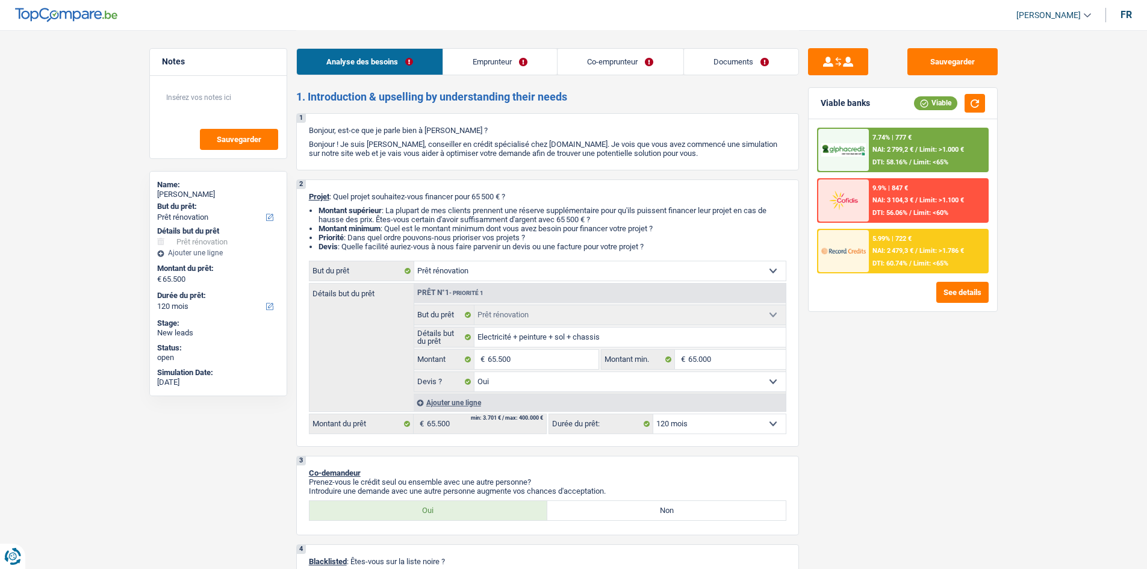
click at [892, 160] on span "DTI: 58.16%" at bounding box center [889, 162] width 35 height 8
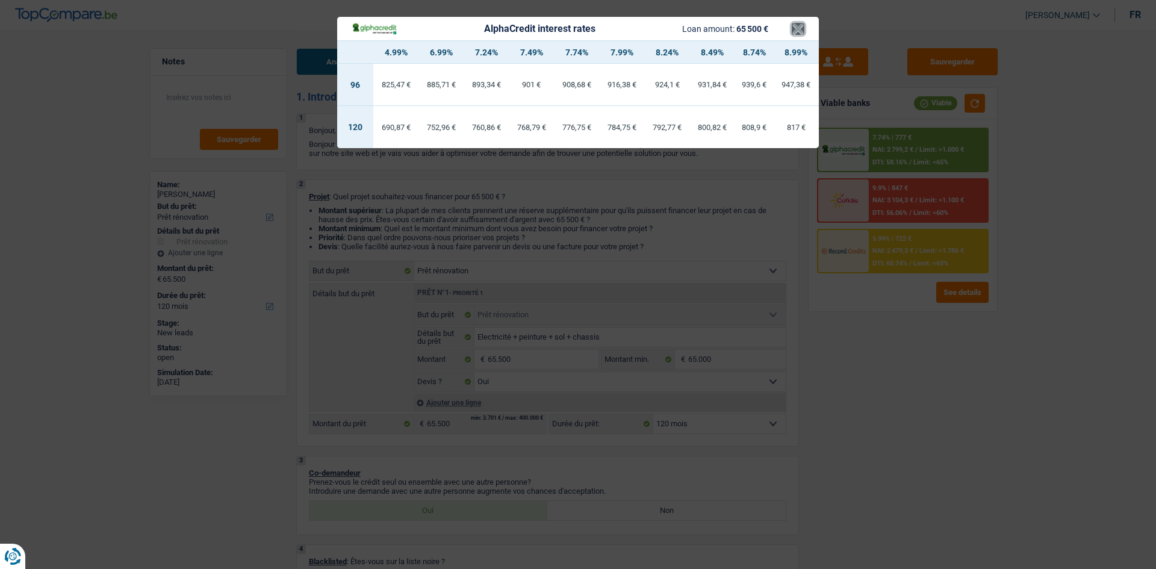
click at [801, 32] on button "×" at bounding box center [798, 29] width 13 height 12
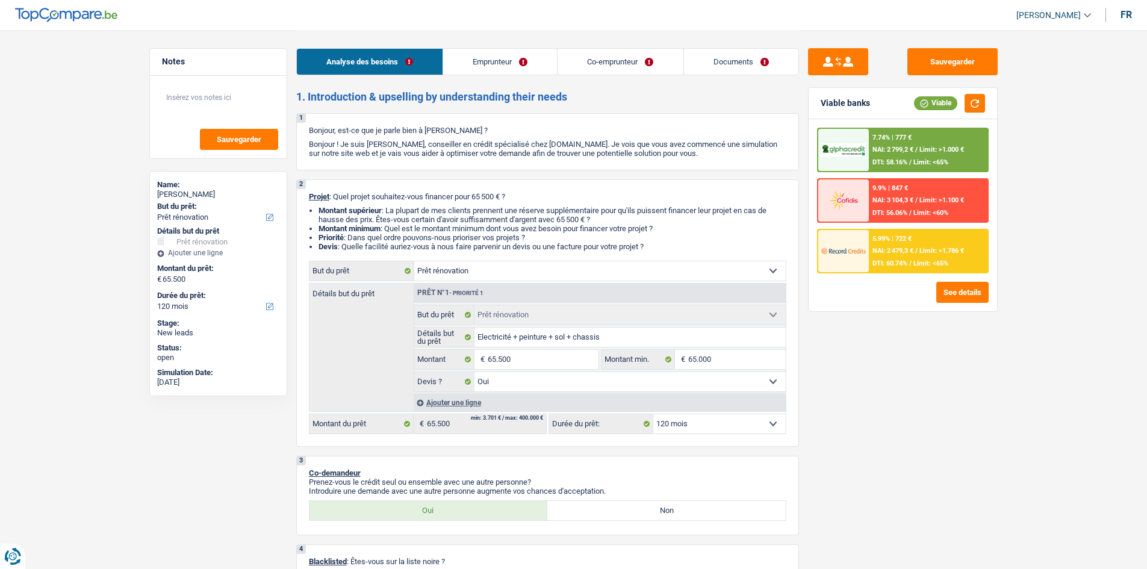
click at [880, 256] on div "5.99% | 722 € NAI: 2 479,3 € / Limit: >1.786 € DTI: 60.74% / Limit: <65%" at bounding box center [928, 251] width 119 height 42
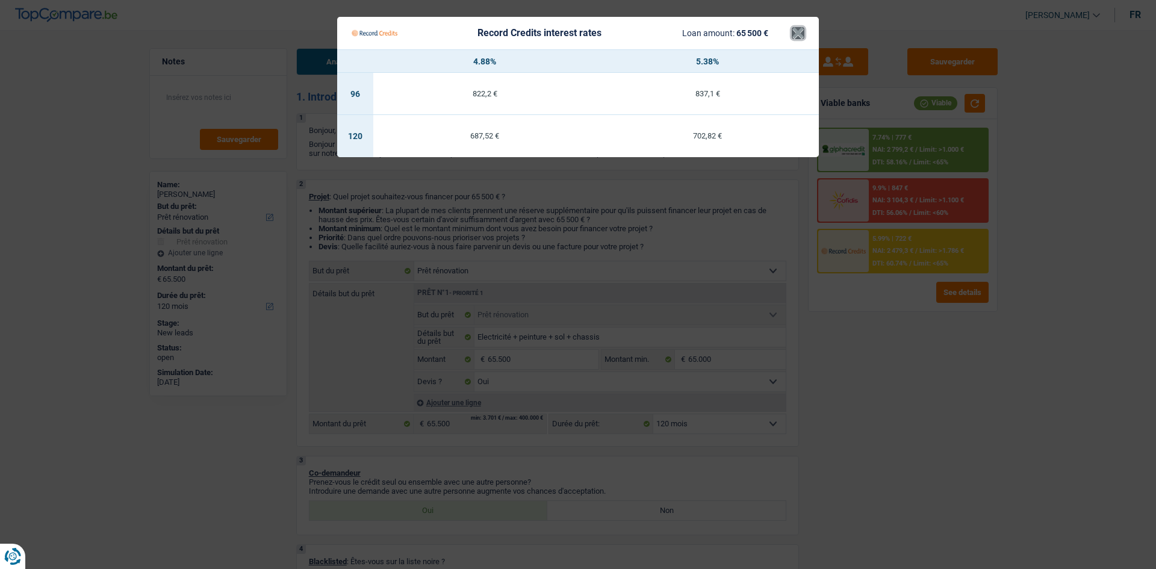
click at [798, 30] on button "×" at bounding box center [798, 33] width 13 height 12
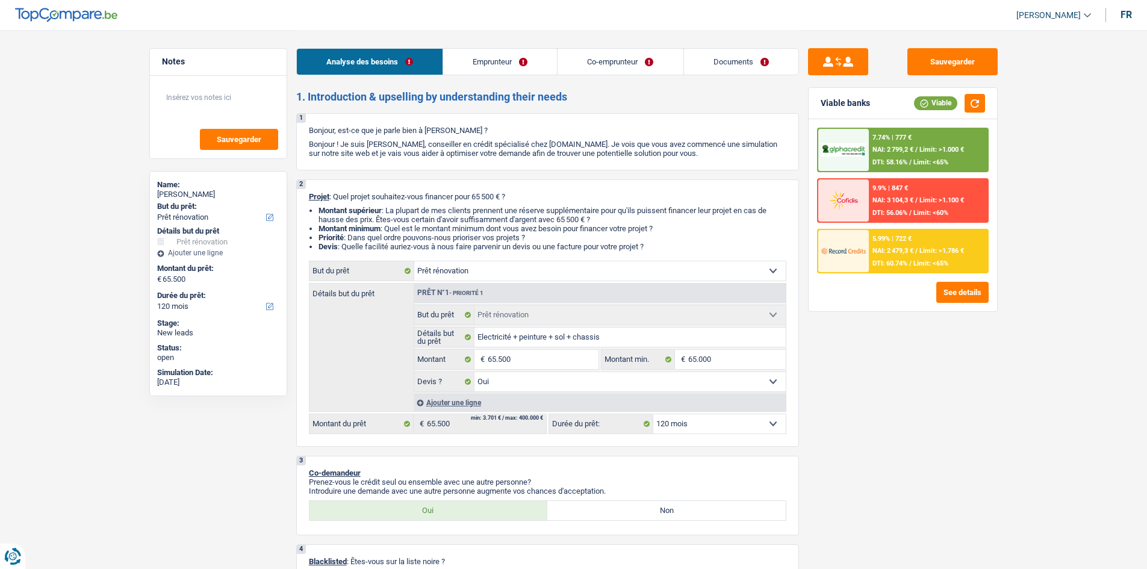
click at [921, 200] on span "Limit: >1.100 €" at bounding box center [941, 200] width 45 height 8
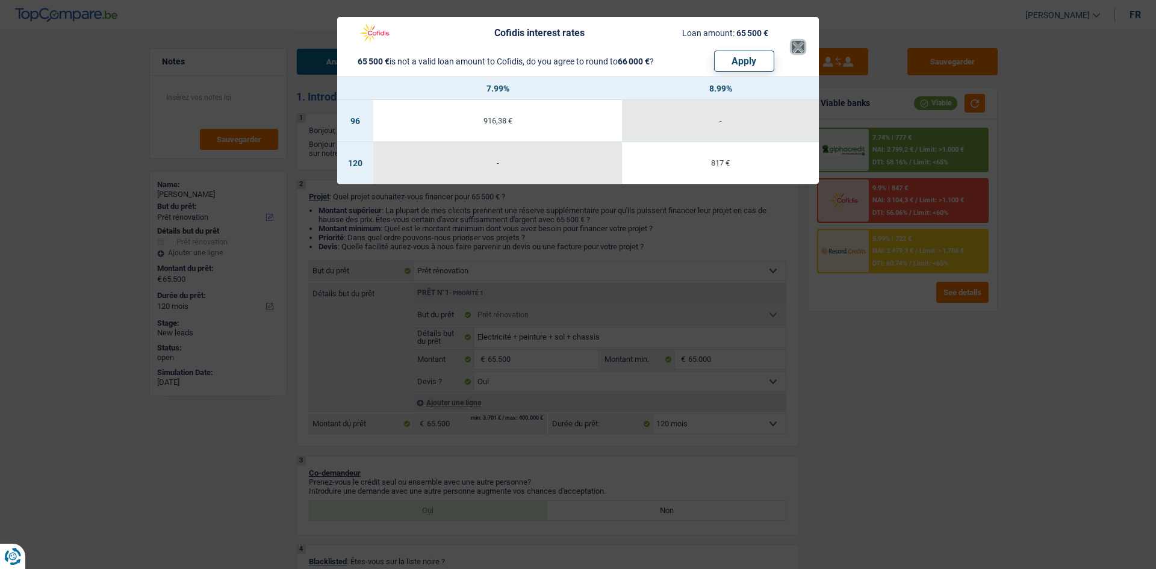
click at [795, 41] on button "×" at bounding box center [798, 47] width 13 height 12
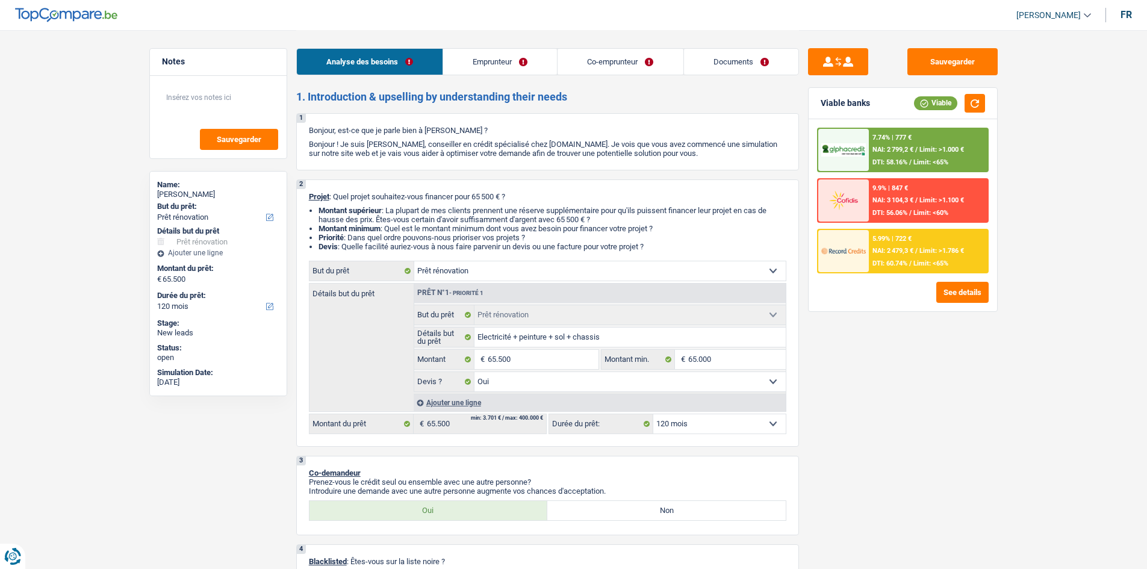
click at [871, 157] on div "7.74% | 777 € NAI: 2 799,2 € / Limit: >1.000 € DTI: 58.16% / Limit: <65%" at bounding box center [928, 150] width 119 height 42
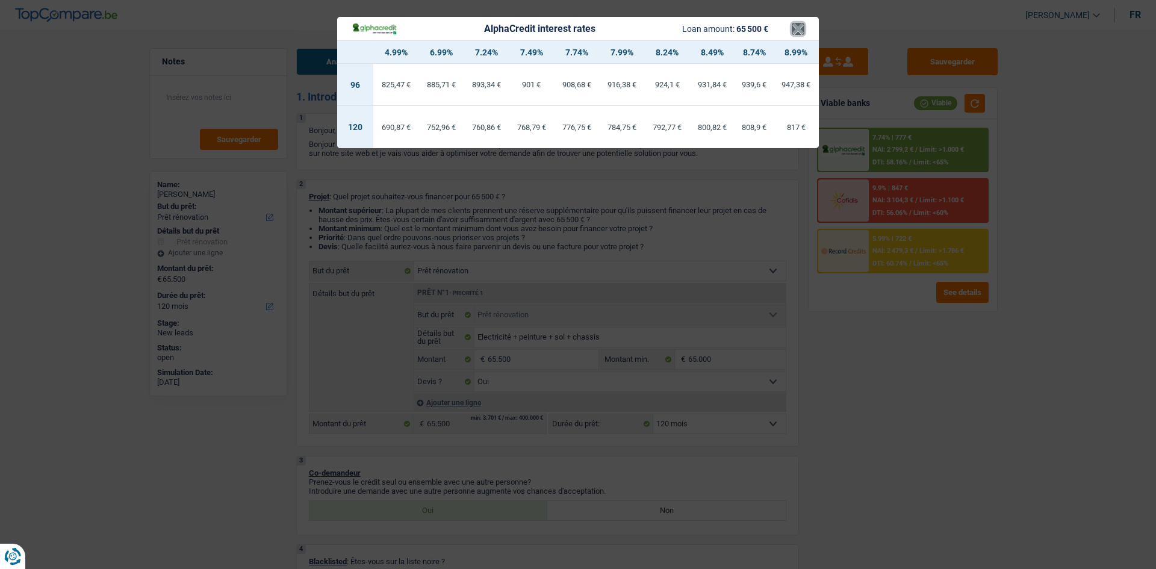
click at [799, 27] on button "×" at bounding box center [798, 29] width 13 height 12
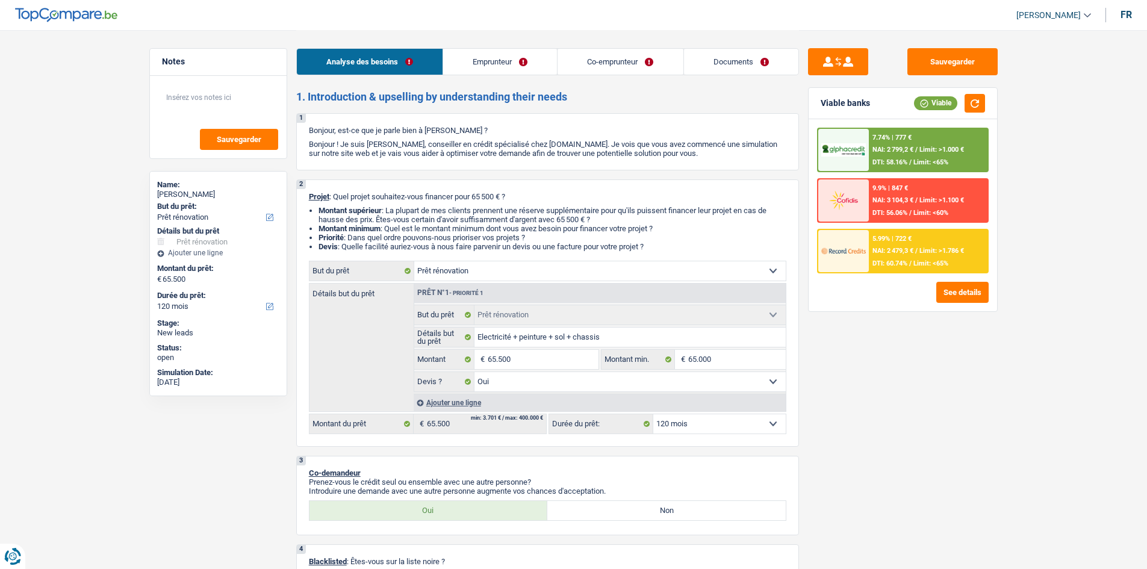
click at [747, 70] on link "Documents" at bounding box center [741, 62] width 114 height 26
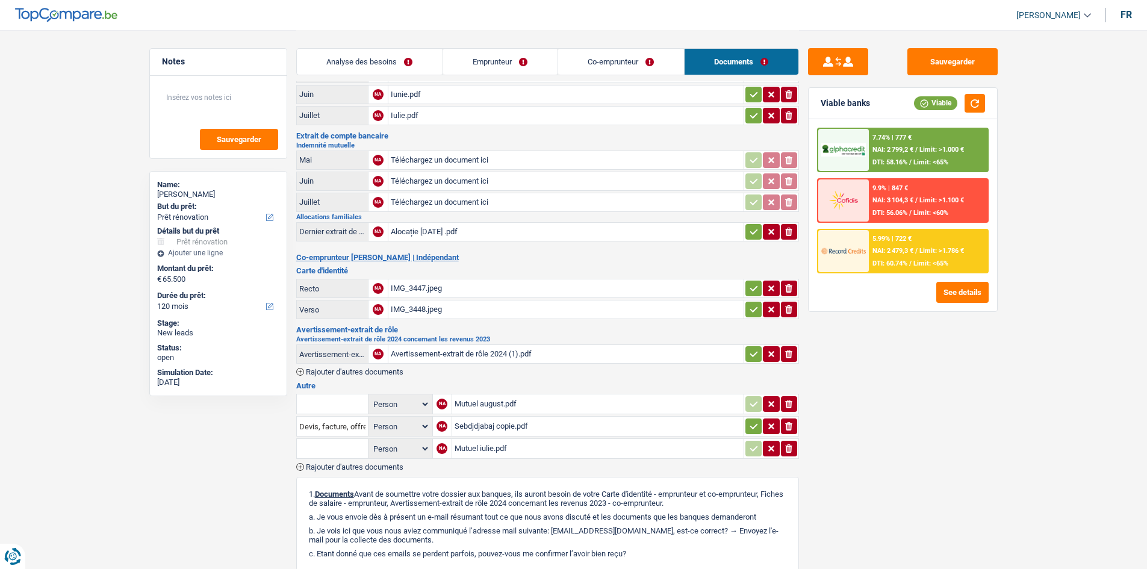
scroll to position [120, 0]
click at [503, 423] on div "Sebdjdjabaj copie.pdf" at bounding box center [598, 425] width 287 height 18
click at [505, 426] on div "Sebdjdjabaj copie.pdf" at bounding box center [598, 425] width 287 height 18
click at [489, 449] on div "Mutuel iulie.pdf" at bounding box center [598, 447] width 287 height 18
click at [429, 227] on div "Alocație [DATE] .pdf" at bounding box center [566, 231] width 350 height 18
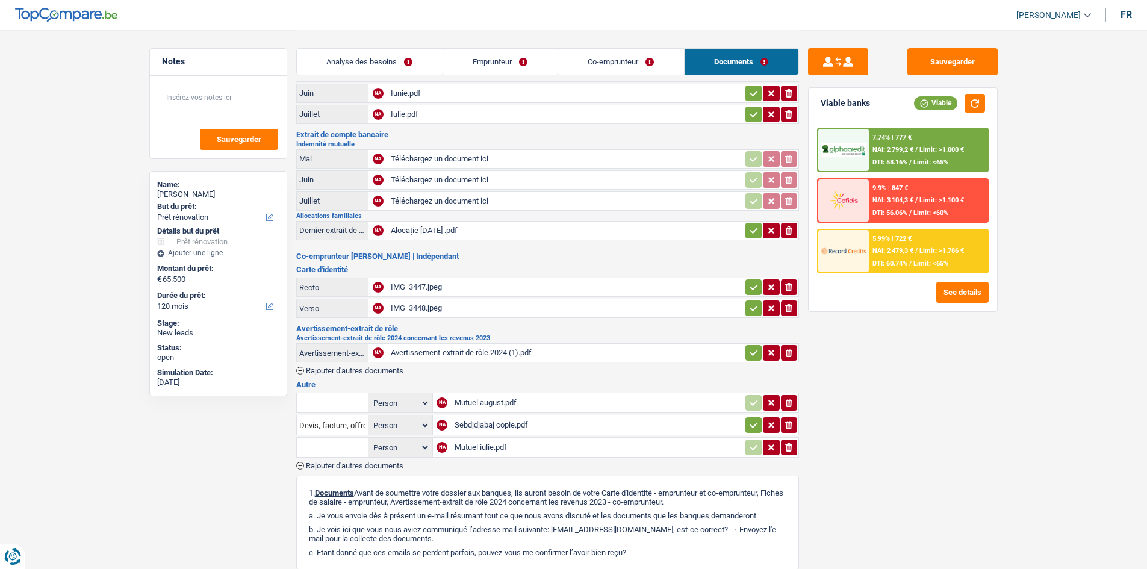
click at [489, 396] on div "Mutuel august.pdf" at bounding box center [598, 403] width 287 height 18
click at [488, 447] on div "Mutuel iulie.pdf" at bounding box center [598, 447] width 287 height 18
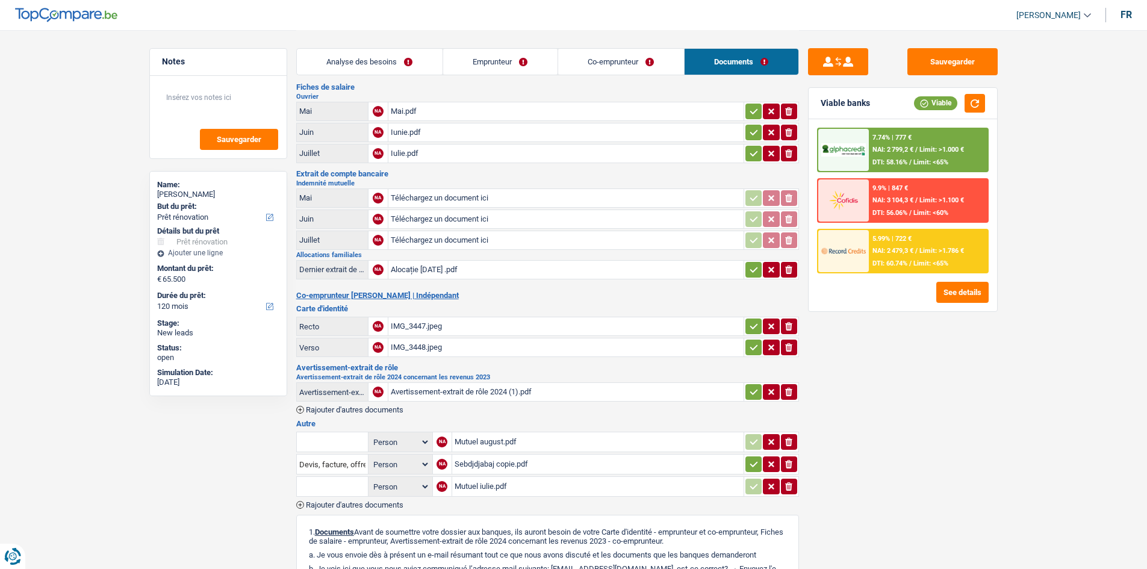
scroll to position [0, 0]
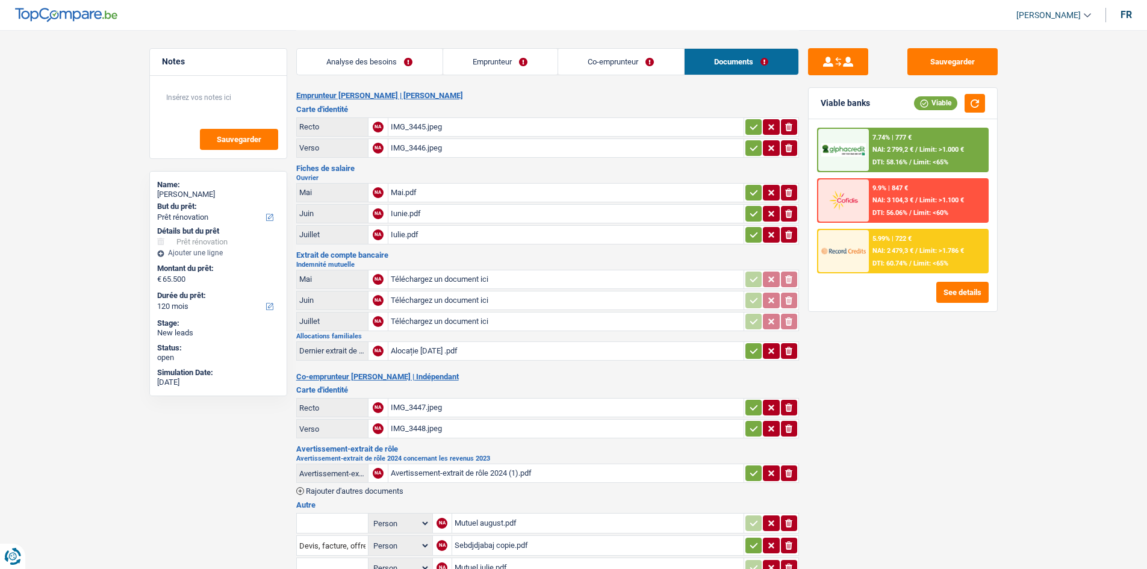
click at [409, 188] on div "Mai.pdf" at bounding box center [566, 193] width 350 height 18
click at [927, 72] on button "Sauvegarder" at bounding box center [952, 61] width 90 height 27
click at [398, 64] on link "Analyse des besoins" at bounding box center [370, 62] width 146 height 26
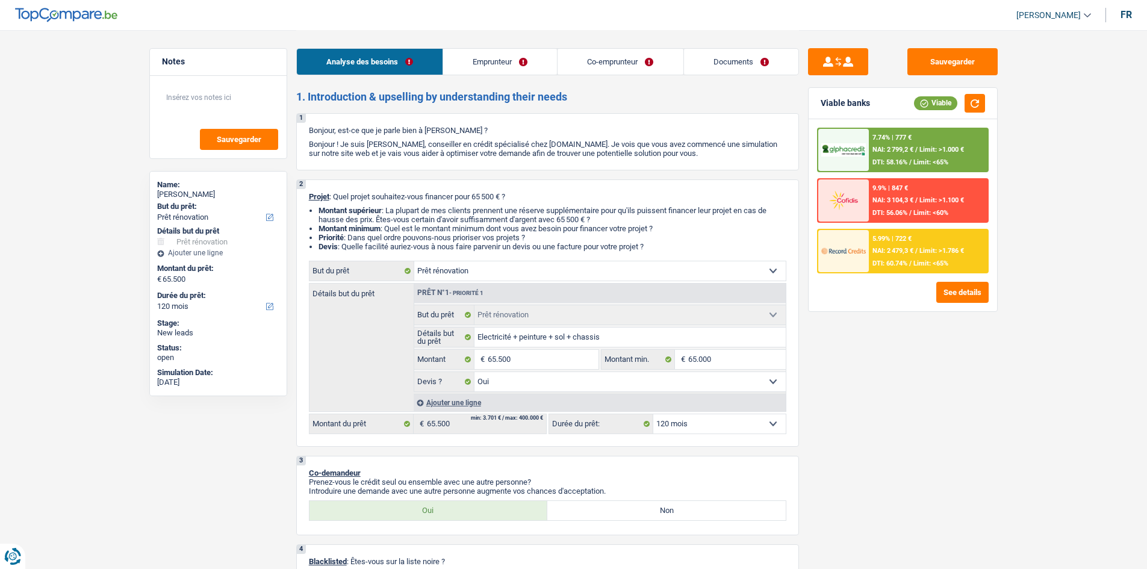
click at [470, 65] on link "Emprunteur" at bounding box center [500, 62] width 114 height 26
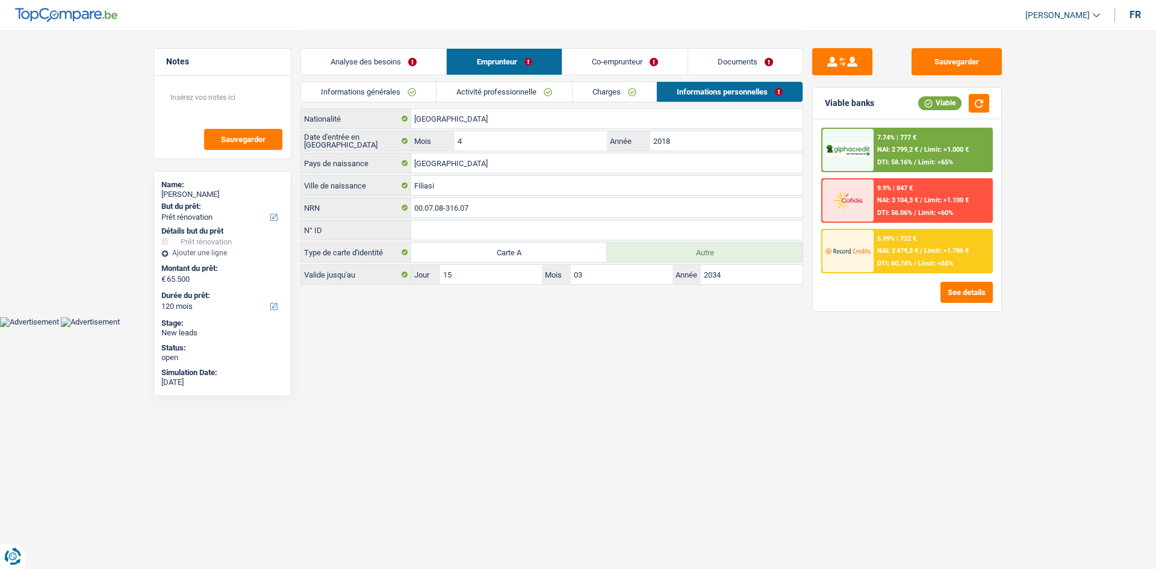
click at [609, 68] on link "Co-emprunteur" at bounding box center [624, 62] width 125 height 26
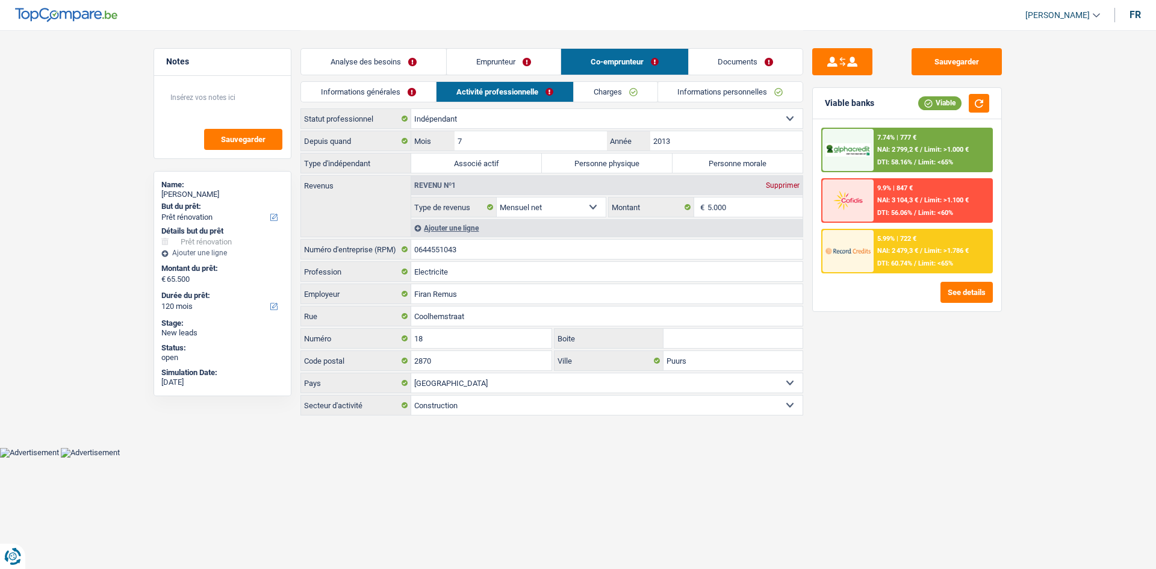
click at [722, 72] on link "Documents" at bounding box center [746, 62] width 114 height 26
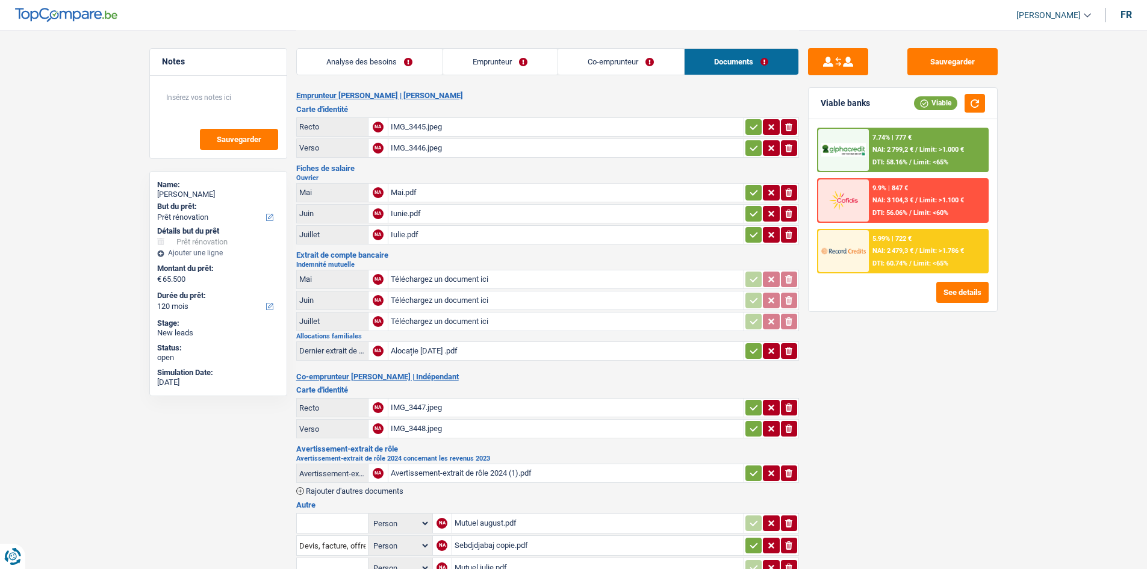
click at [391, 66] on link "Analyse des besoins" at bounding box center [370, 62] width 146 height 26
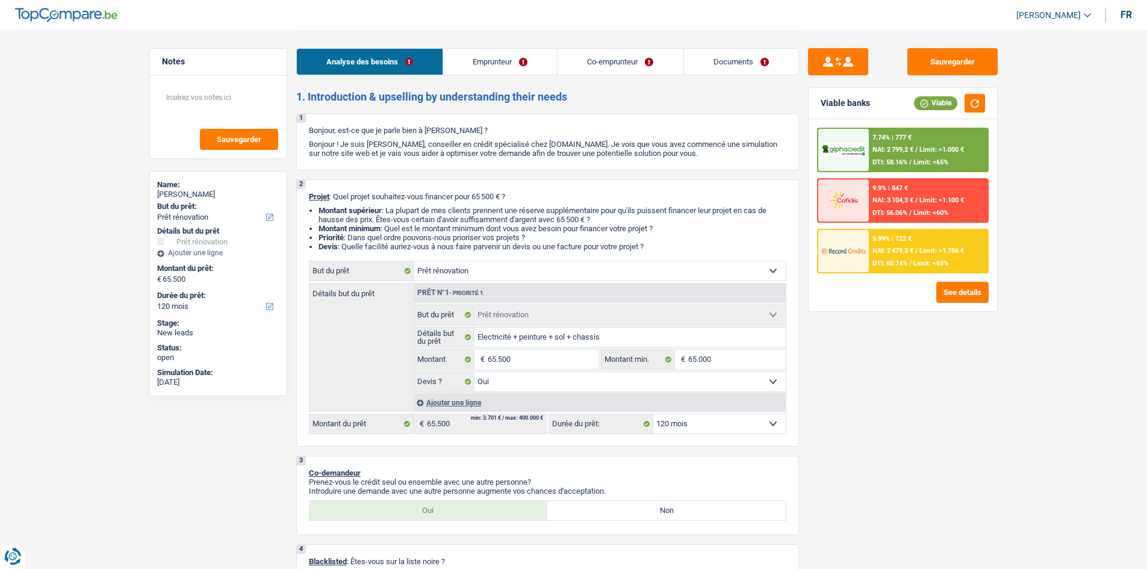
click at [488, 63] on link "Emprunteur" at bounding box center [500, 62] width 114 height 26
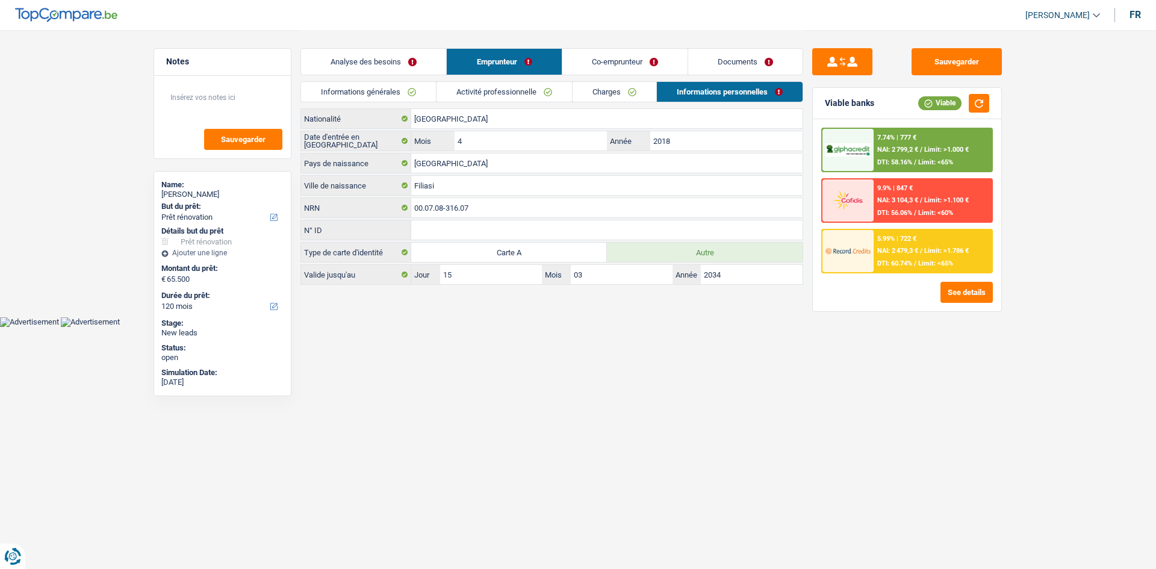
click at [606, 68] on link "Co-emprunteur" at bounding box center [624, 62] width 125 height 26
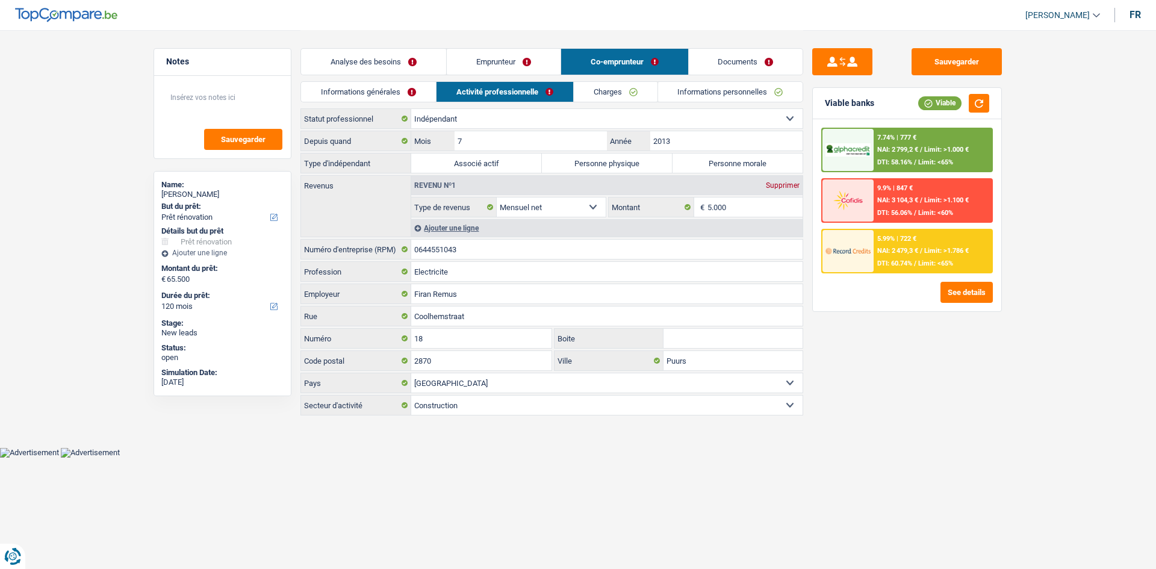
click at [716, 63] on link "Documents" at bounding box center [746, 62] width 114 height 26
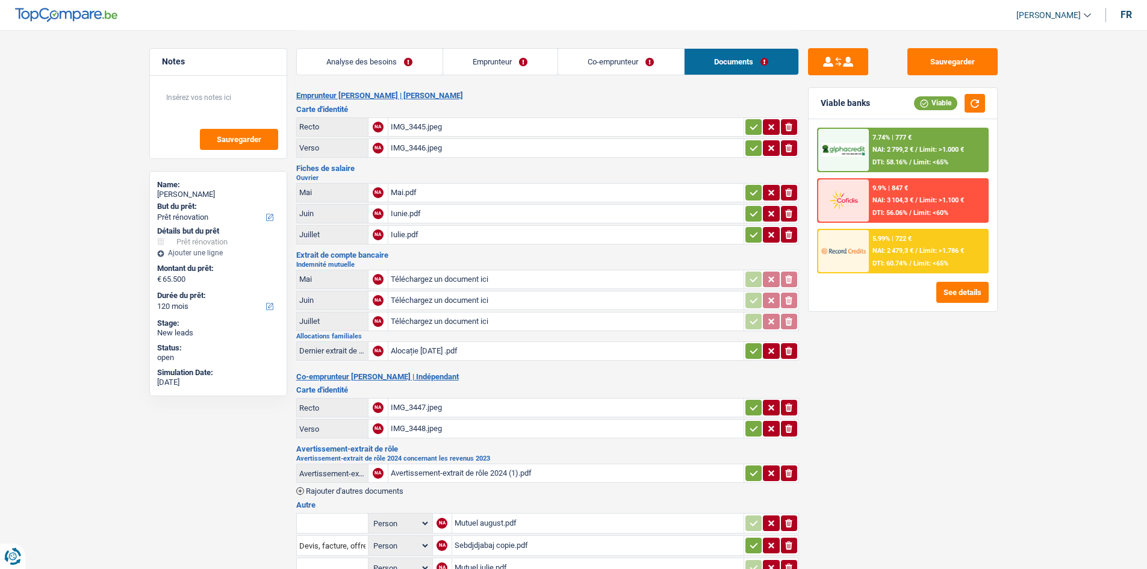
click at [395, 64] on link "Analyse des besoins" at bounding box center [370, 62] width 146 height 26
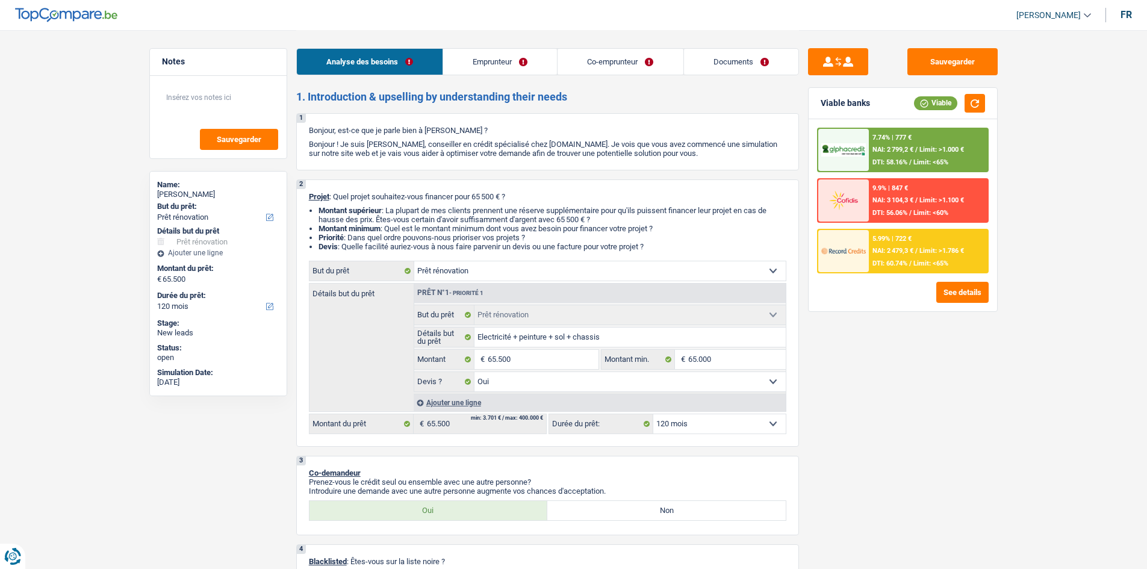
click at [483, 63] on link "Emprunteur" at bounding box center [500, 62] width 114 height 26
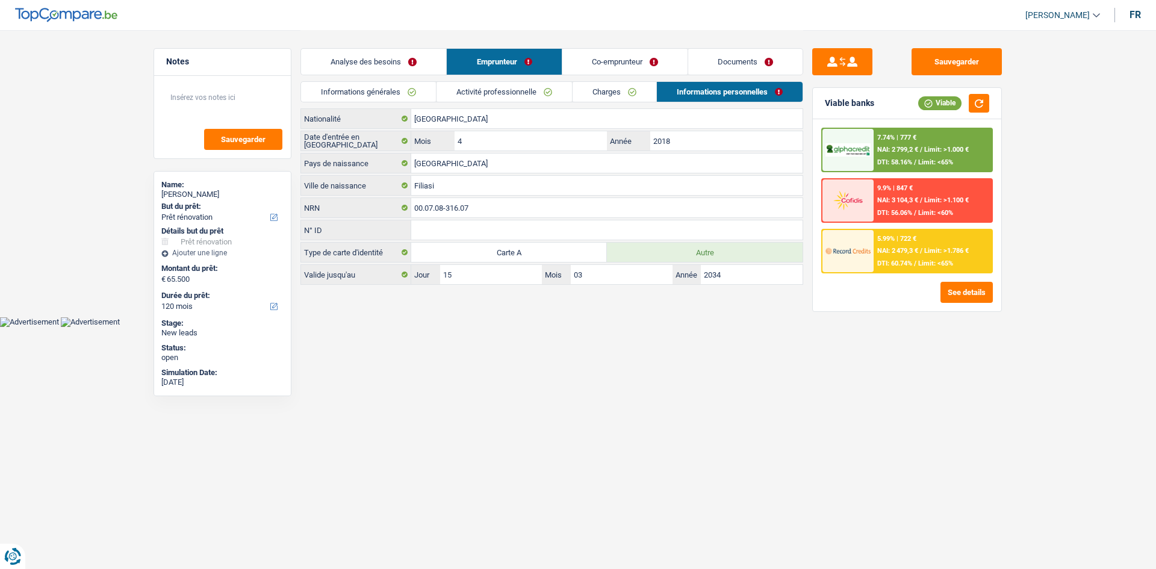
click at [577, 70] on link "Co-emprunteur" at bounding box center [624, 62] width 125 height 26
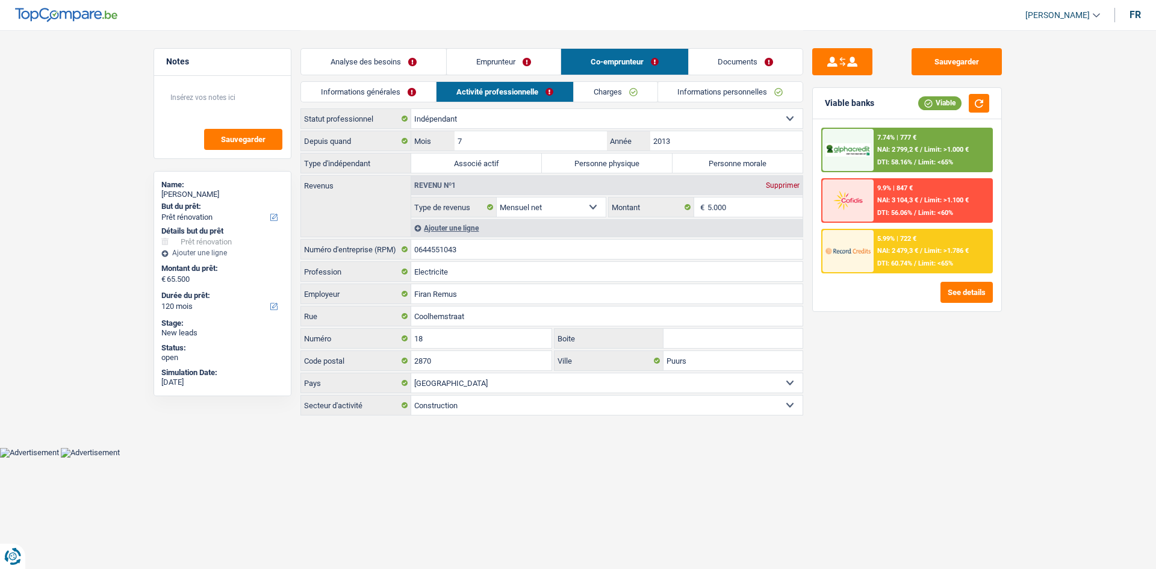
click at [713, 61] on link "Documents" at bounding box center [746, 62] width 114 height 26
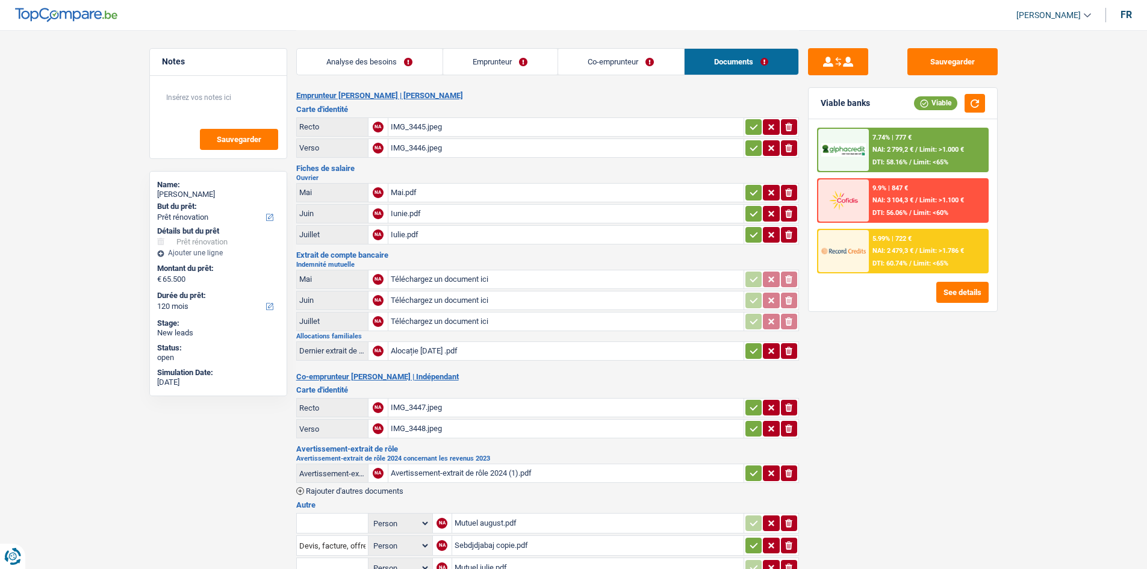
click at [357, 58] on link "Analyse des besoins" at bounding box center [370, 62] width 146 height 26
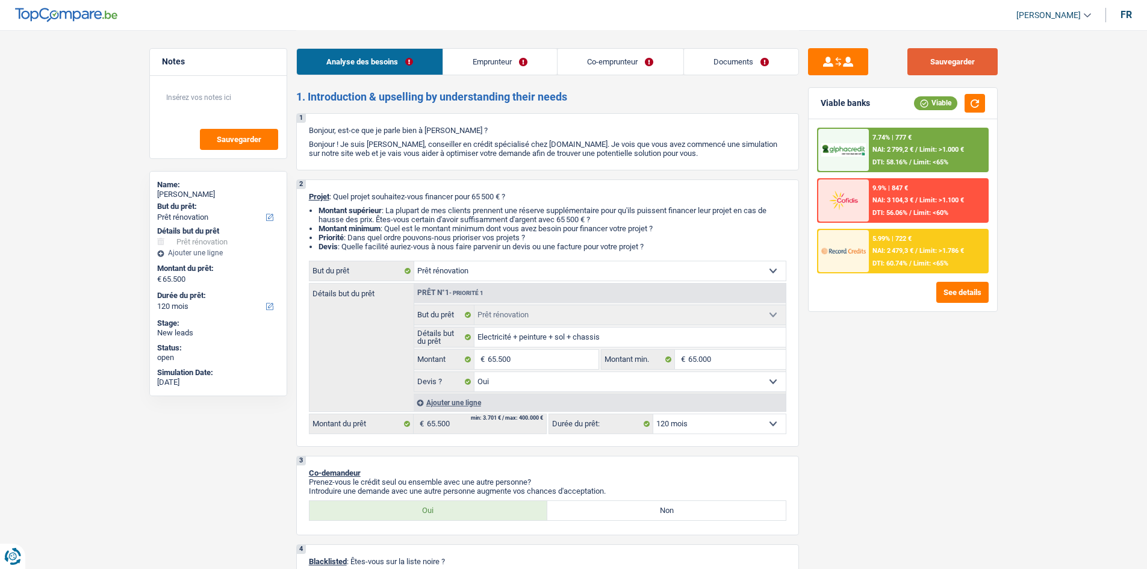
click at [914, 58] on button "Sauvegarder" at bounding box center [952, 61] width 90 height 27
click at [945, 70] on button "Sauvegarder" at bounding box center [952, 61] width 90 height 27
